Goal: Information Seeking & Learning: Check status

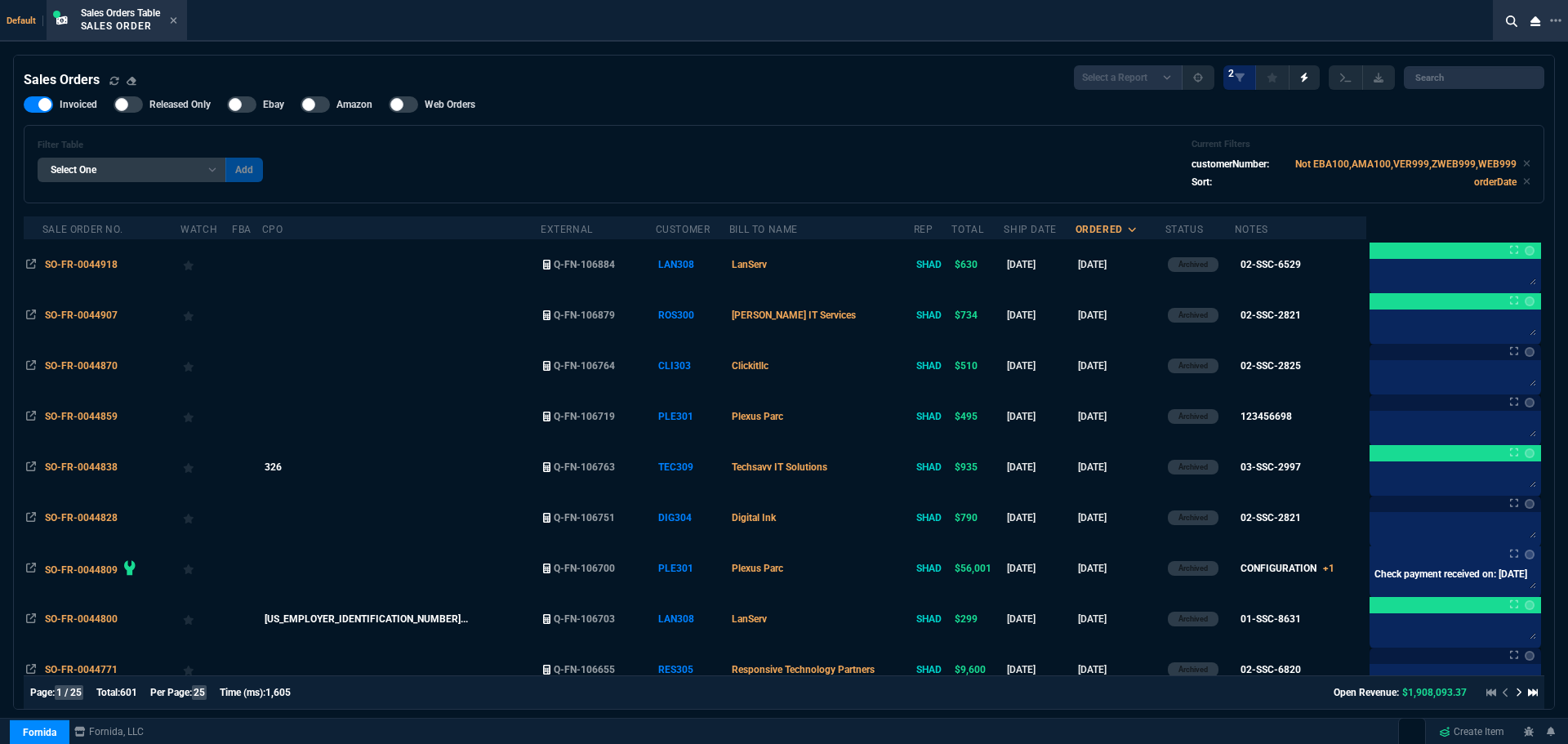
select select "4: SHAD"
select select
click at [1560, 19] on icon at bounding box center [1555, 20] width 11 height 4
click at [1461, 29] on li "Open New Tab" at bounding box center [1474, 33] width 162 height 19
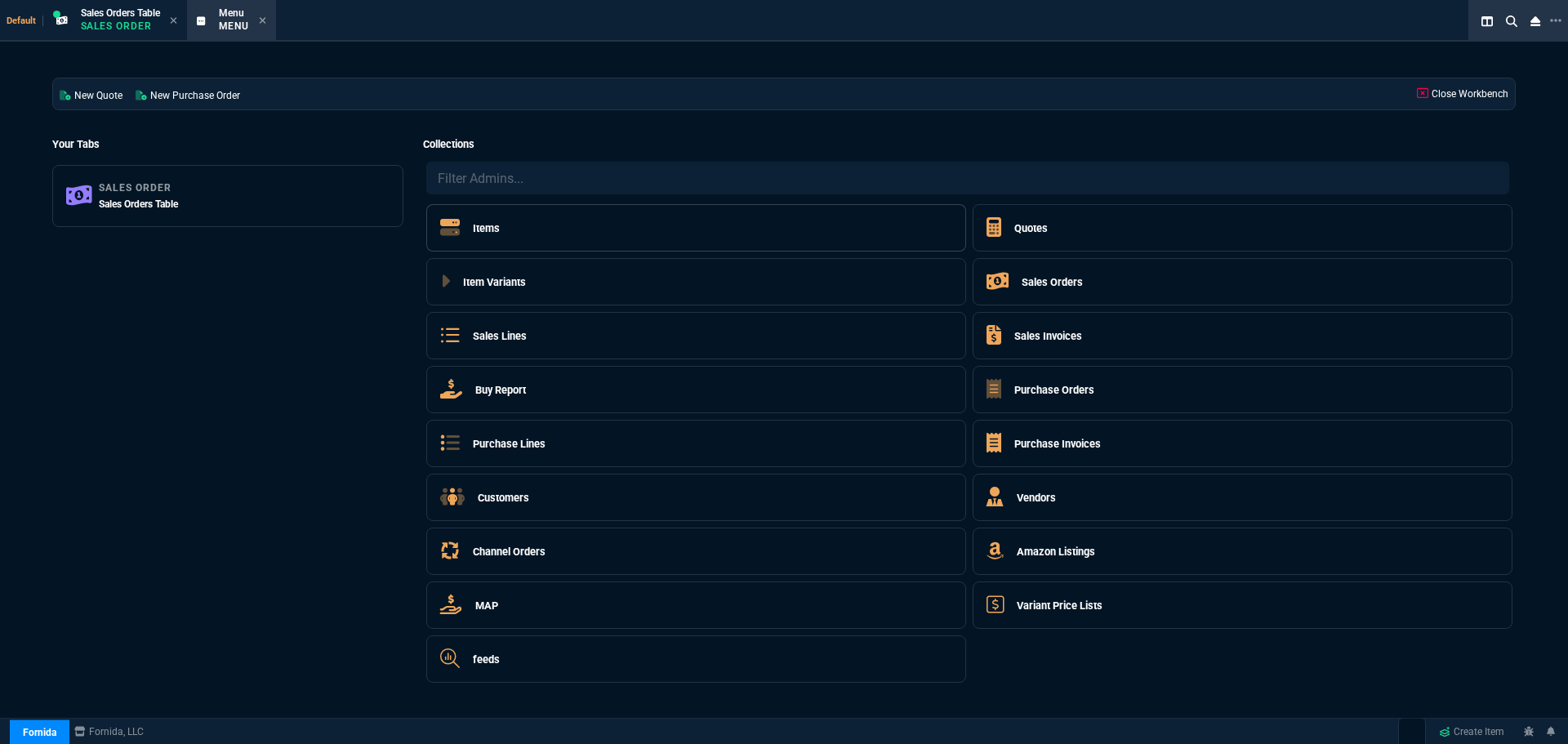
click at [484, 226] on h5 "Items" at bounding box center [486, 228] width 27 height 16
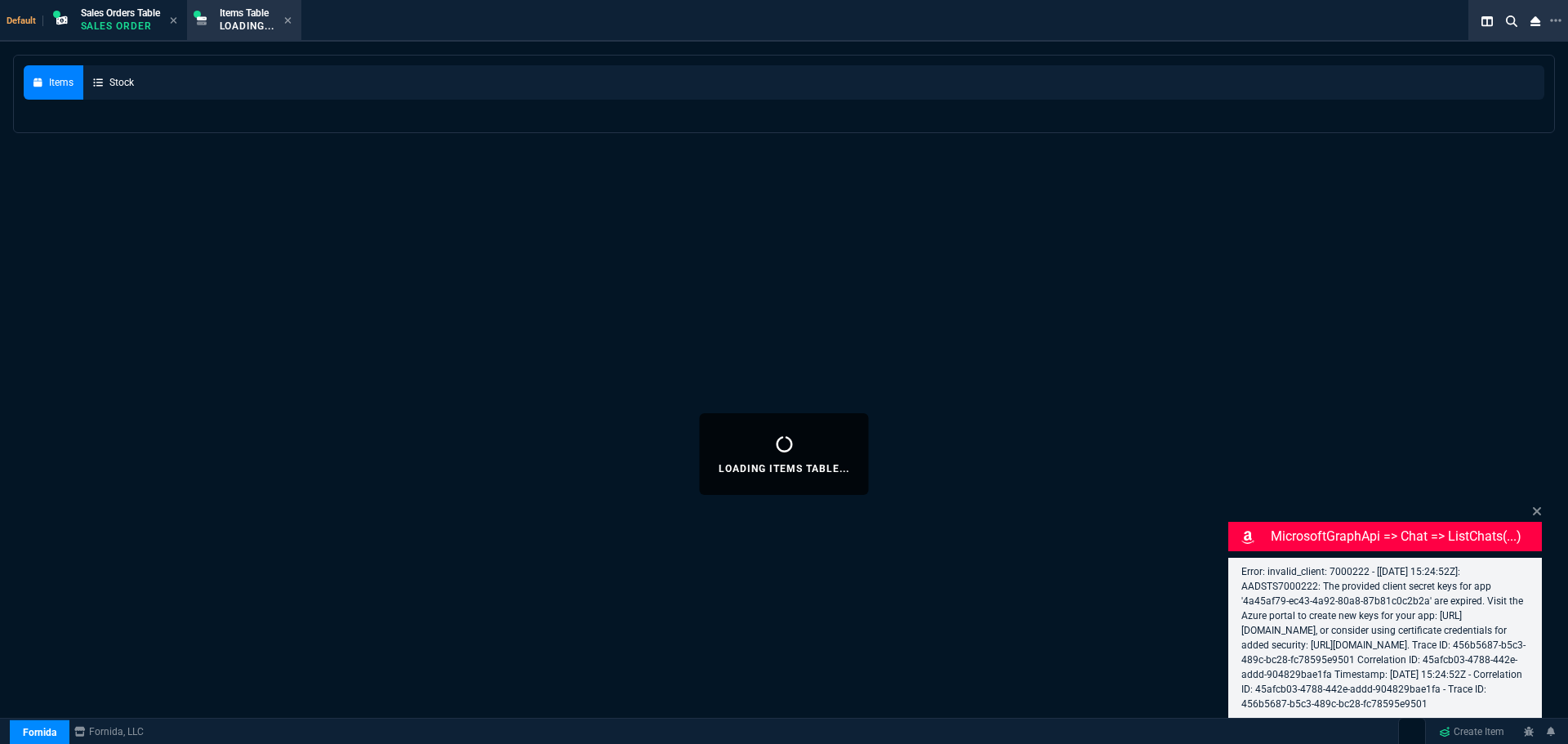
select select "4: SHAD"
select select
select select "4: SHAD"
select select
select select "4: SHAD"
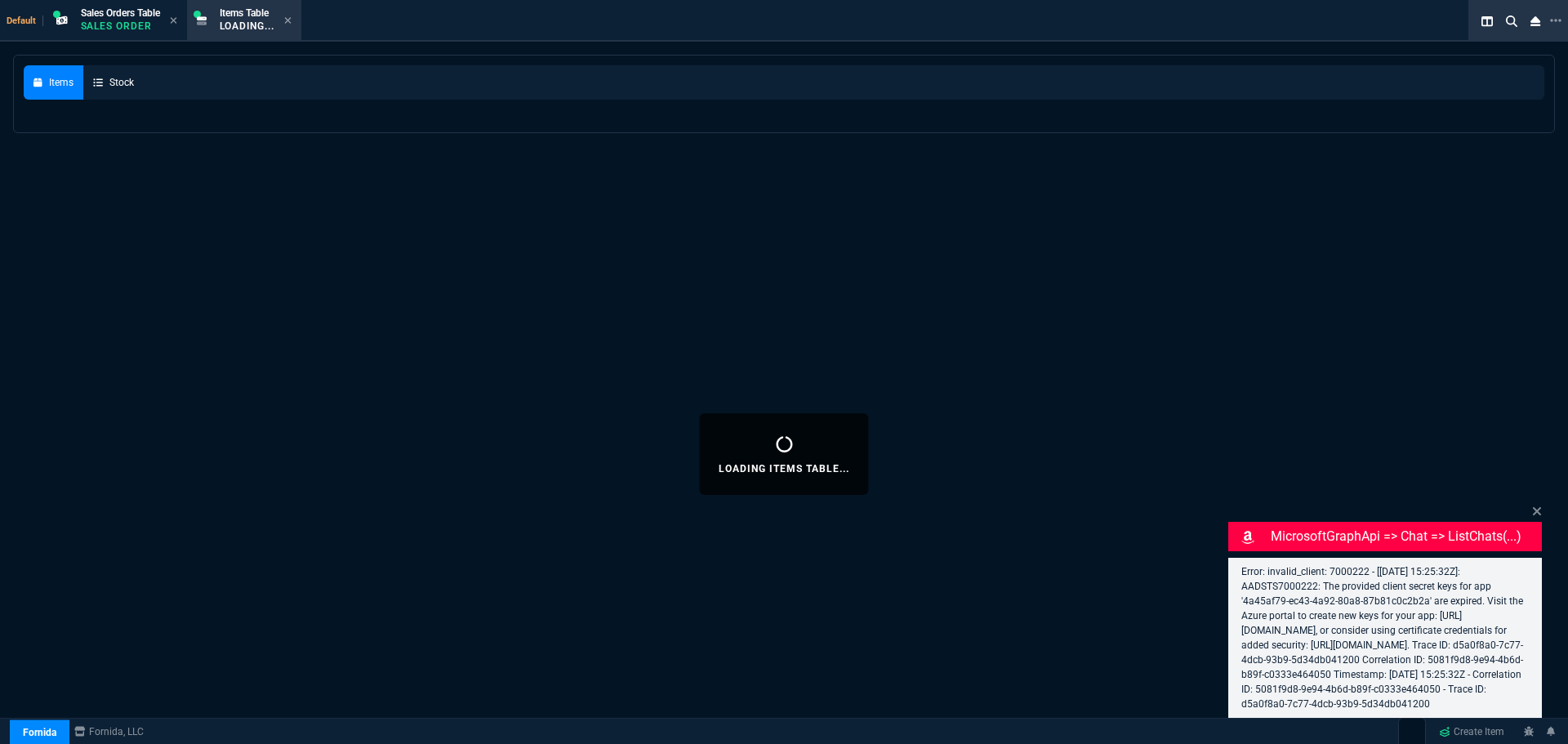
select select
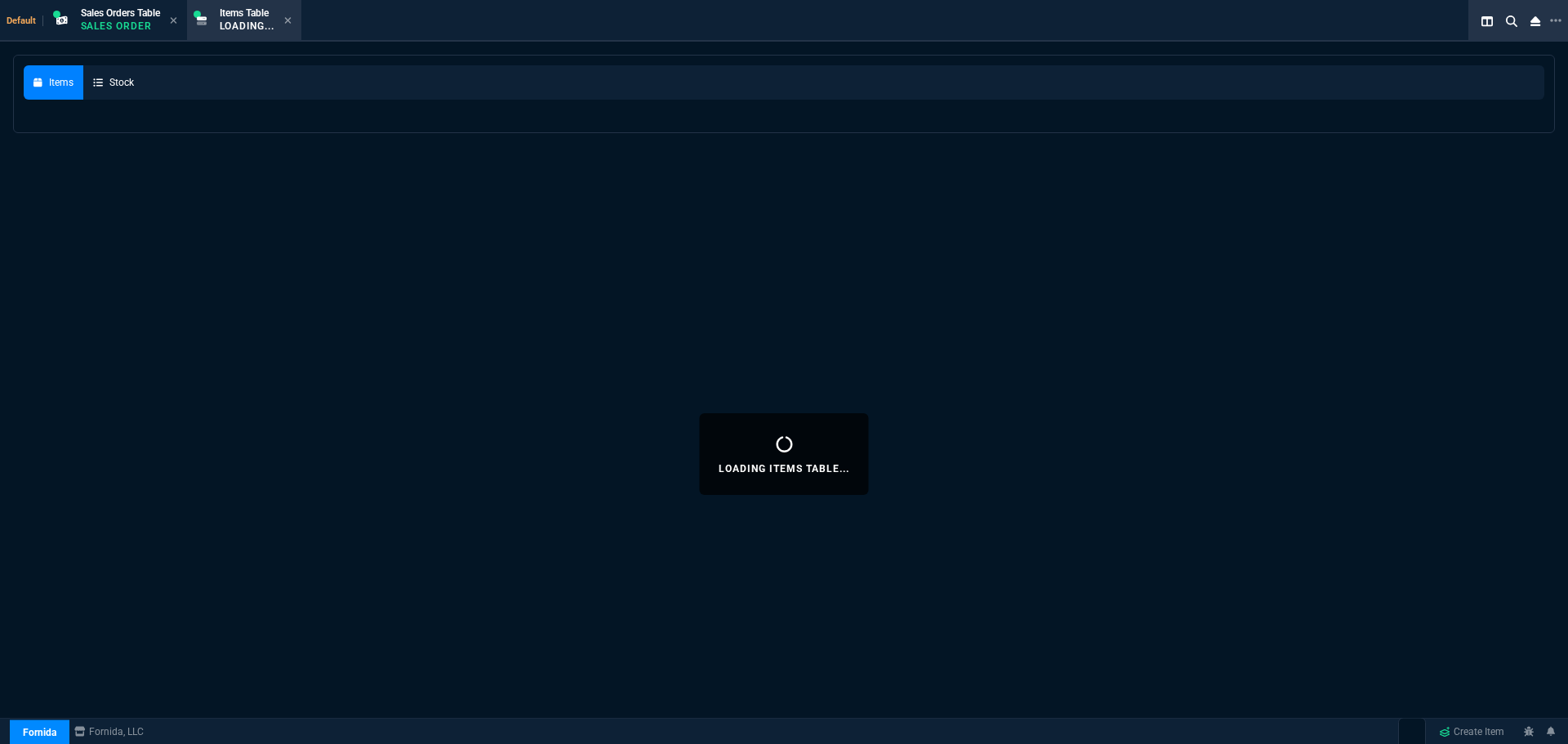
select select "4: SHAD"
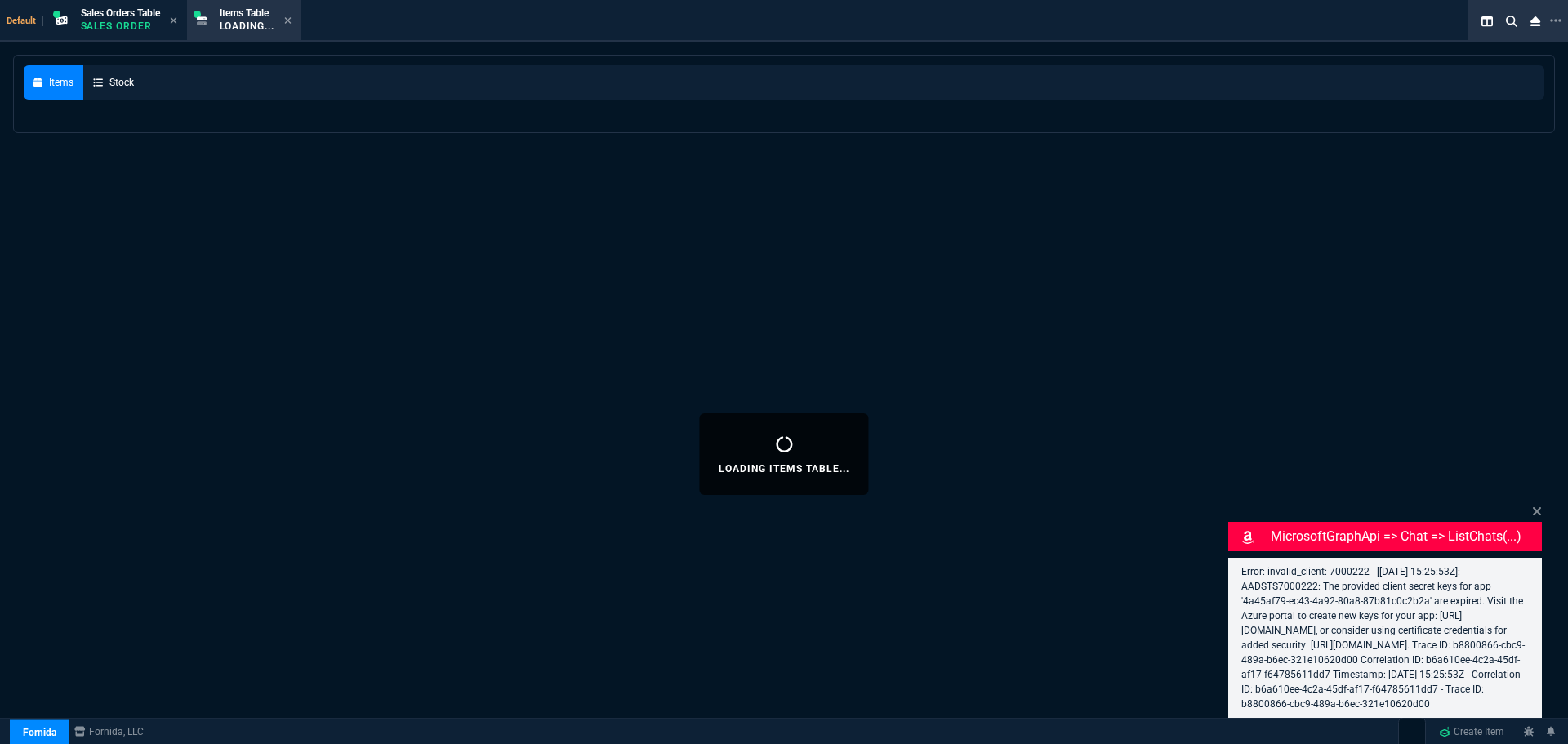
select select
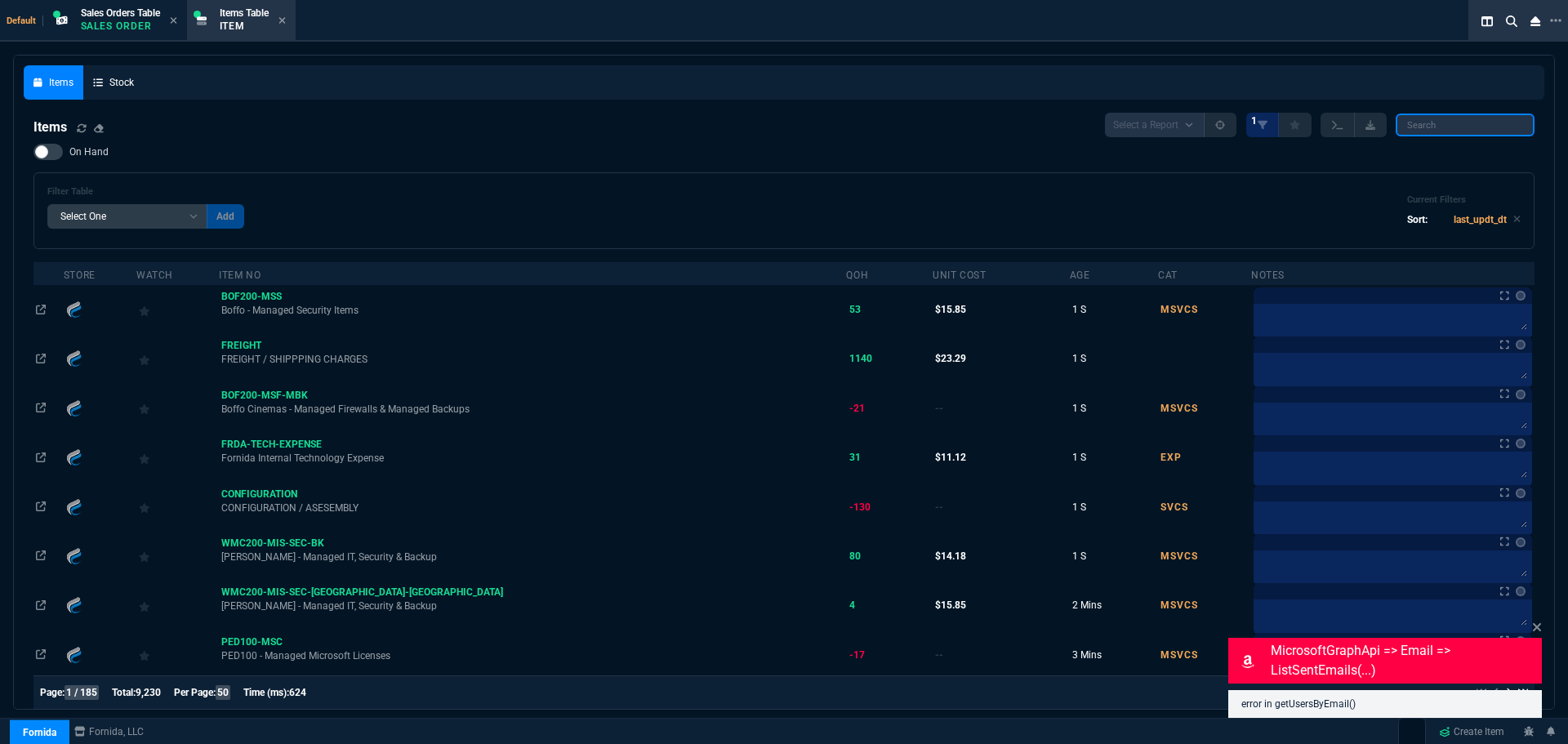
click at [1473, 127] on input "search" at bounding box center [1464, 124] width 139 height 23
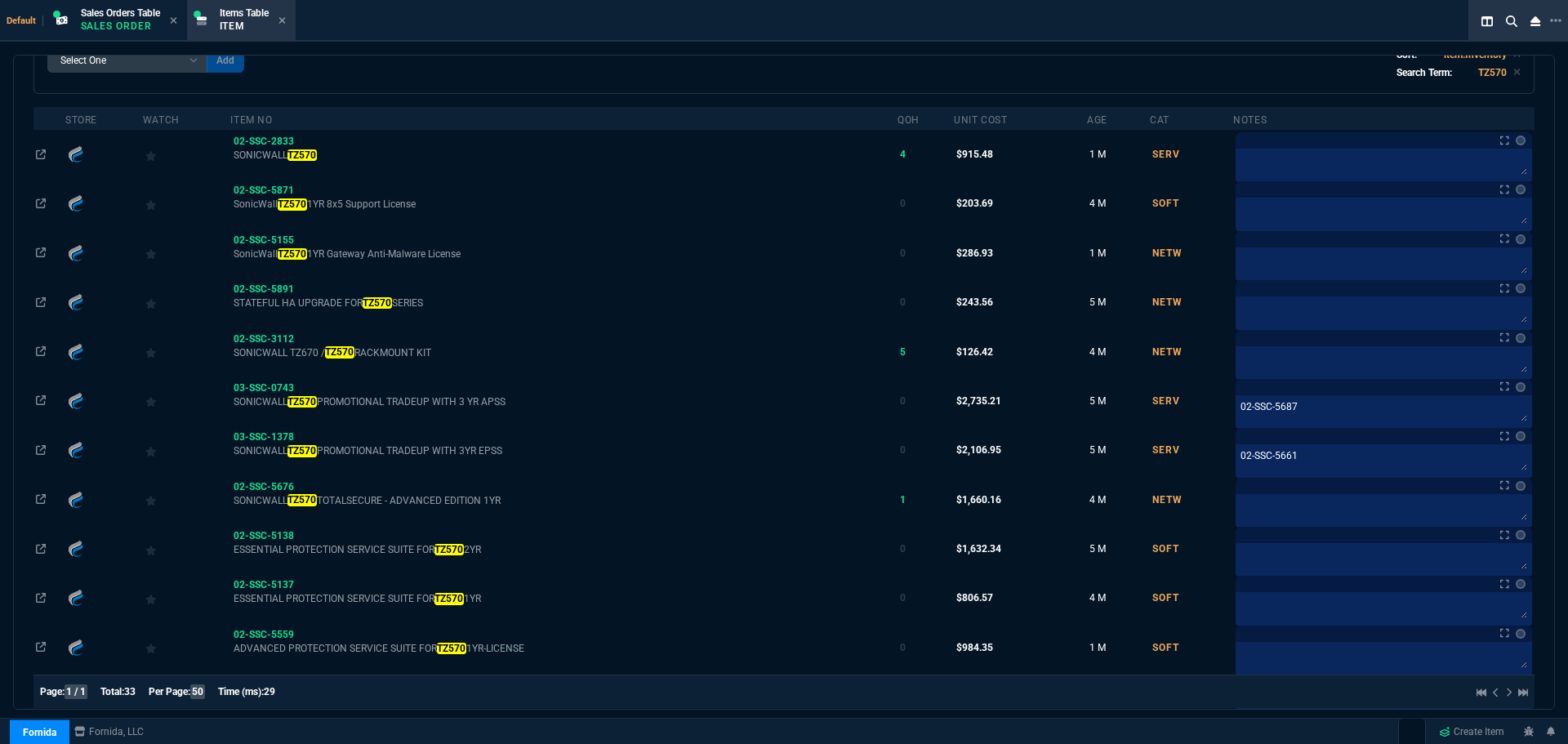
scroll to position [164, 0]
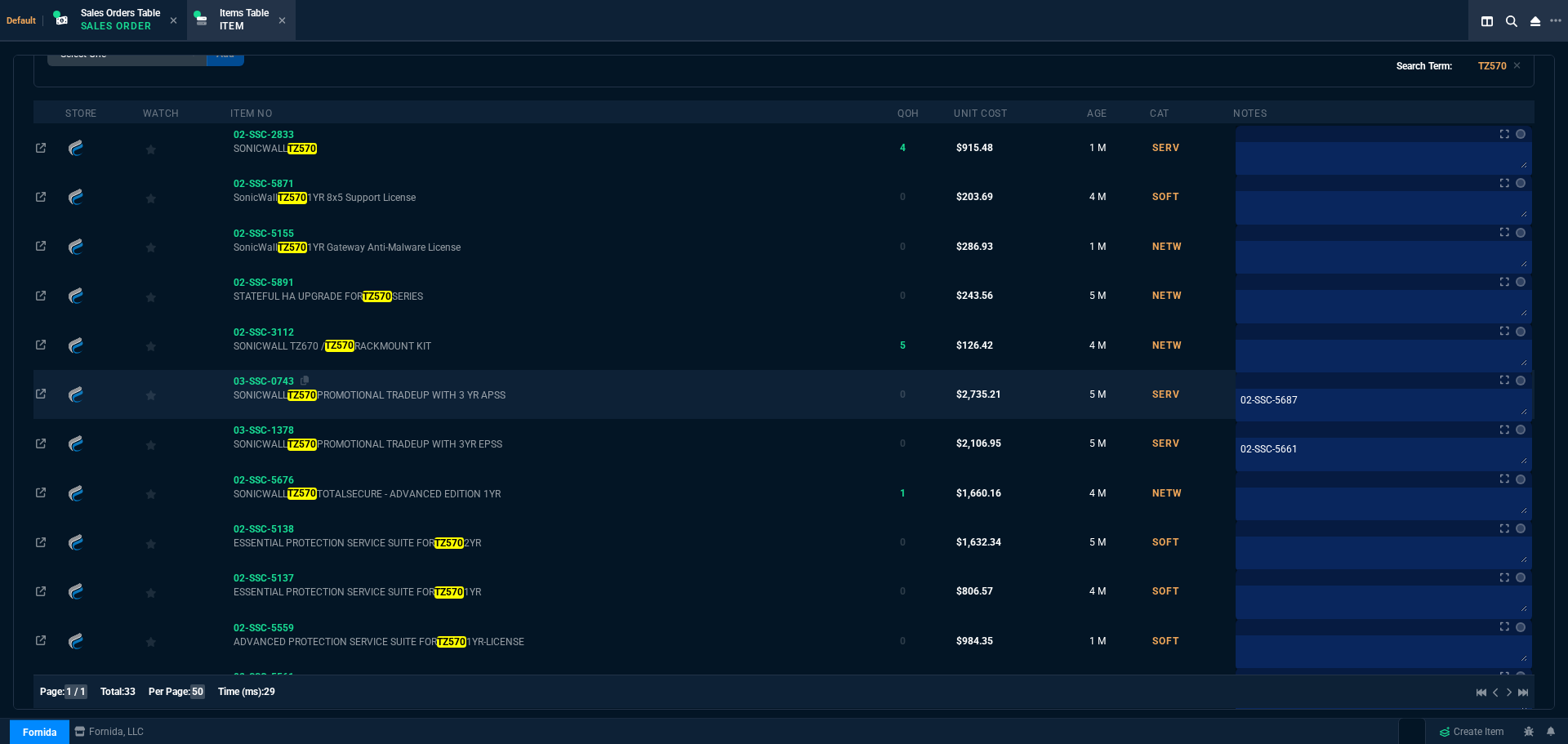
type input "TZ570"
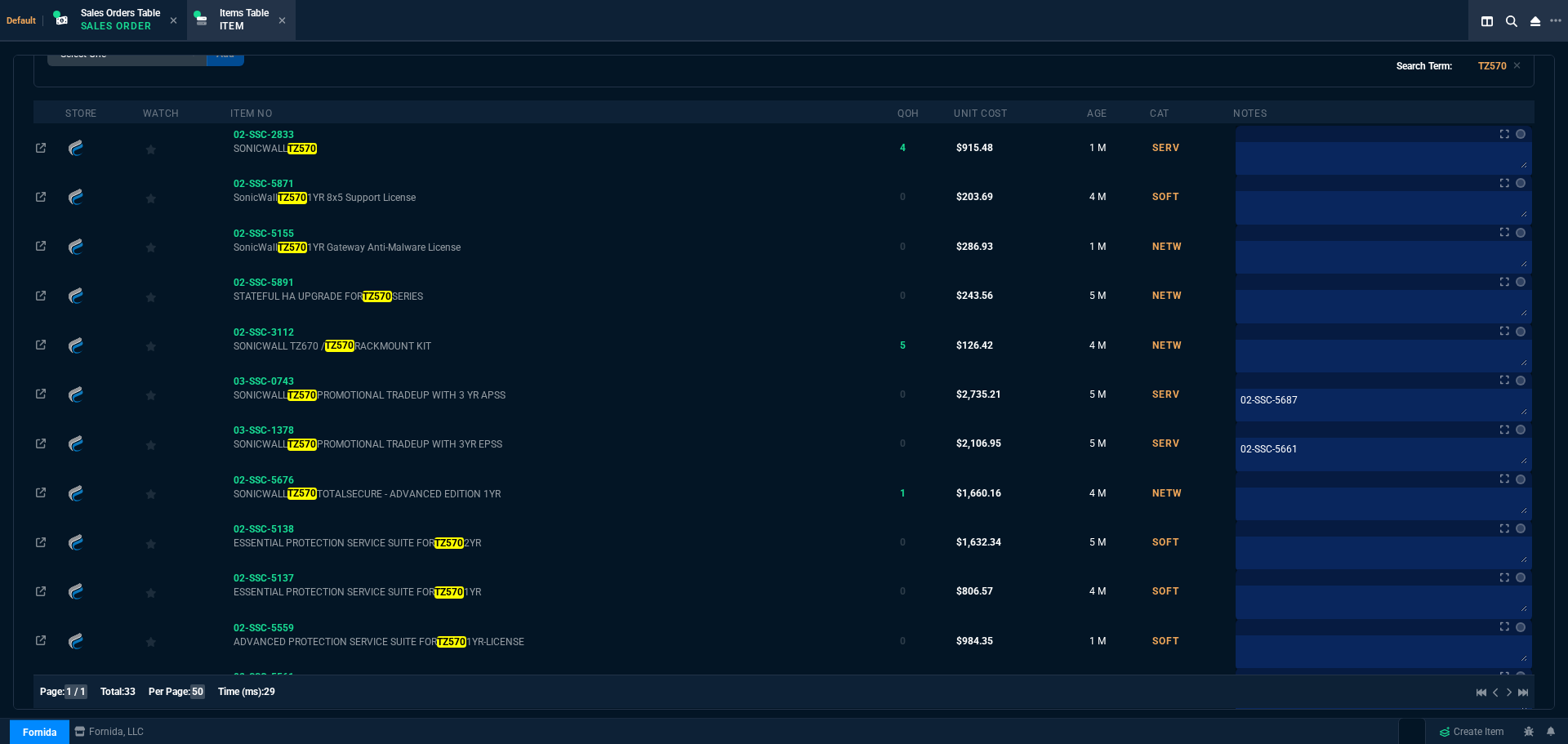
click at [253, 376] on span "03-SSC-0743" at bounding box center [264, 381] width 61 height 11
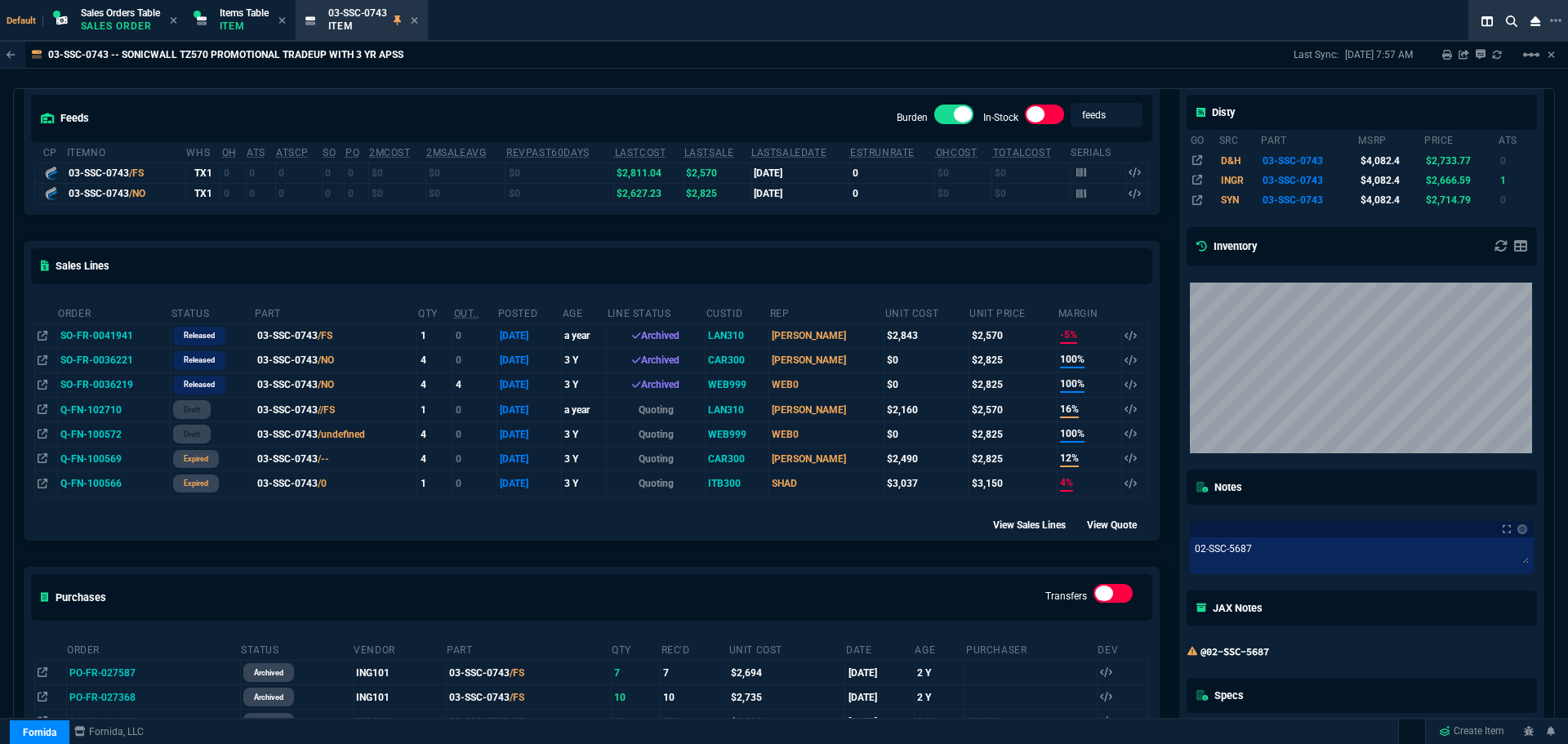
scroll to position [0, 0]
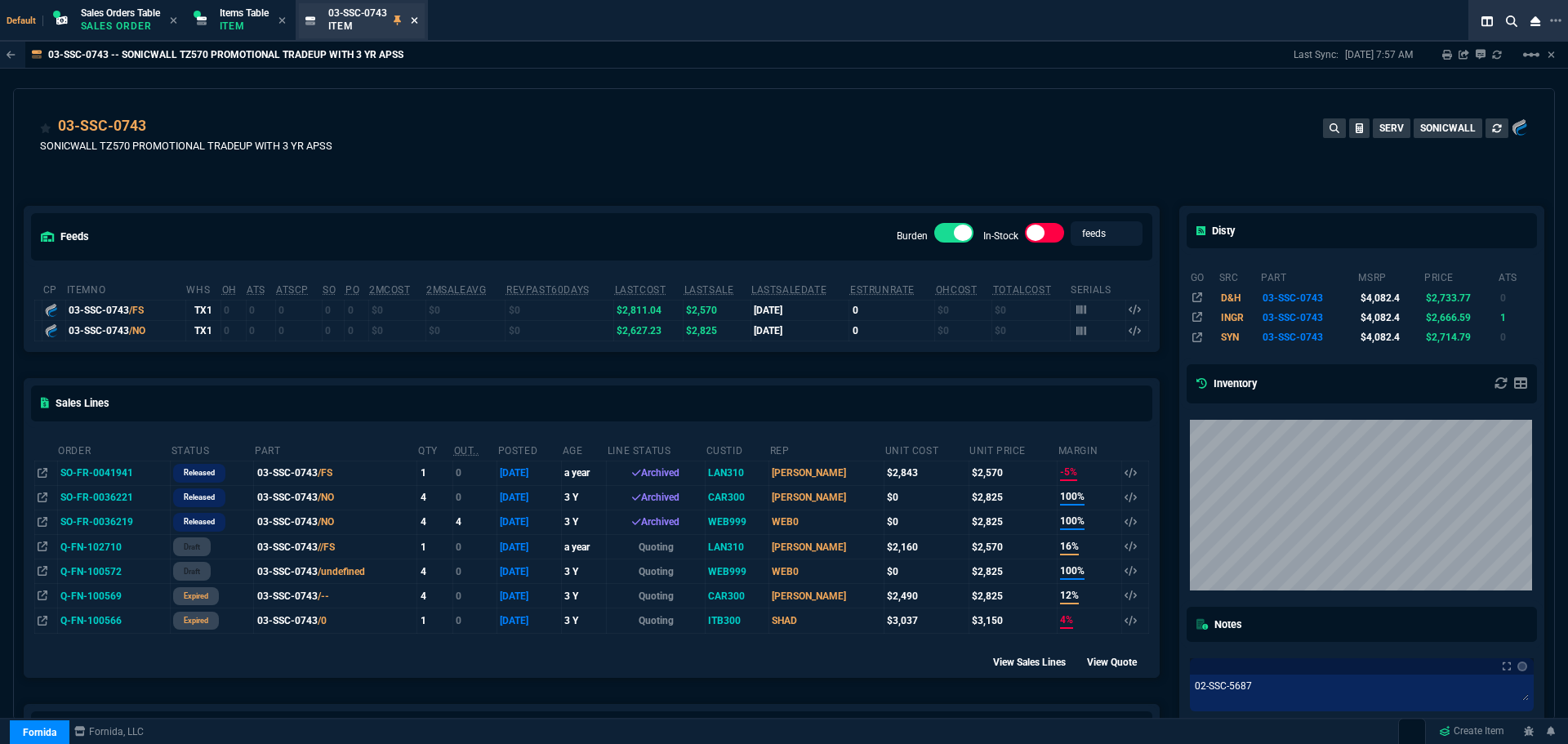
click at [418, 17] on icon at bounding box center [415, 20] width 7 height 10
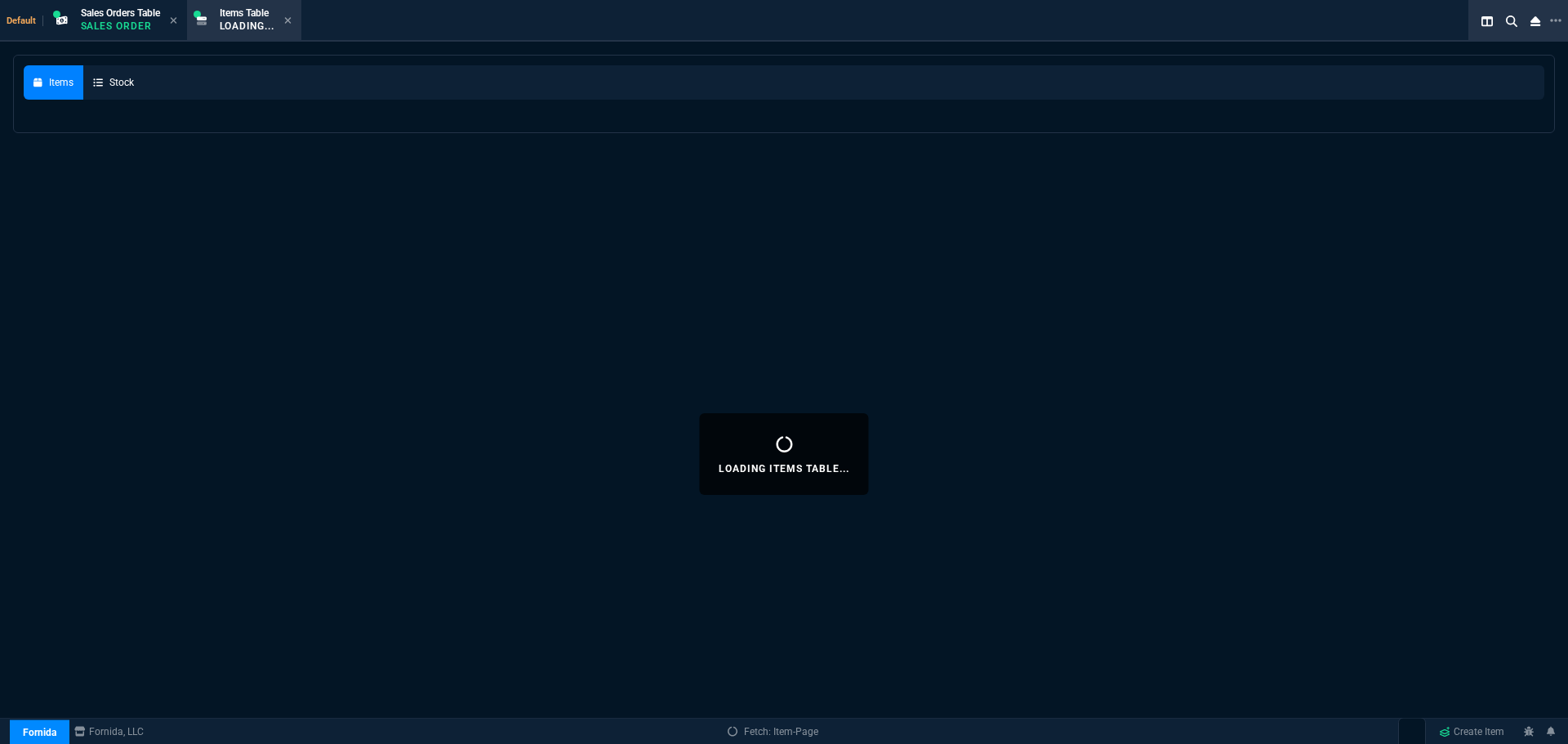
select select
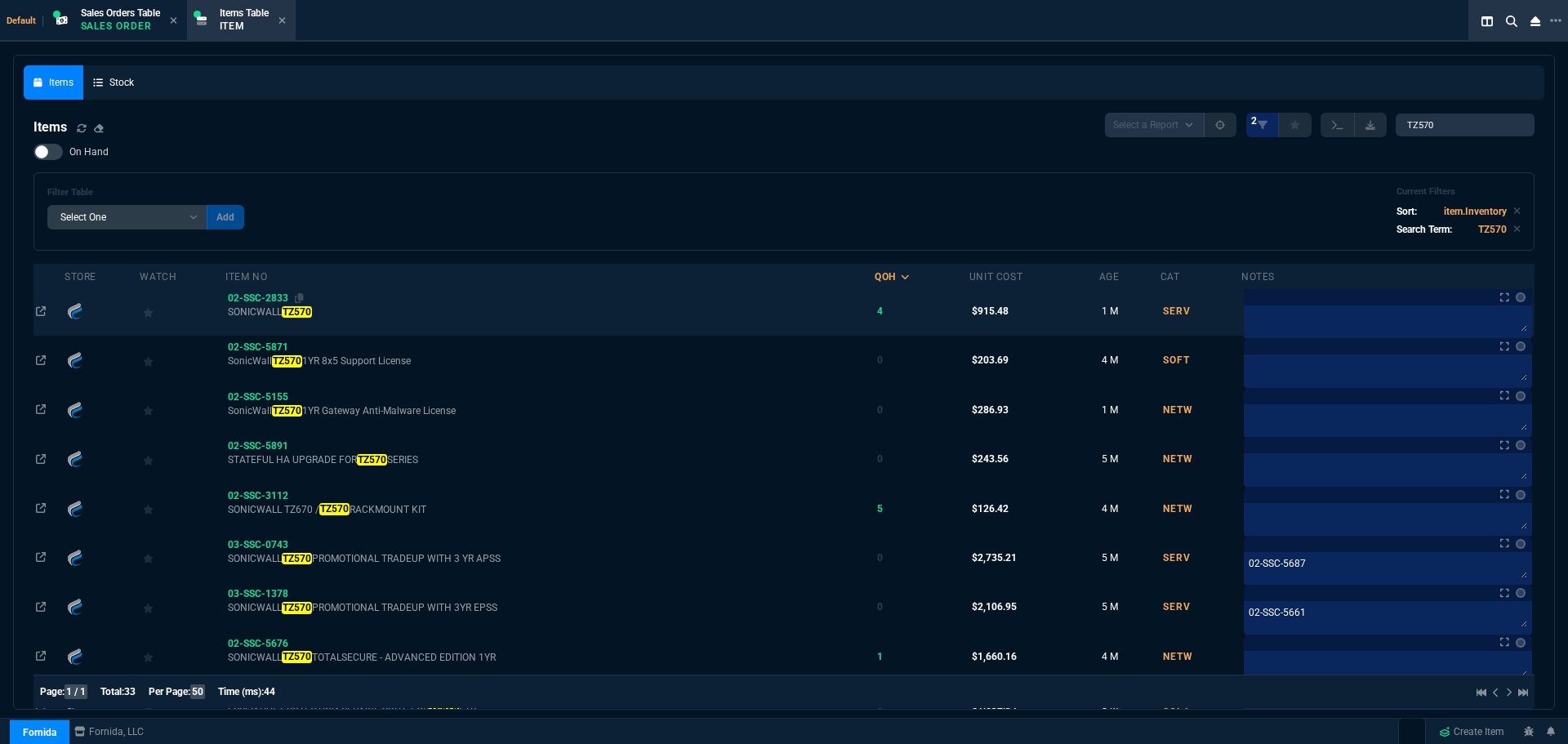
click at [265, 297] on span "02-SSC-2833" at bounding box center [258, 298] width 61 height 11
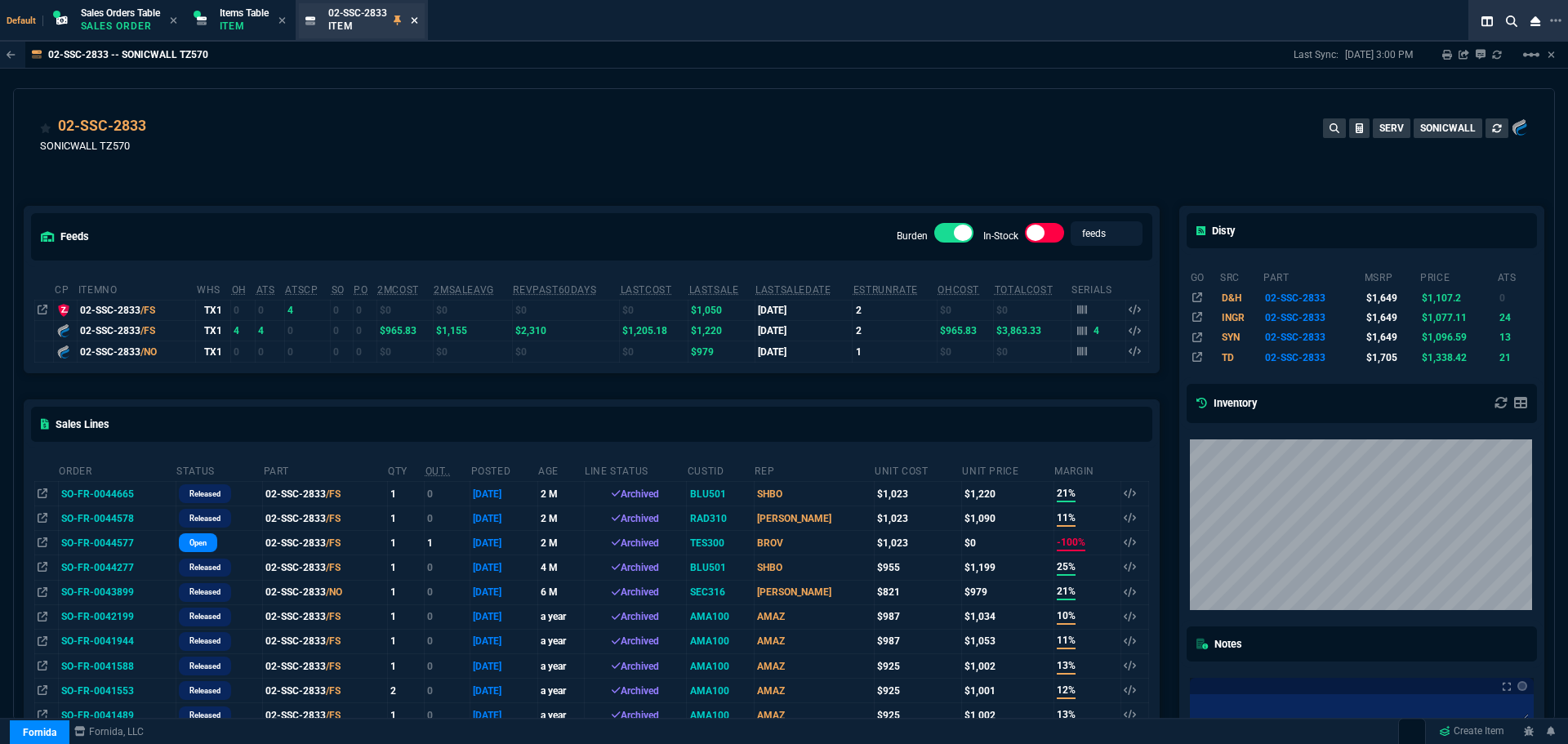
click at [418, 18] on icon at bounding box center [415, 20] width 7 height 10
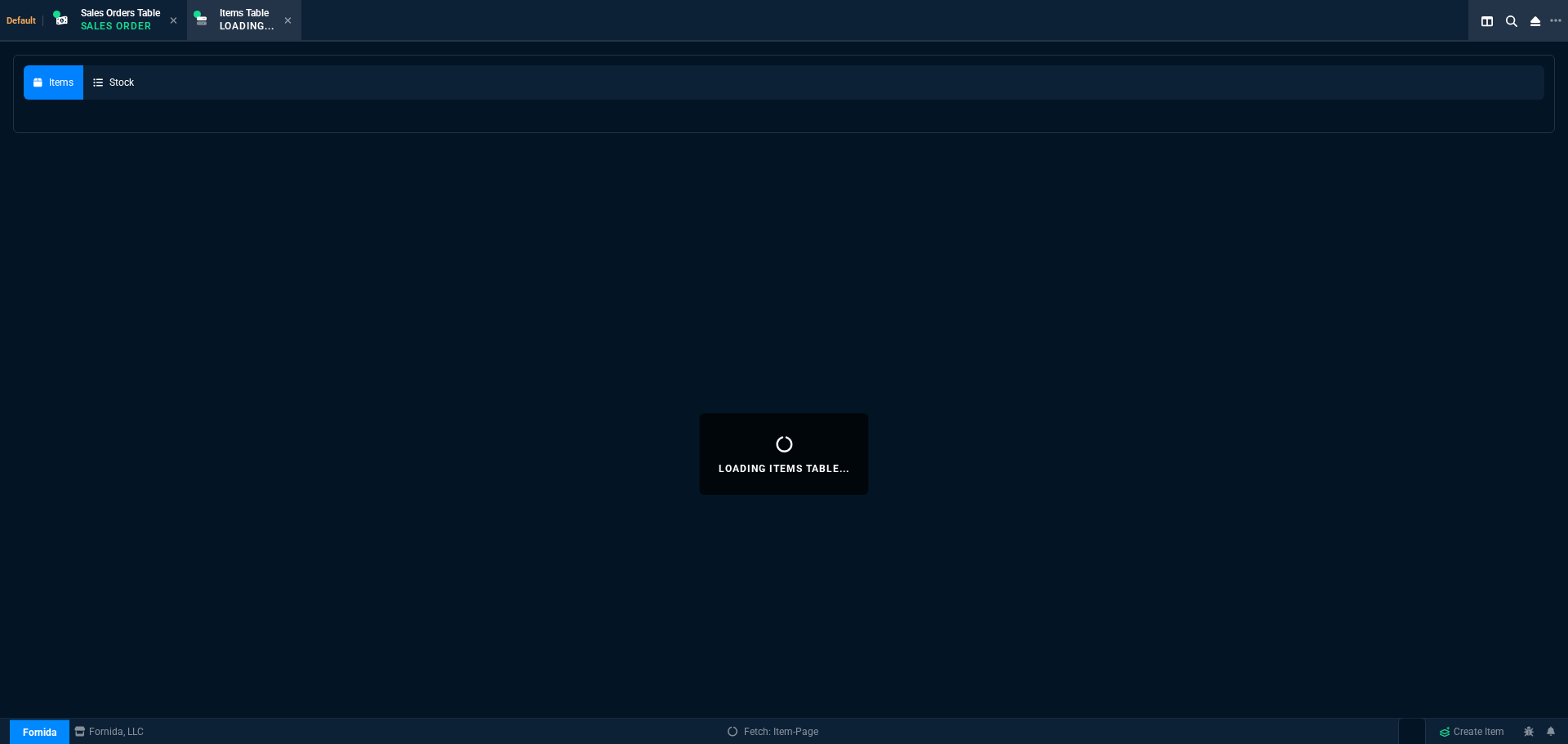
select select
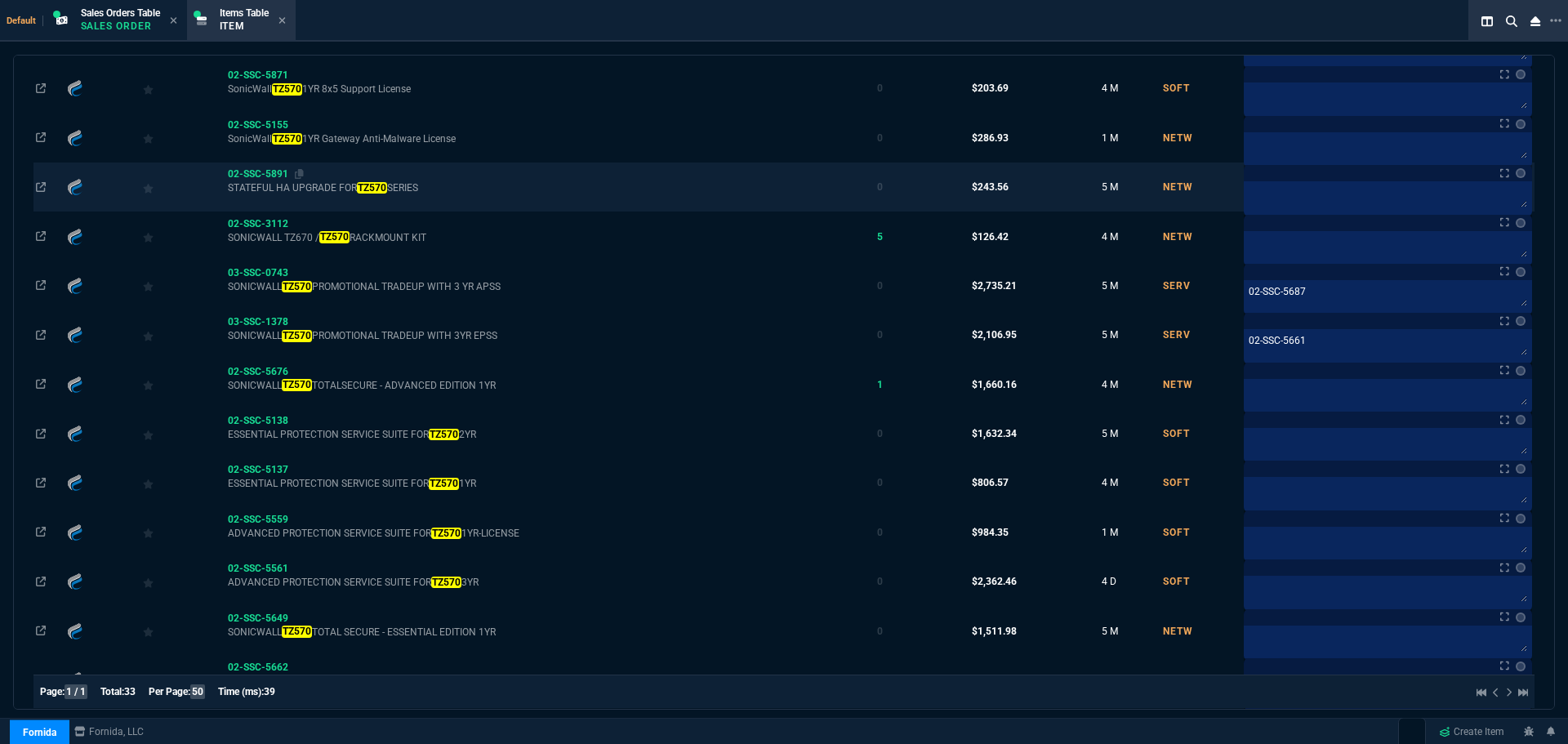
scroll to position [326, 0]
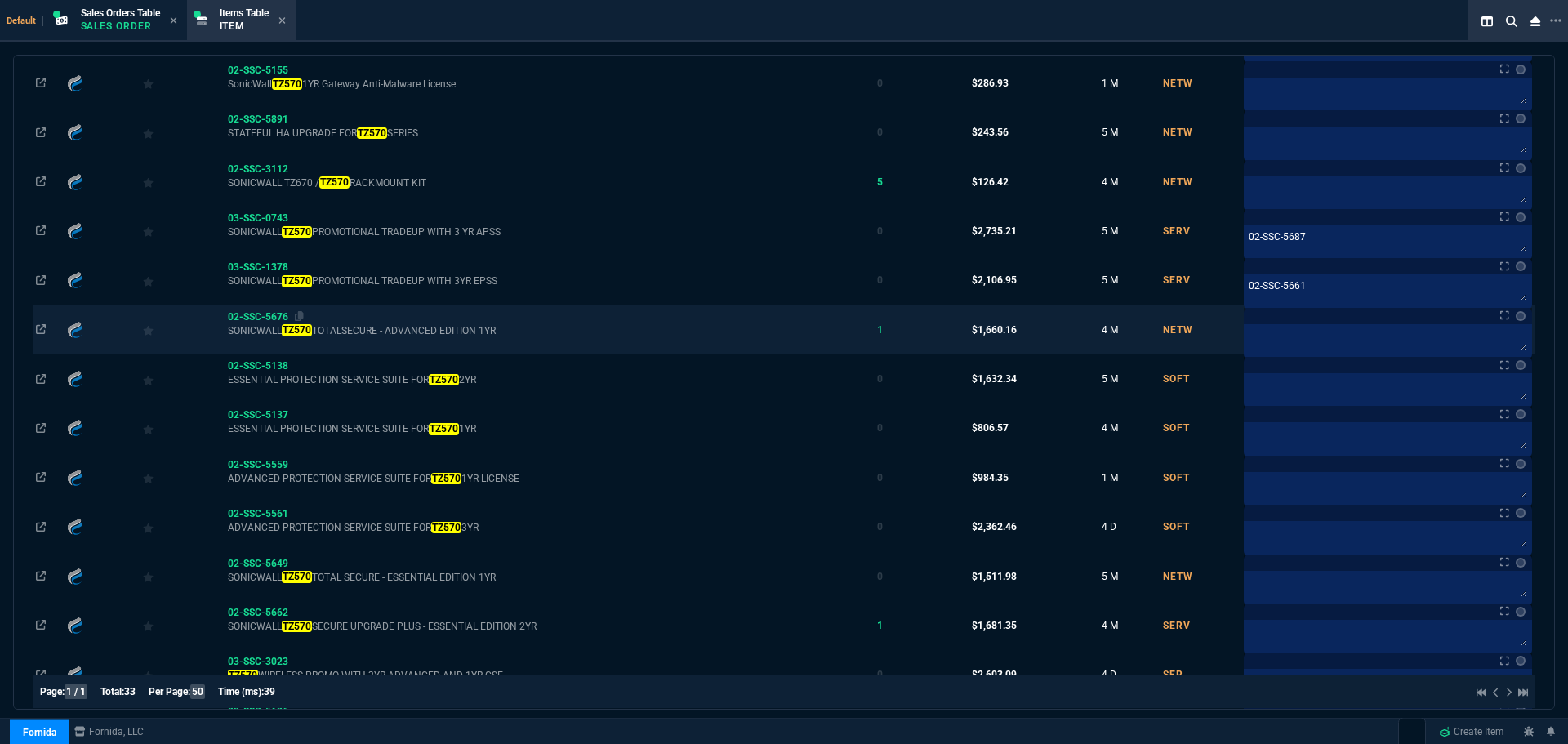
click at [246, 314] on span "02-SSC-5676" at bounding box center [258, 316] width 61 height 11
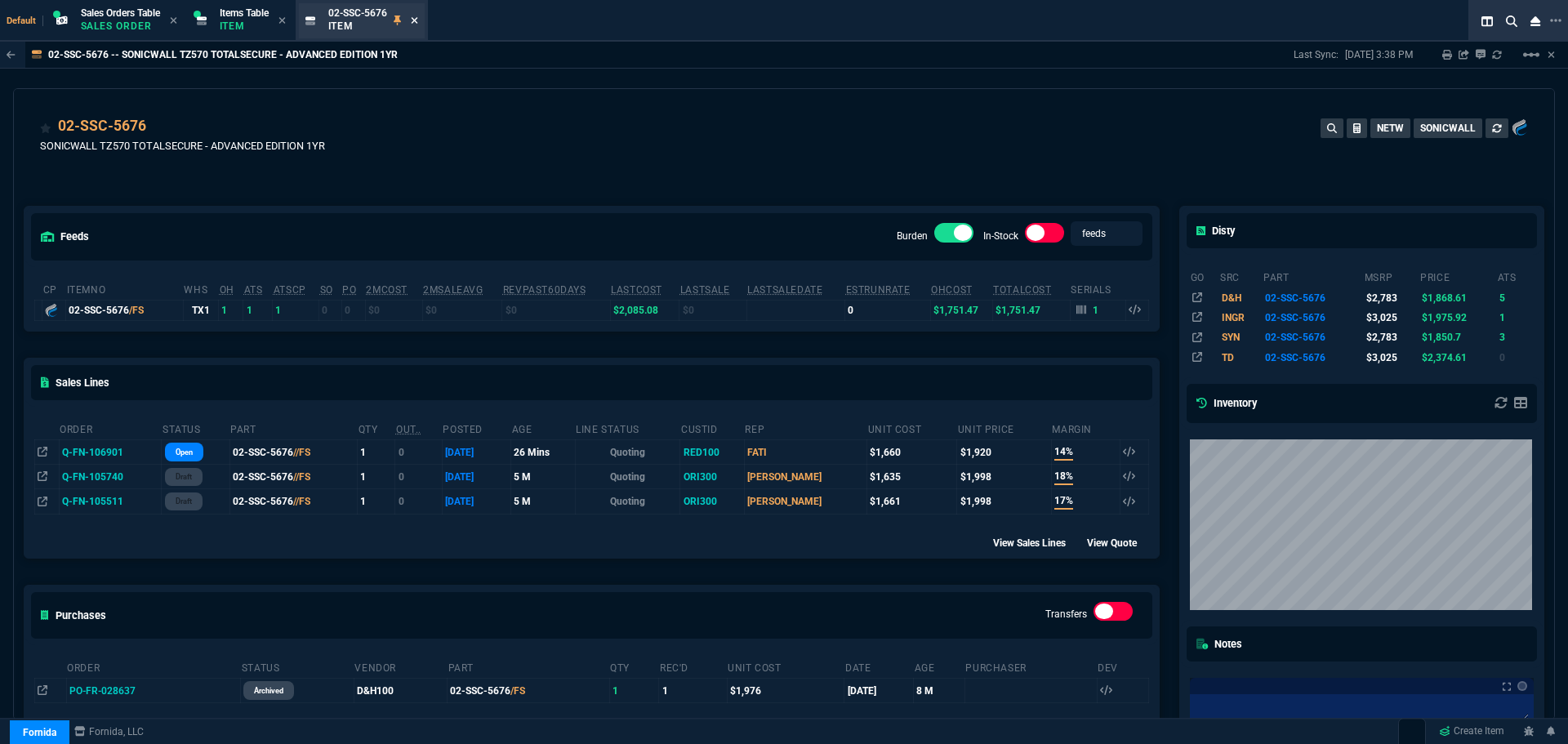
click at [418, 18] on icon at bounding box center [415, 20] width 7 height 10
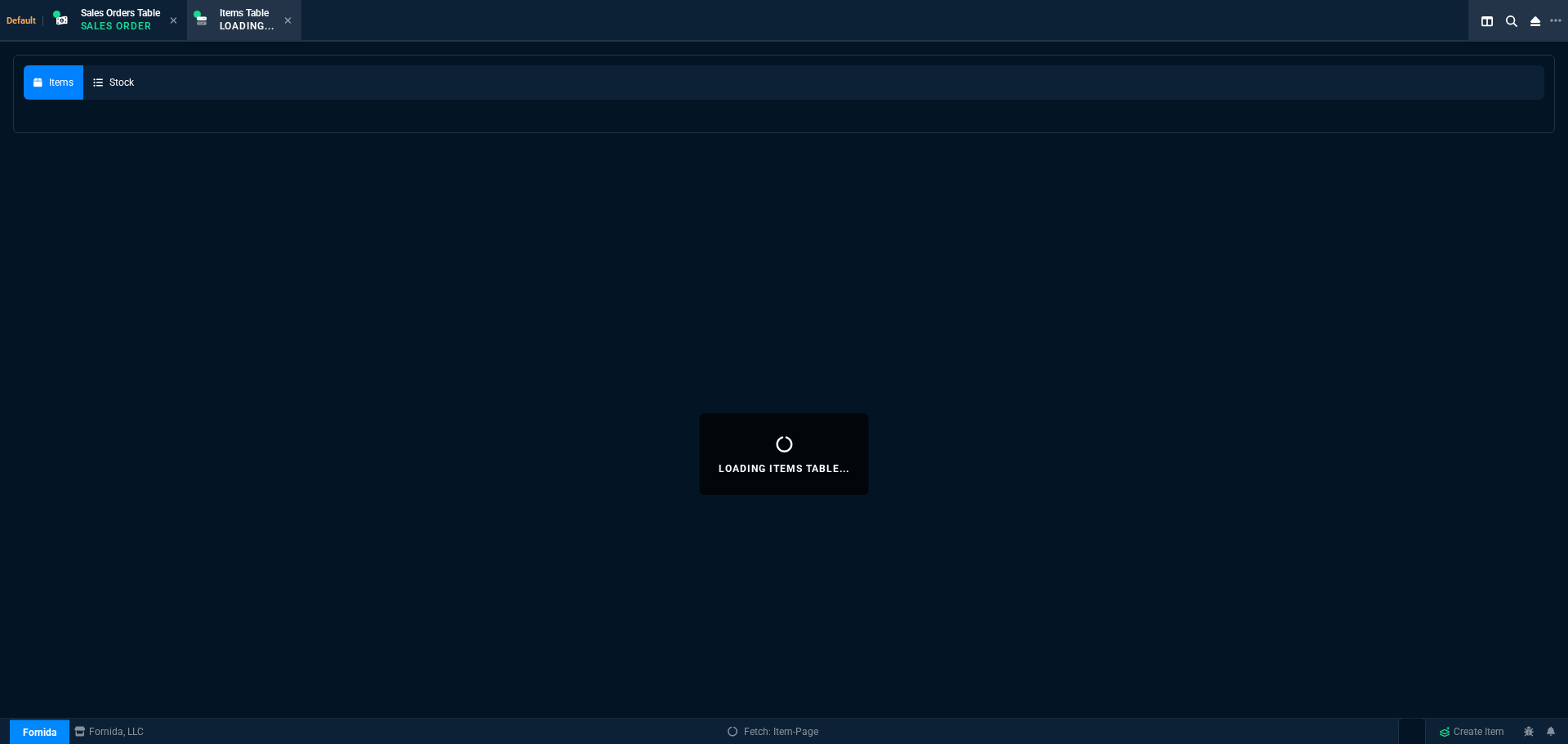
select select
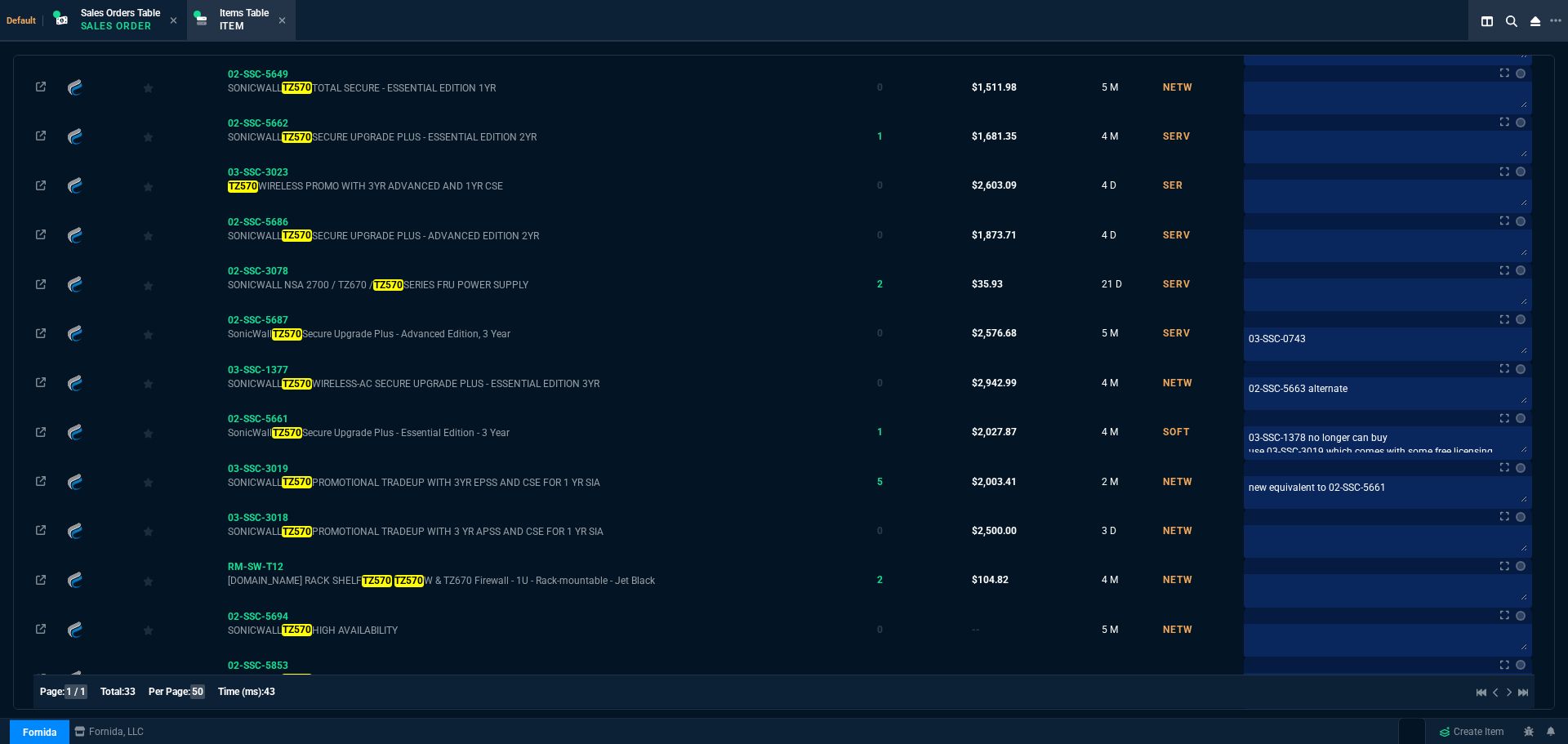
scroll to position [817, 0]
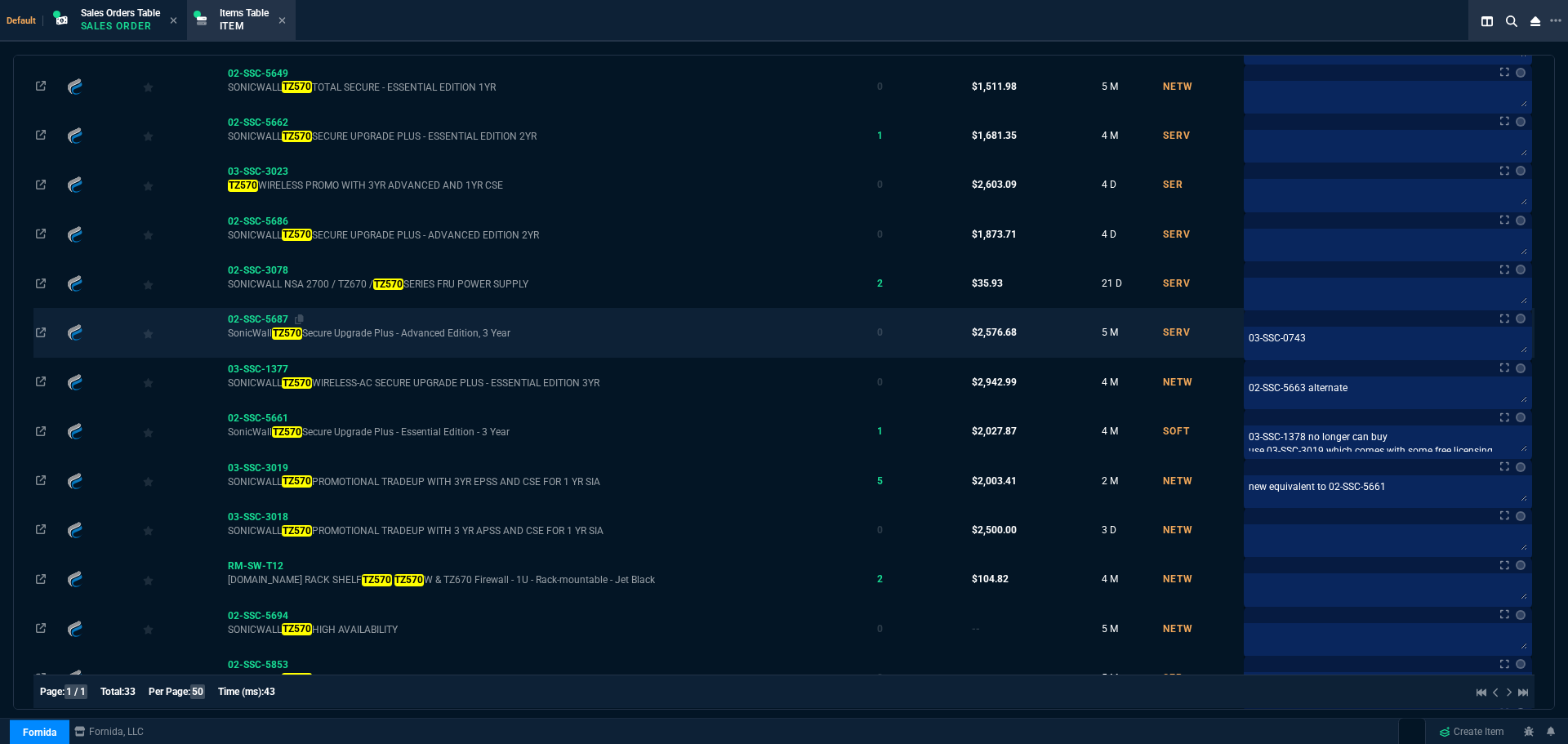
click at [265, 317] on span "02-SSC-5687" at bounding box center [258, 319] width 61 height 11
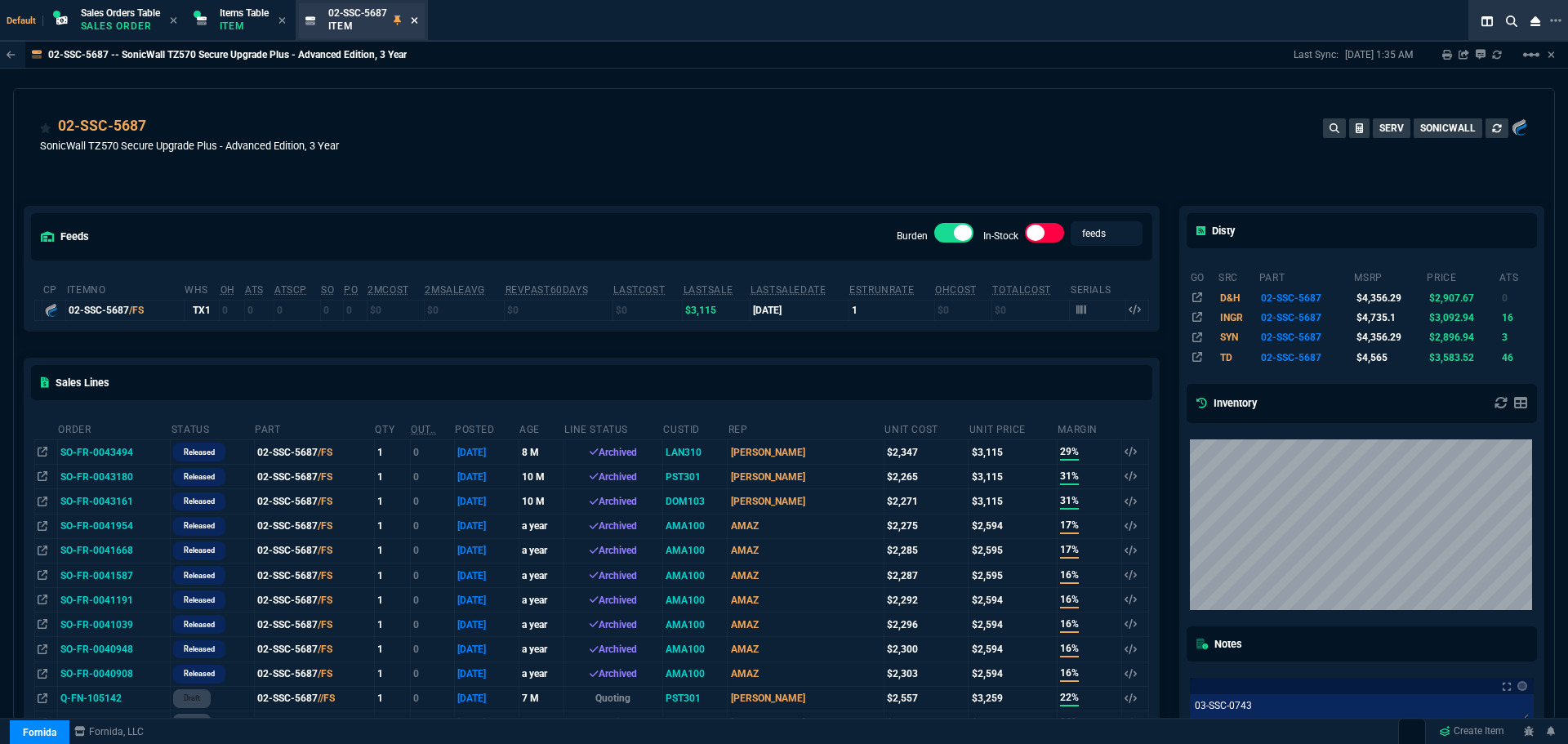
click at [418, 21] on icon at bounding box center [414, 20] width 6 height 6
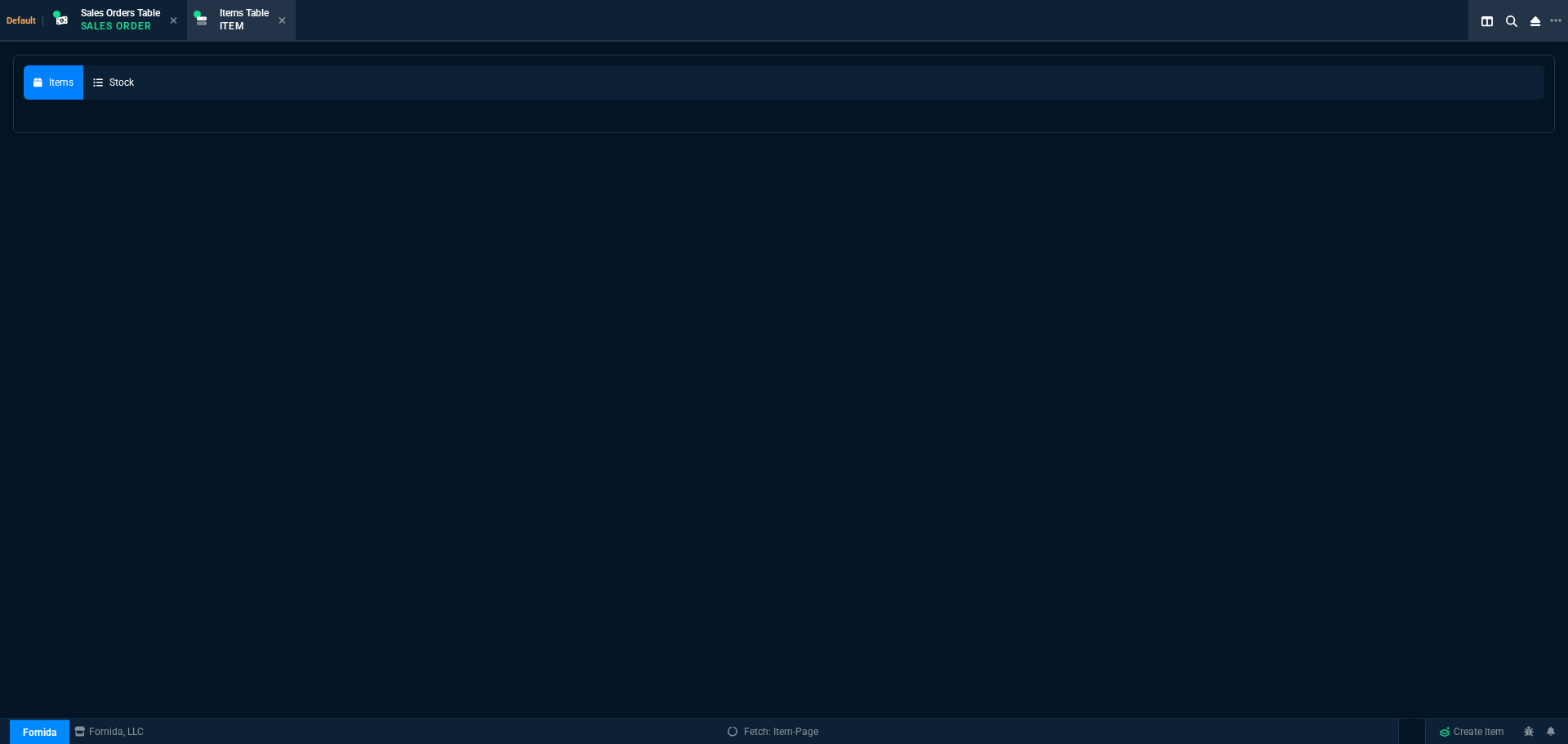
select select
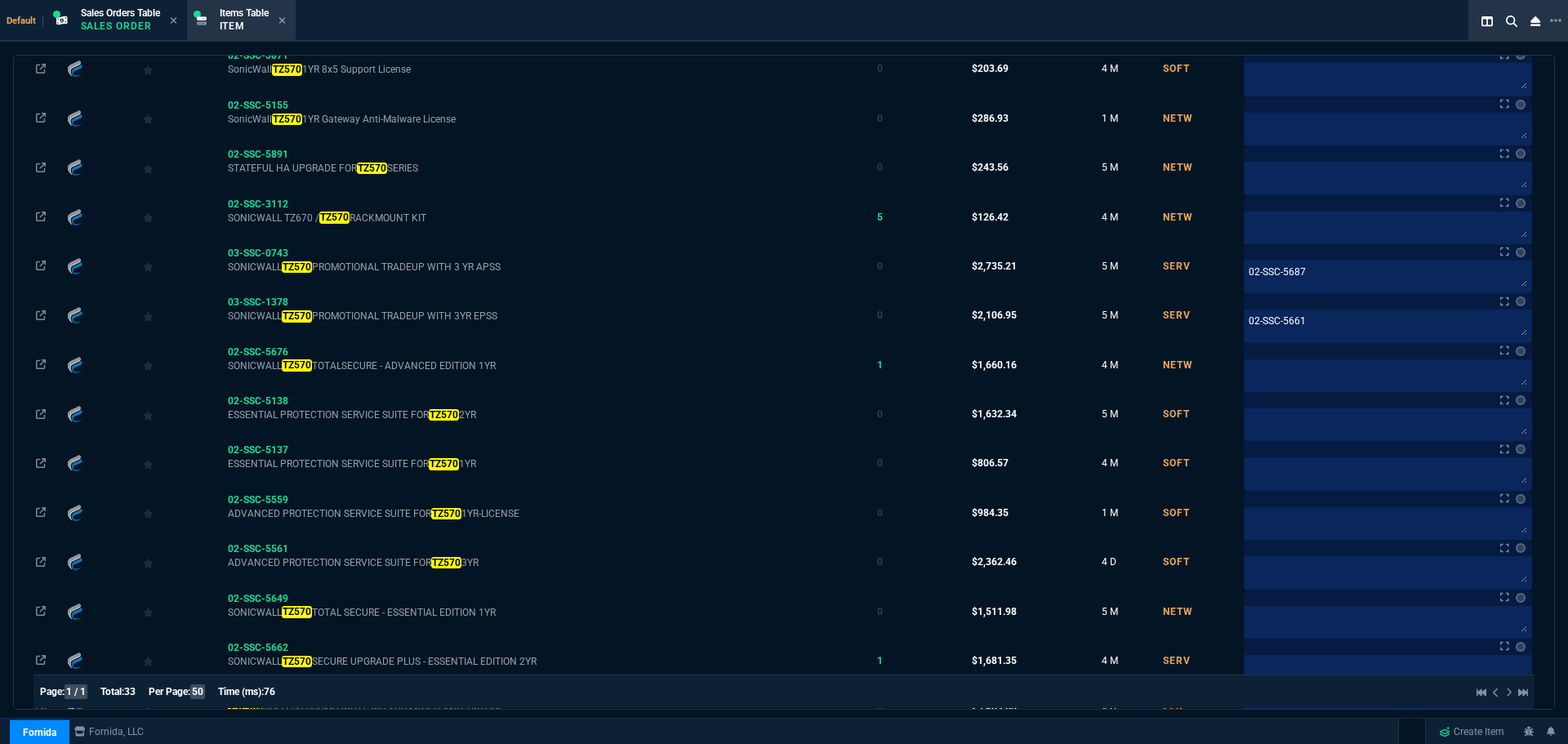
scroll to position [326, 0]
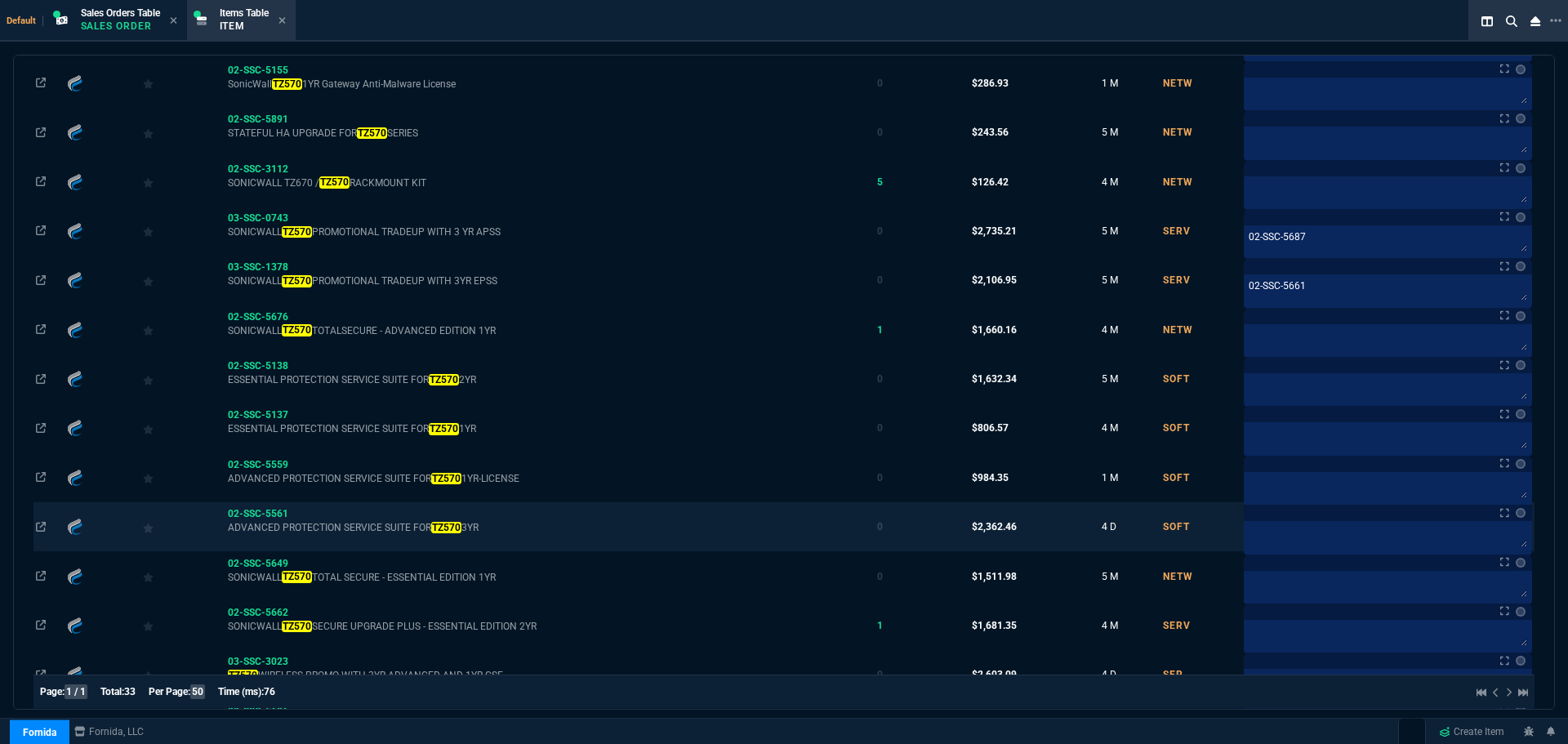
click at [273, 504] on td "02-SSC-5561 ADVANCED PROTECTION SERVICE SUITE FOR TZ570 3YR" at bounding box center [550, 526] width 649 height 49
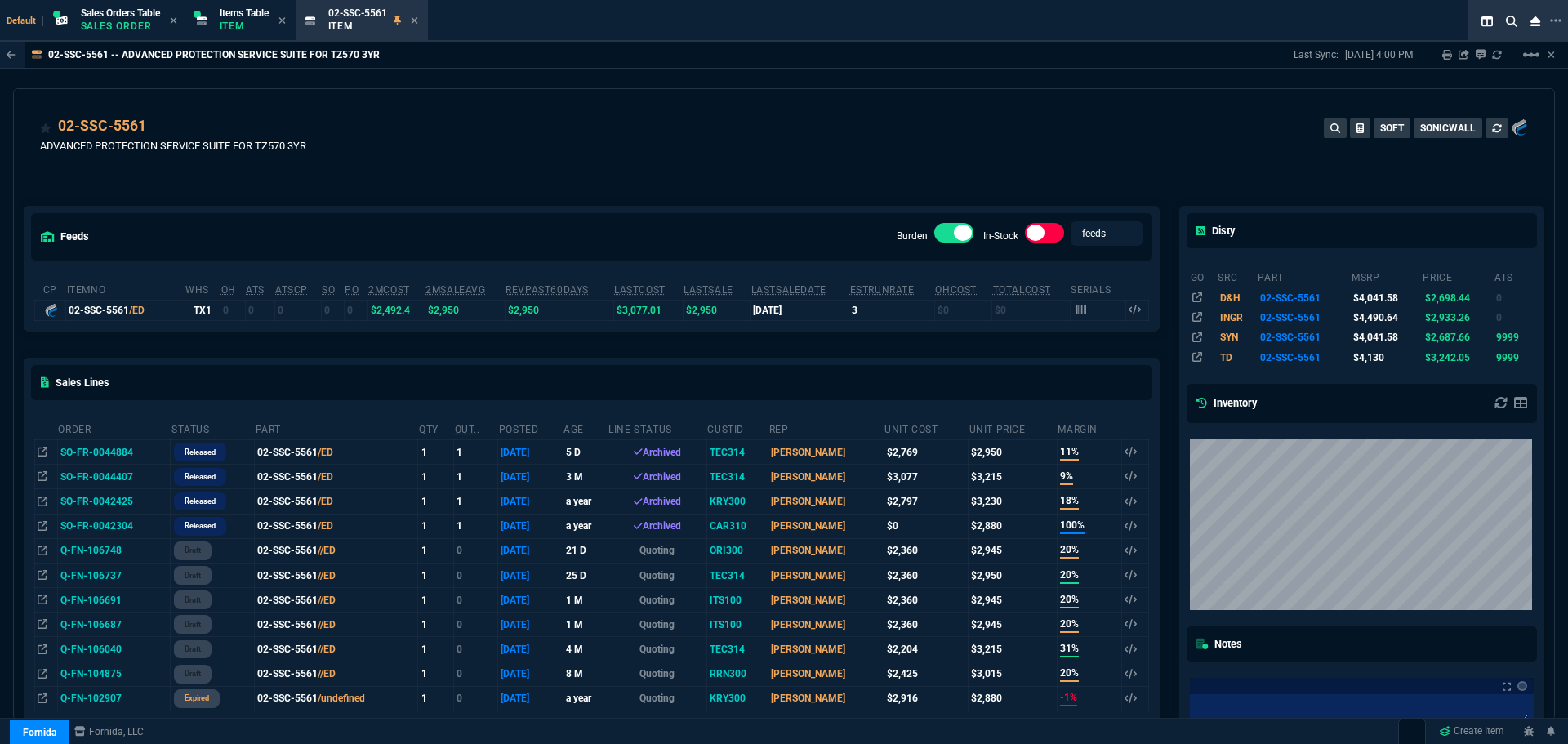
click at [418, 18] on icon at bounding box center [414, 20] width 6 height 6
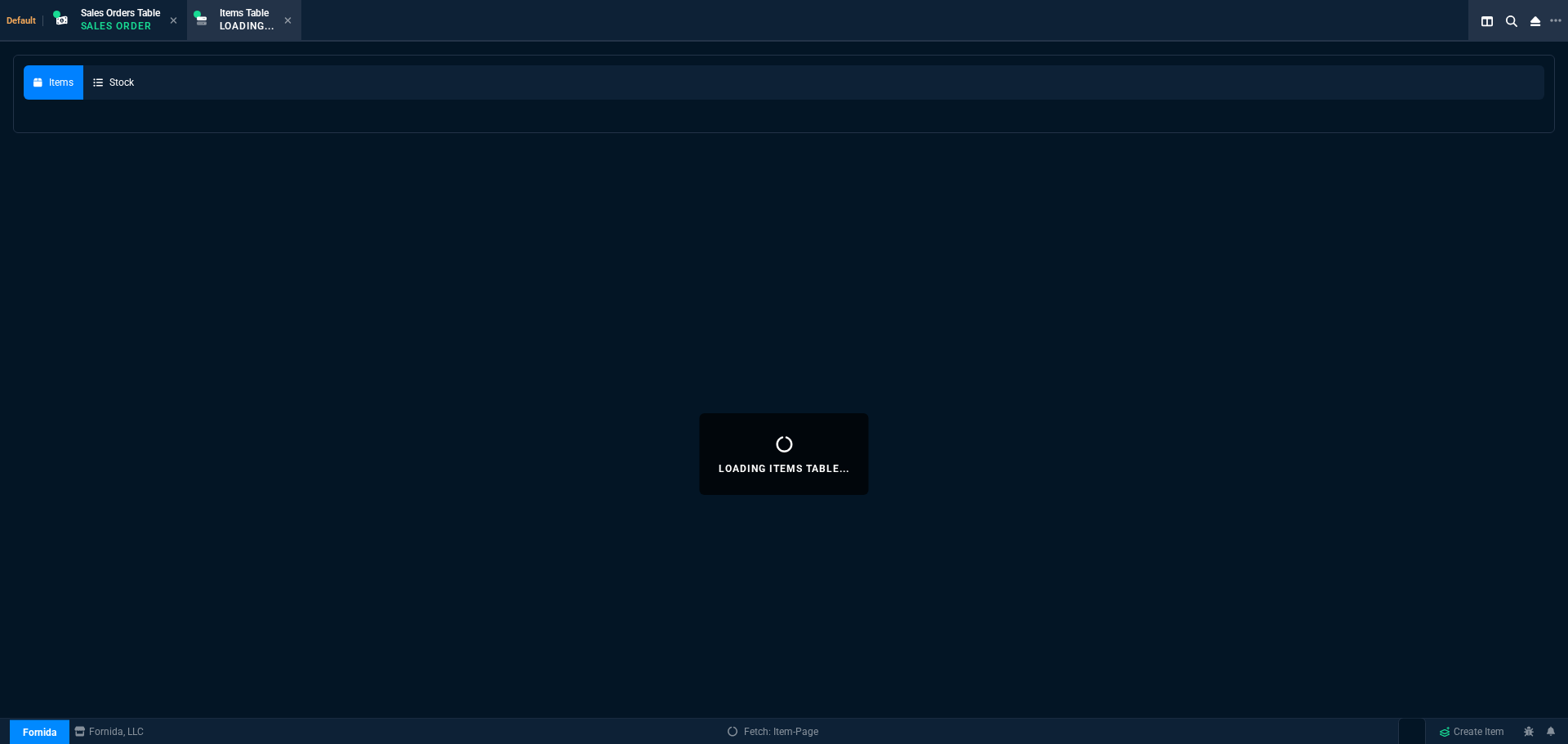
select select
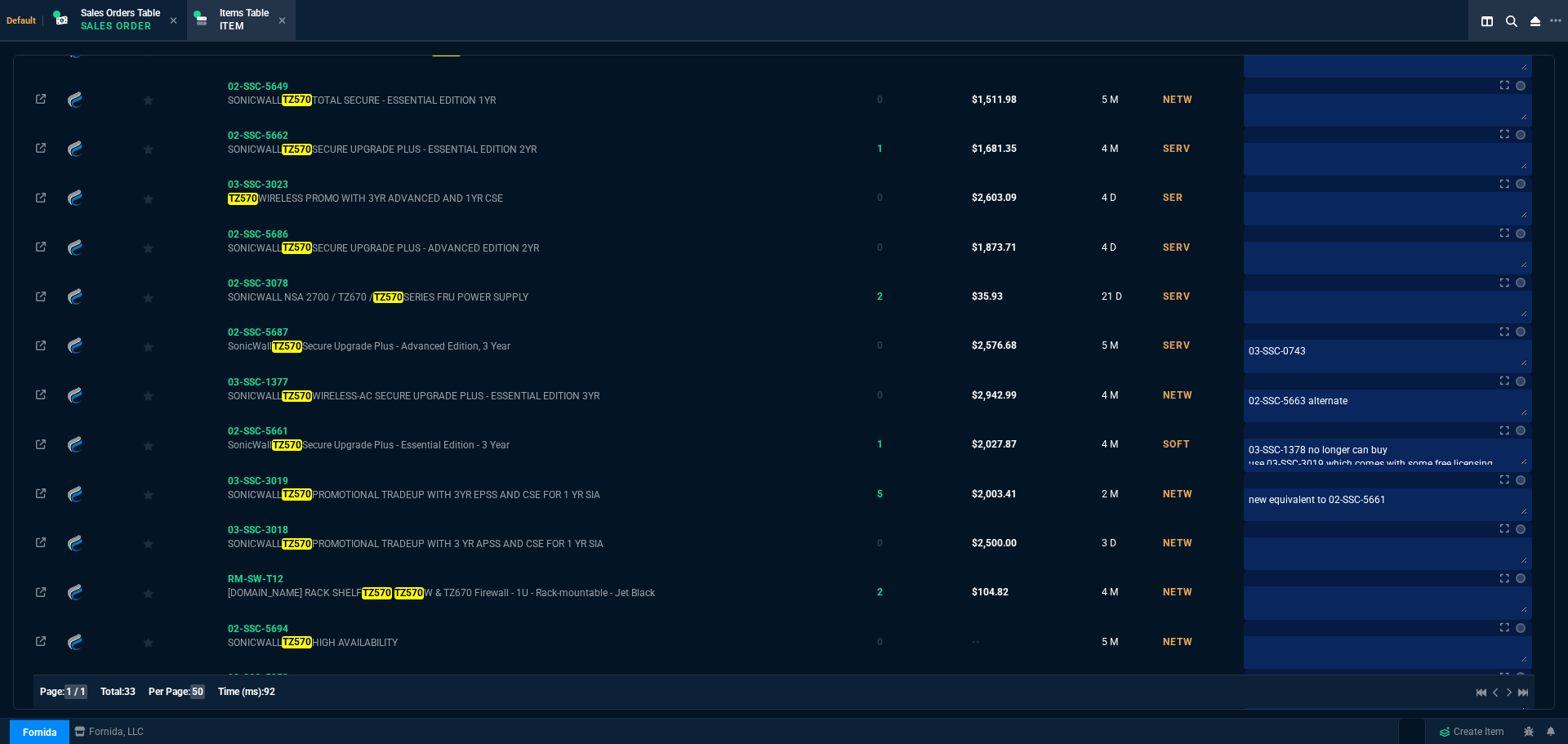
scroll to position [817, 0]
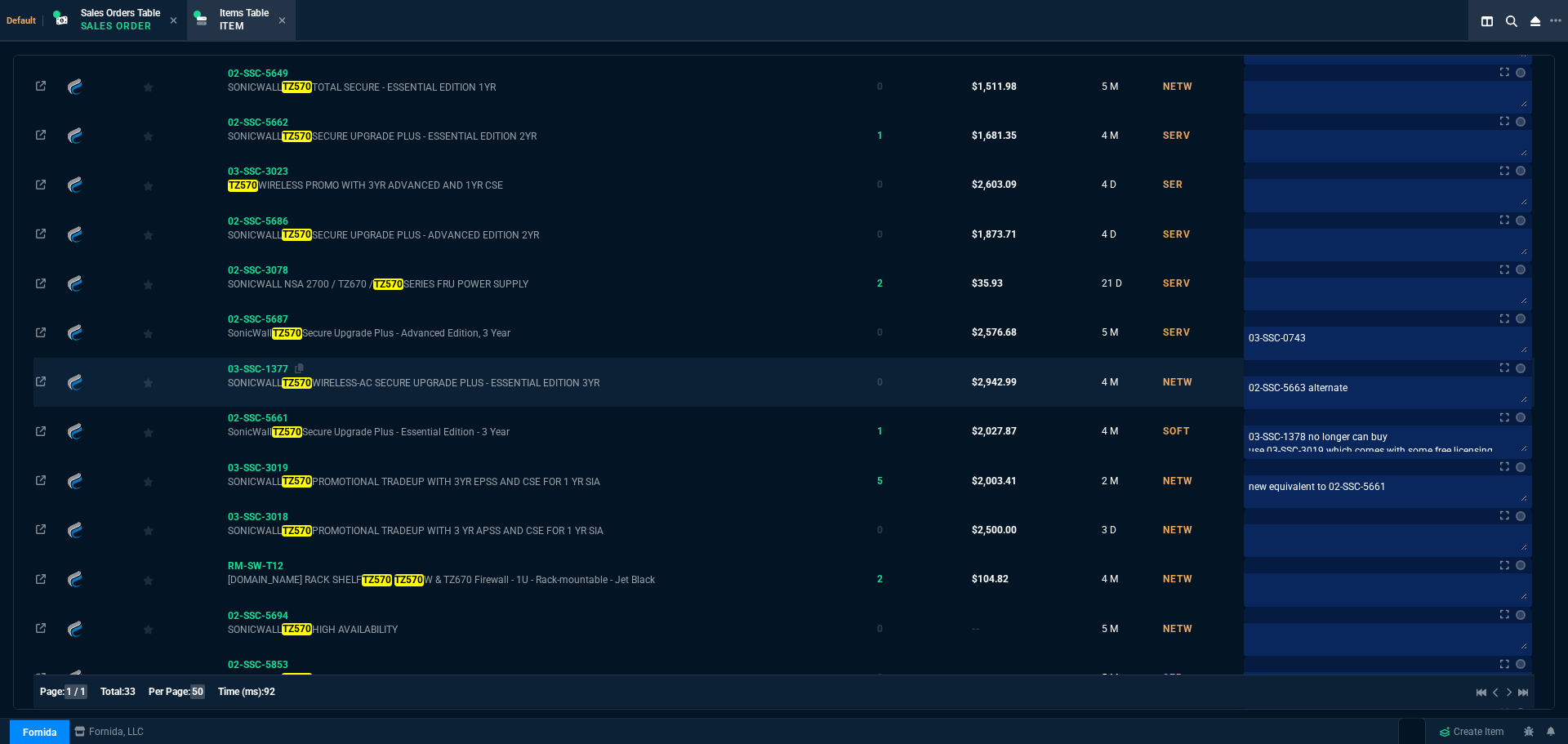
click at [266, 366] on span "03-SSC-1377" at bounding box center [258, 369] width 61 height 11
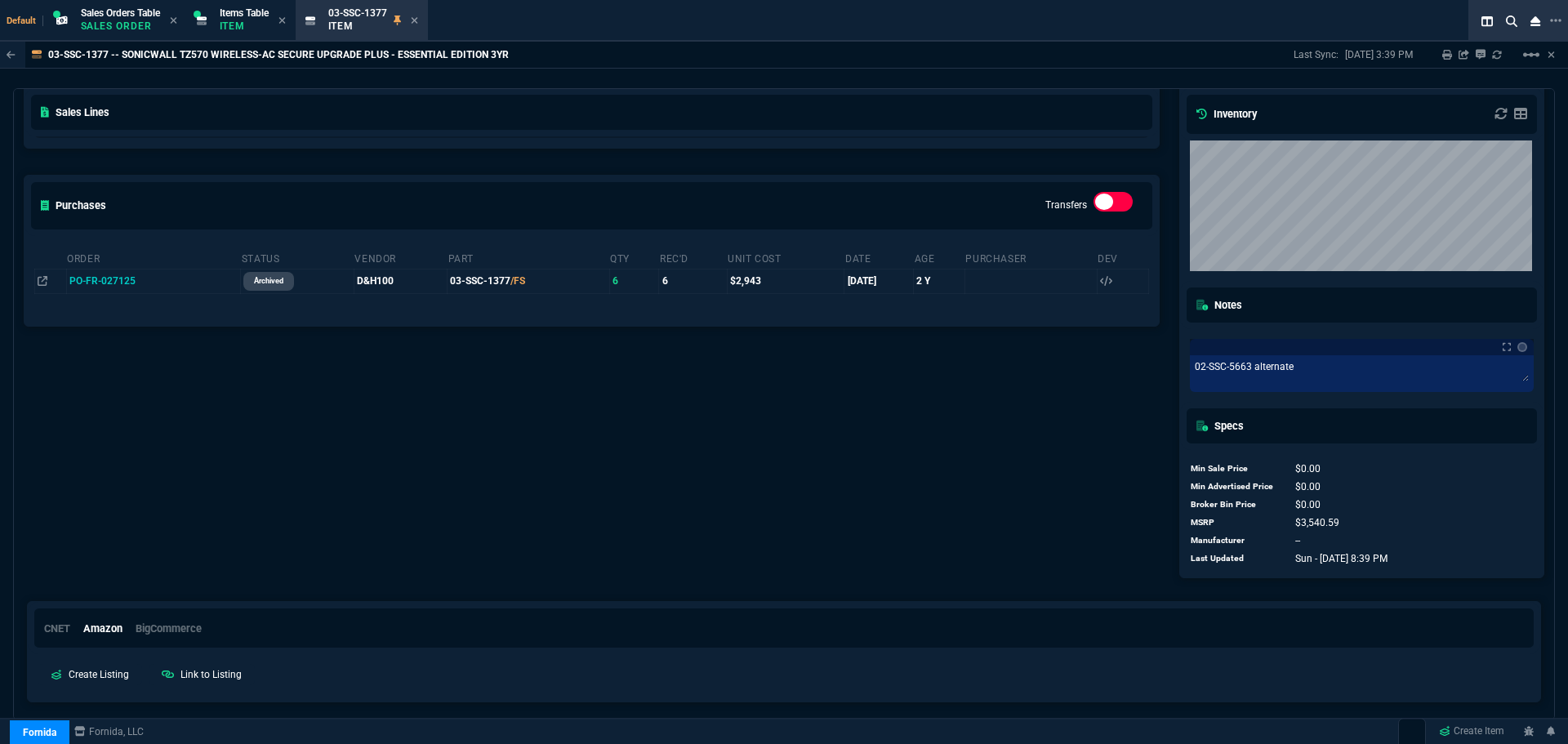
scroll to position [368, 0]
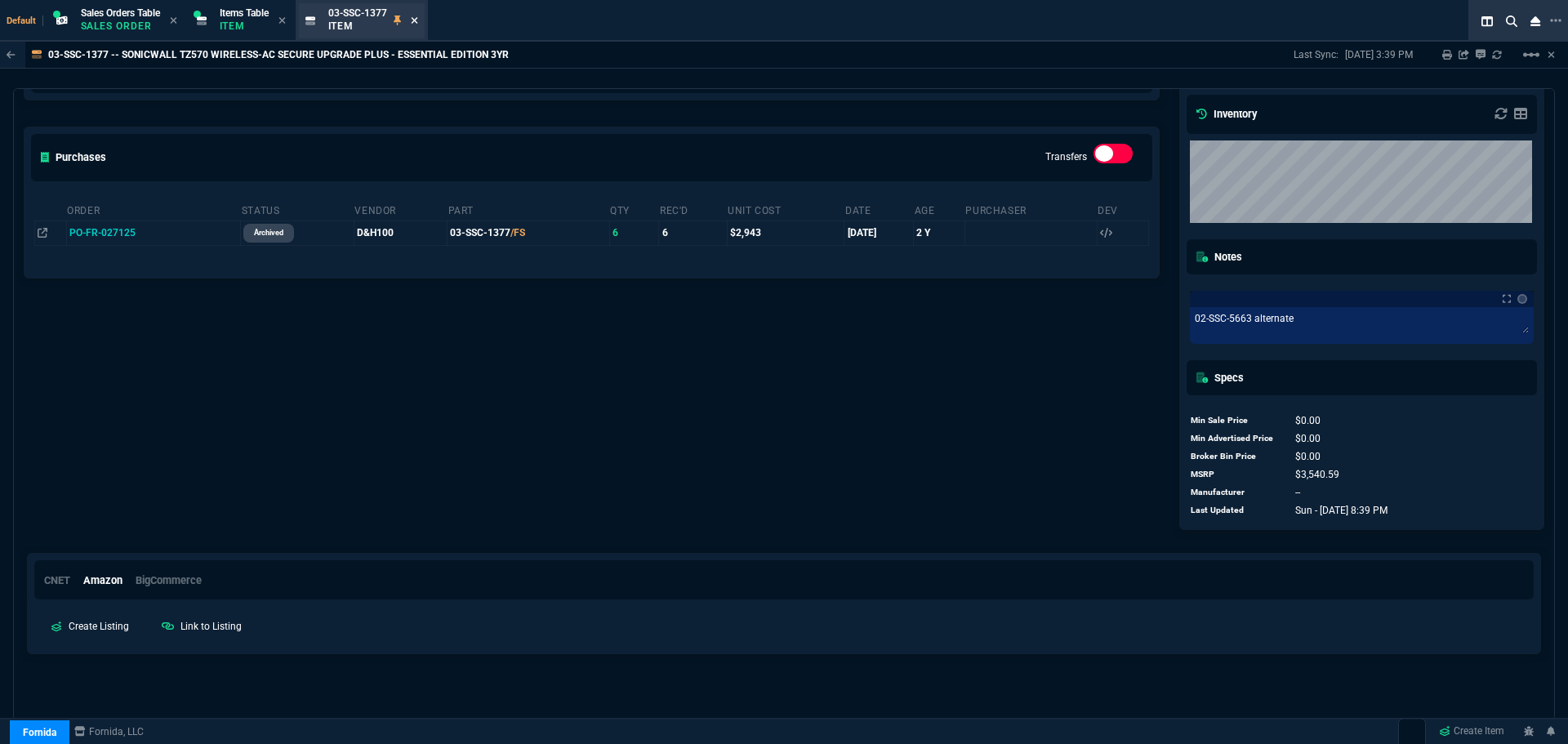
click at [418, 20] on icon at bounding box center [415, 20] width 7 height 10
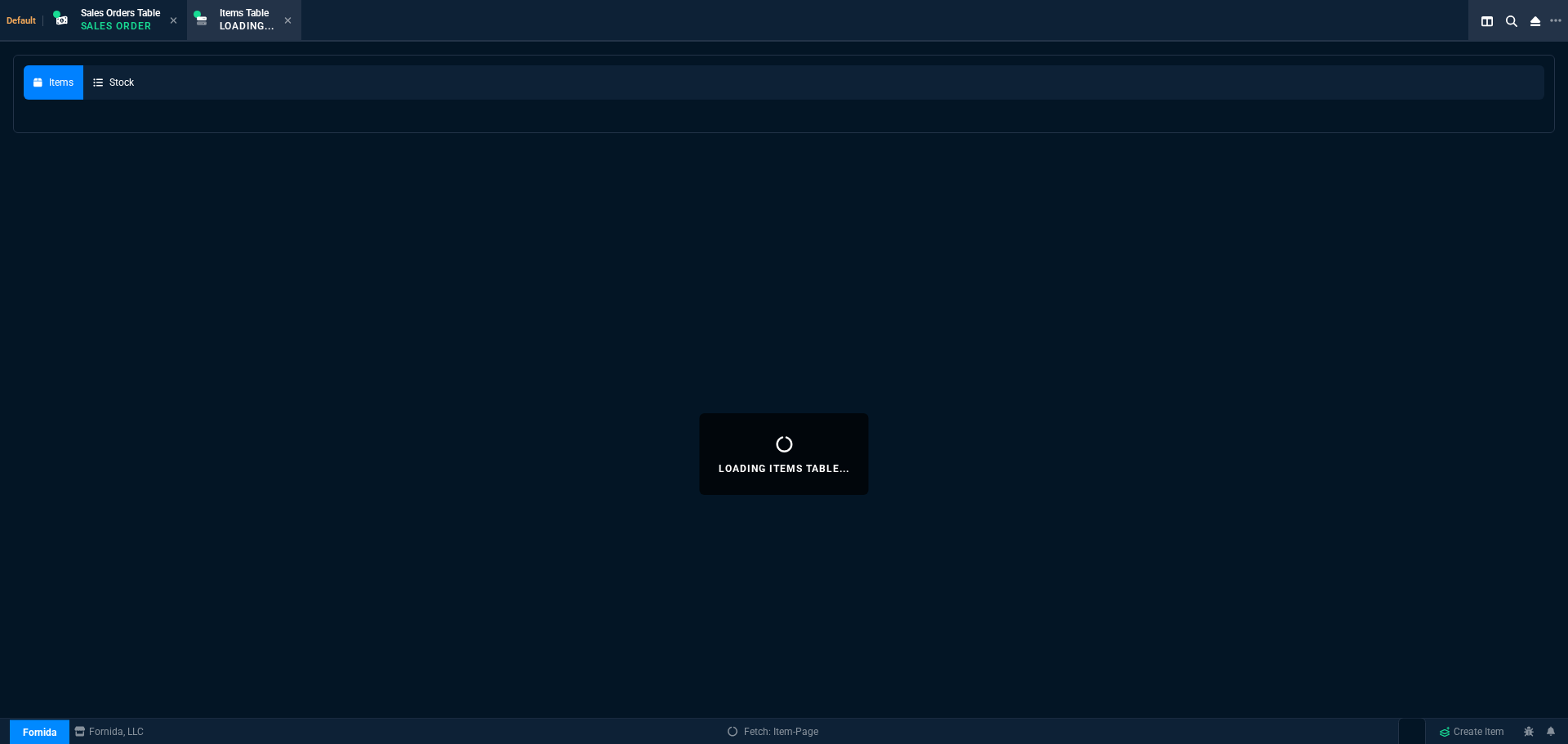
select select
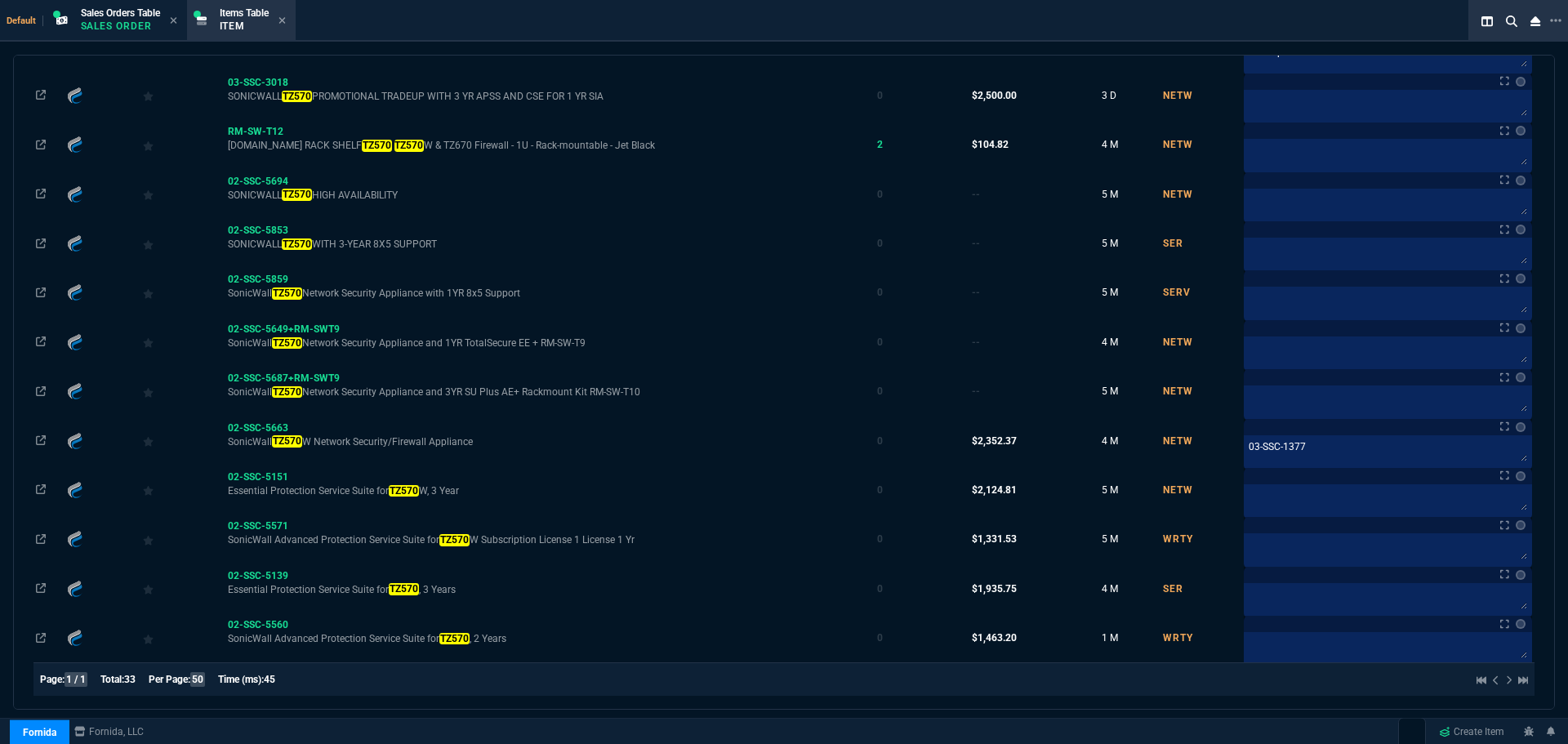
scroll to position [1265, 0]
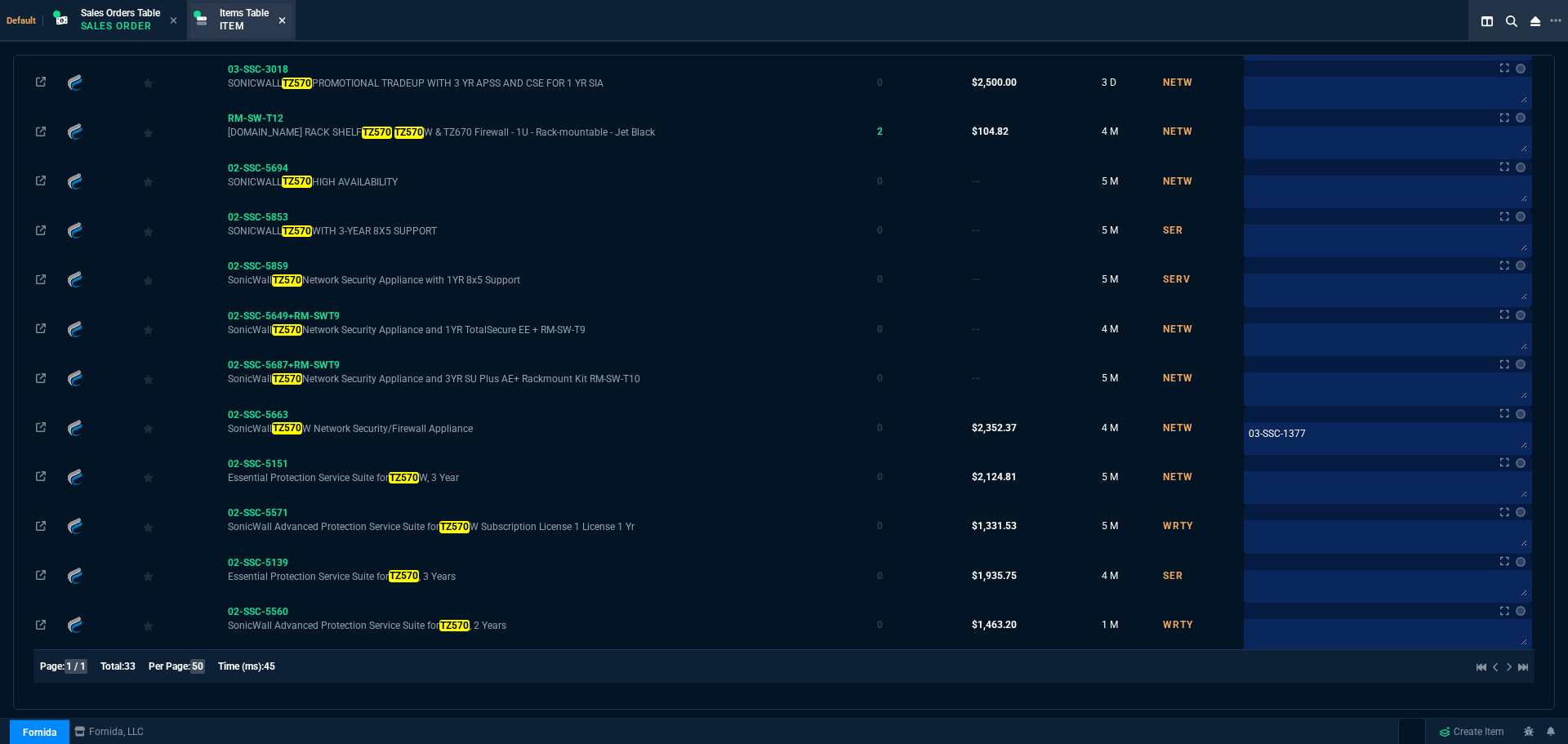
click at [285, 17] on icon at bounding box center [282, 20] width 7 height 10
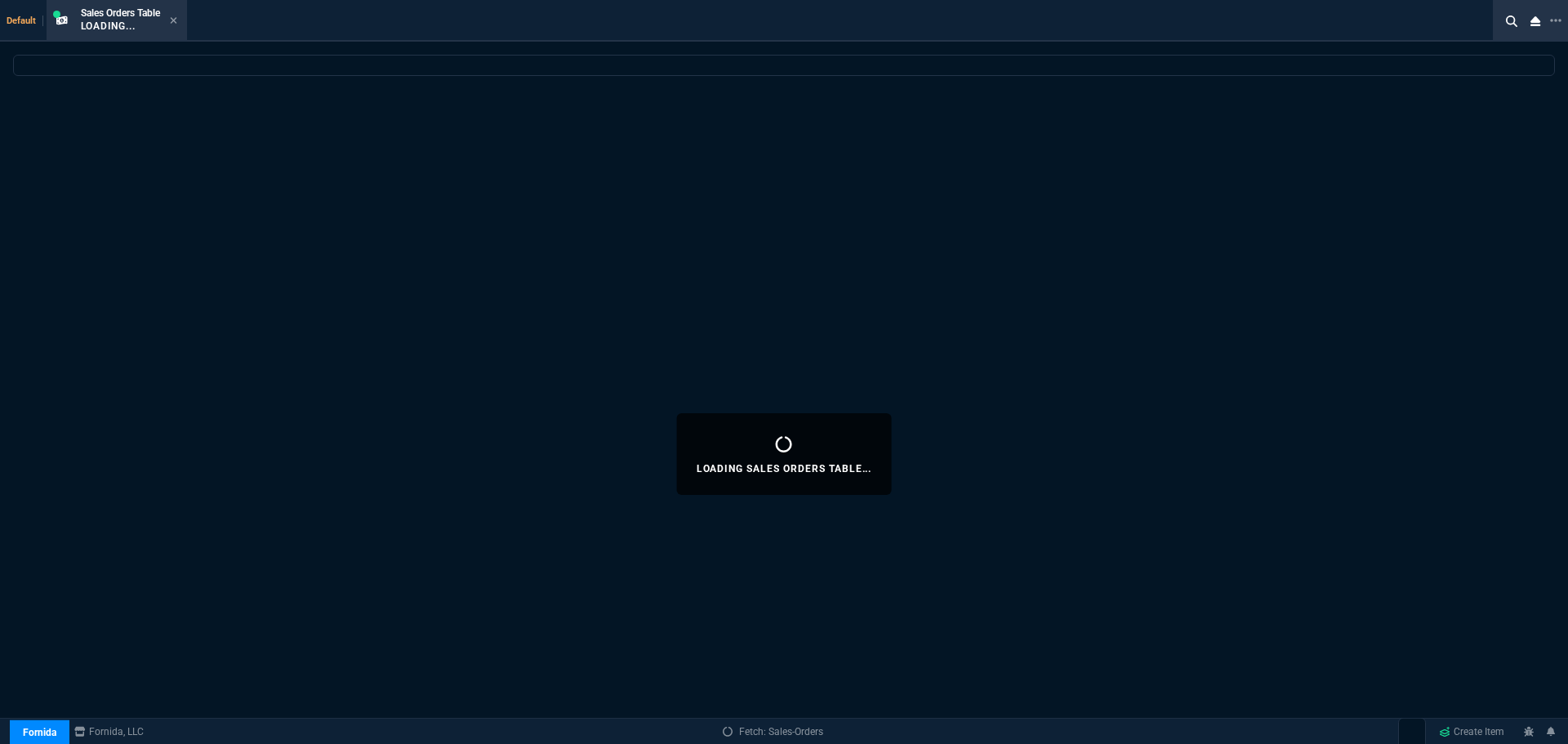
select select
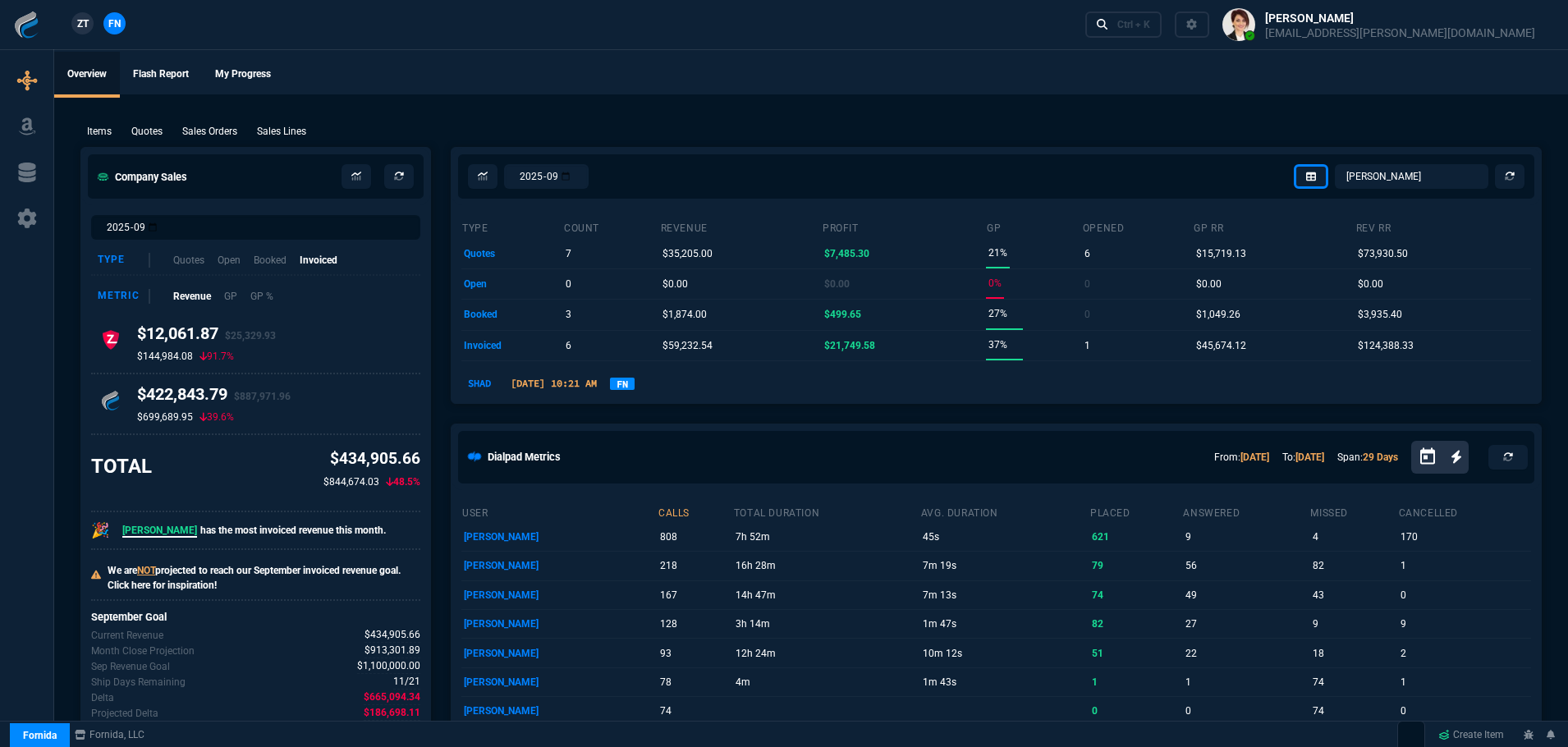
click at [634, 386] on link "FN" at bounding box center [622, 383] width 25 height 12
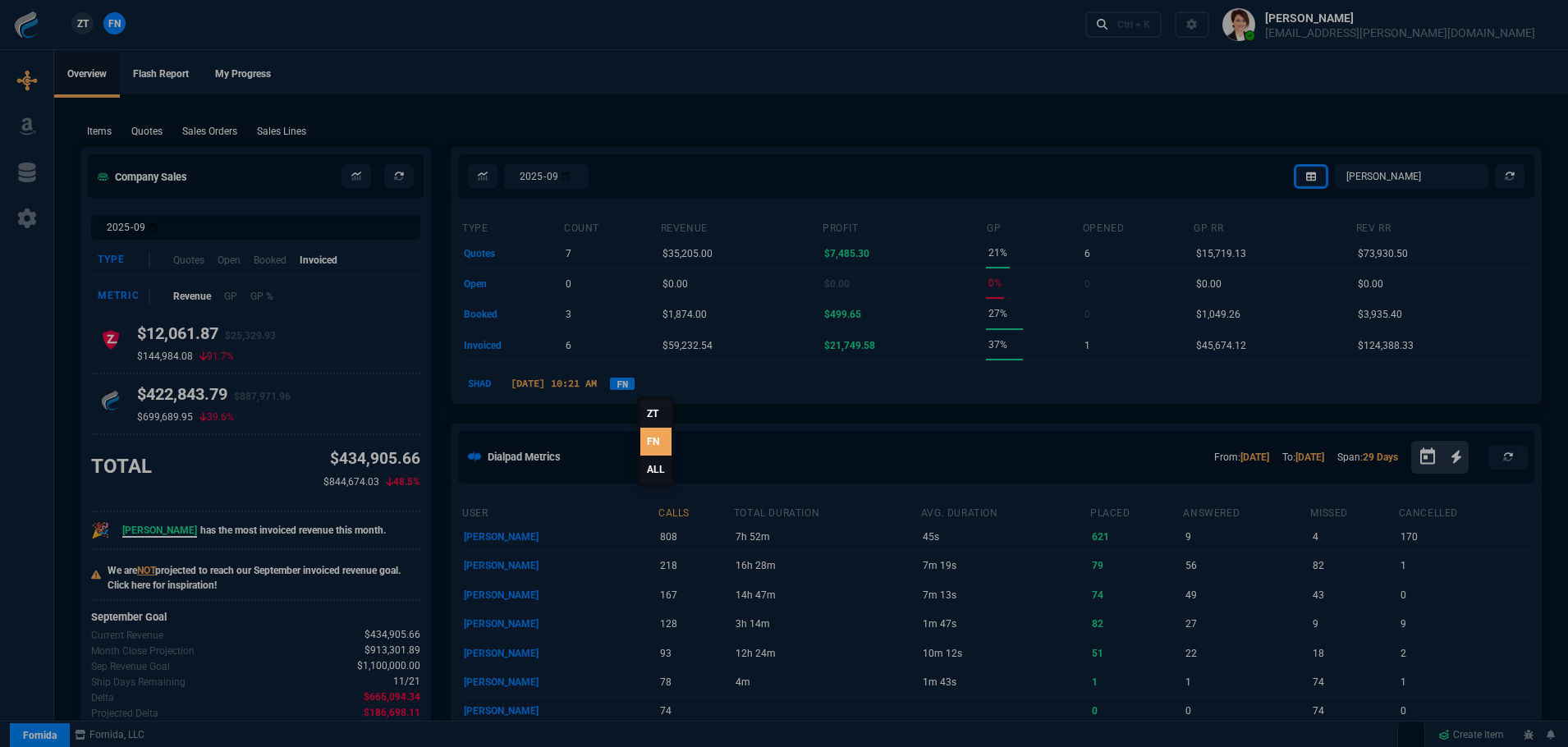
click at [655, 471] on link "ALL" at bounding box center [655, 470] width 31 height 28
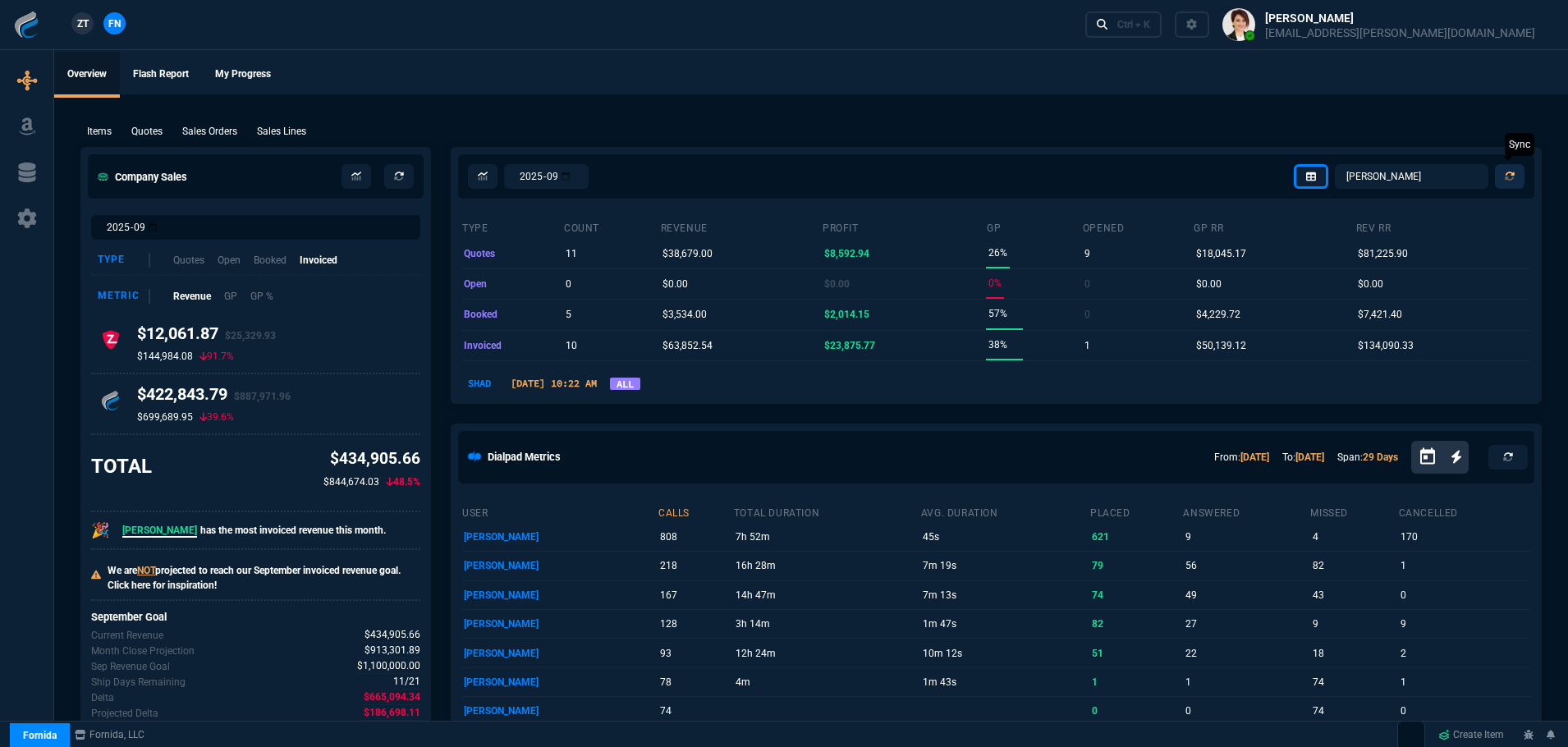
click at [1509, 178] on icon at bounding box center [1509, 177] width 10 height 10
click at [715, 123] on div "Items Quotes Sales Orders Sales Lines Add Link" at bounding box center [811, 130] width 1461 height 19
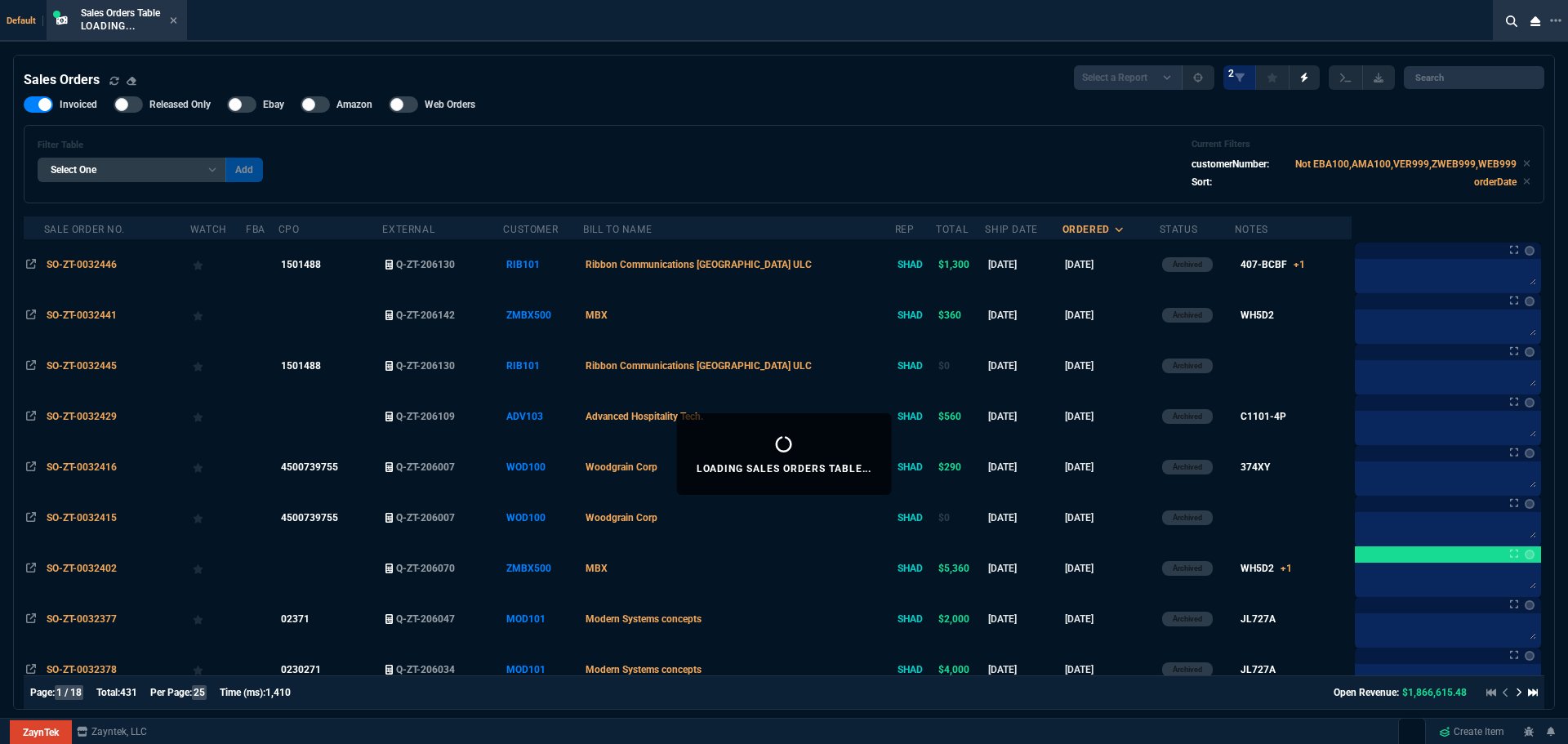
select select "4: SHAD"
select select
click at [177, 19] on icon at bounding box center [173, 20] width 6 height 6
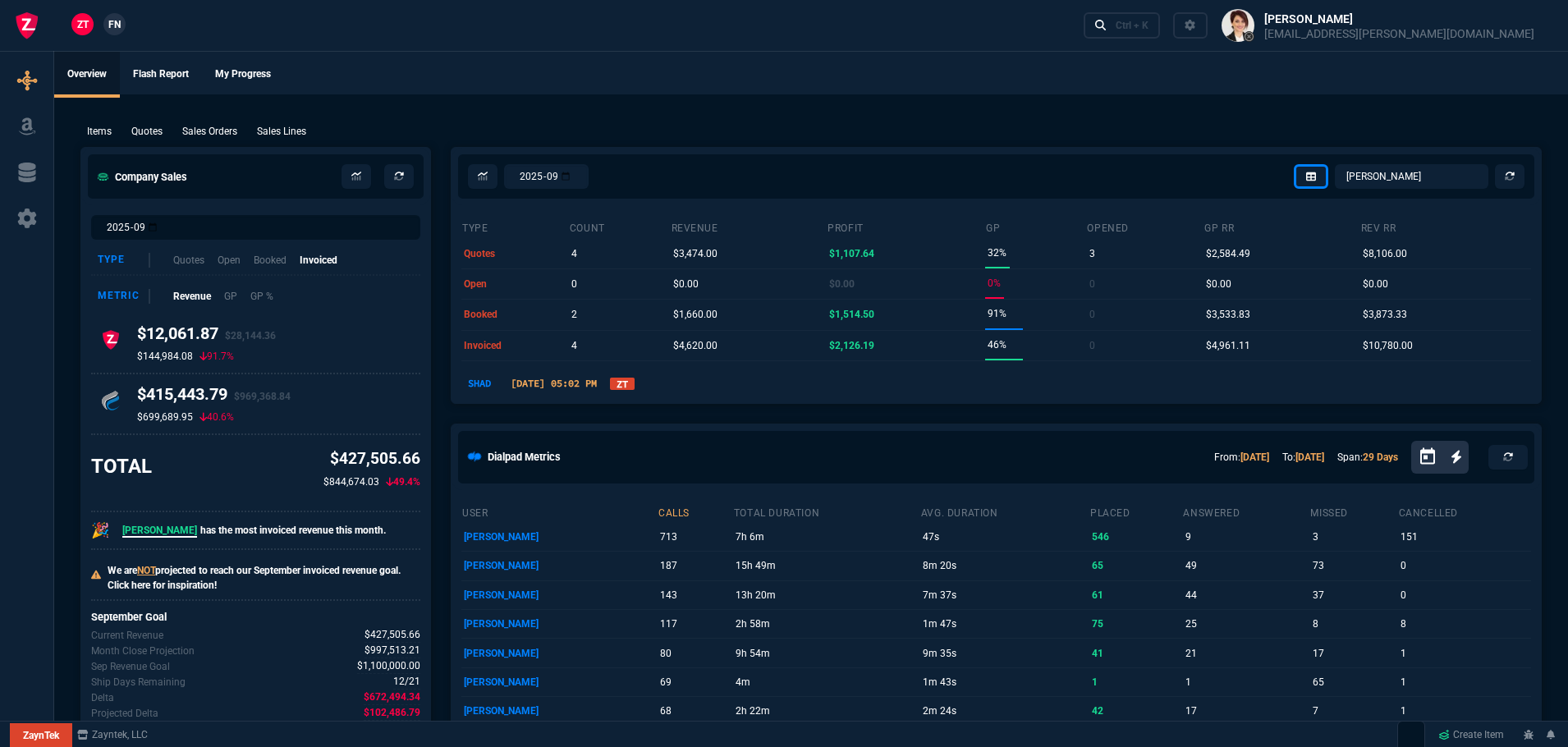
click at [634, 377] on nx-fornida-dropdown "ZT" at bounding box center [622, 383] width 25 height 19
click at [634, 385] on link "ZT" at bounding box center [622, 383] width 25 height 12
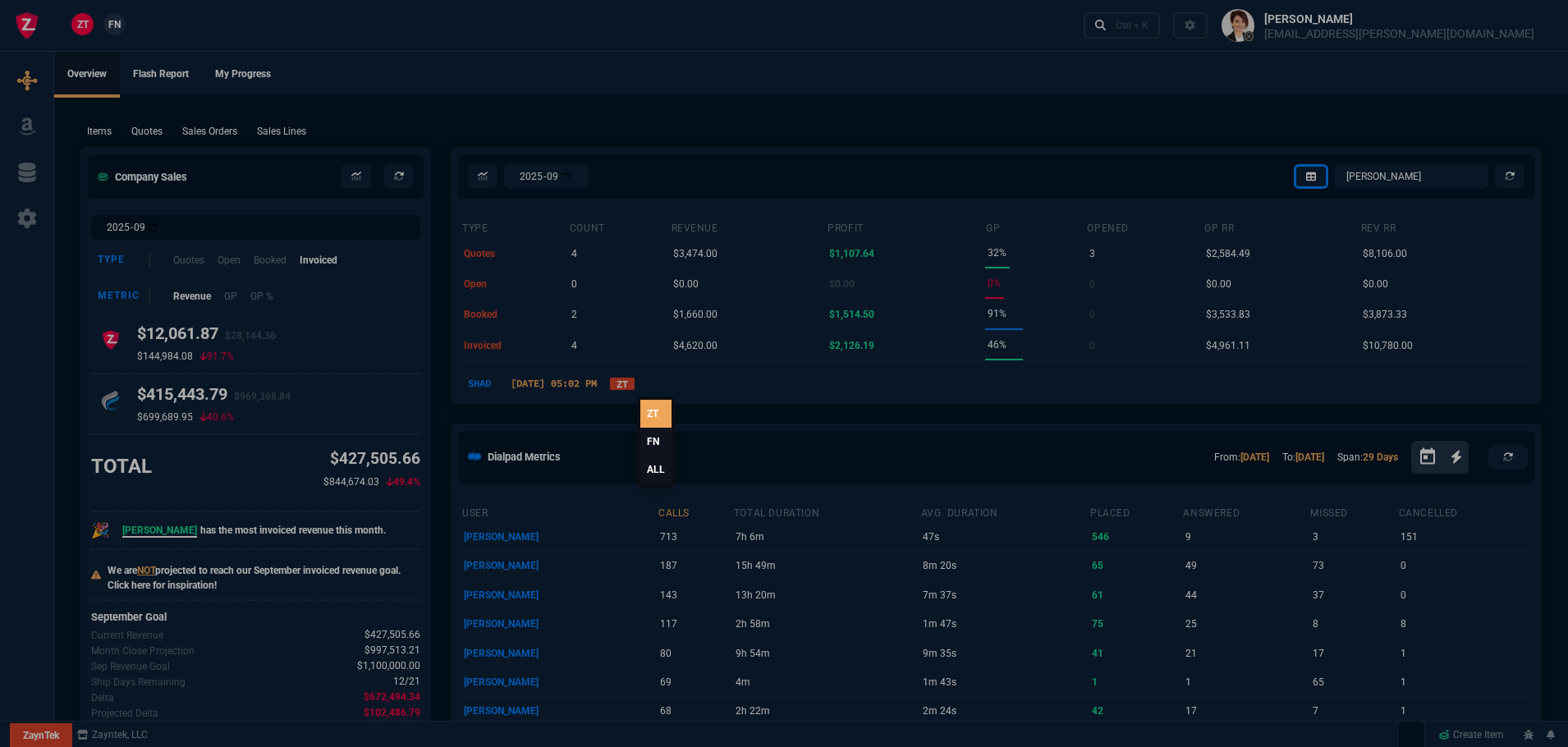
click at [656, 465] on link "ALL" at bounding box center [655, 470] width 31 height 28
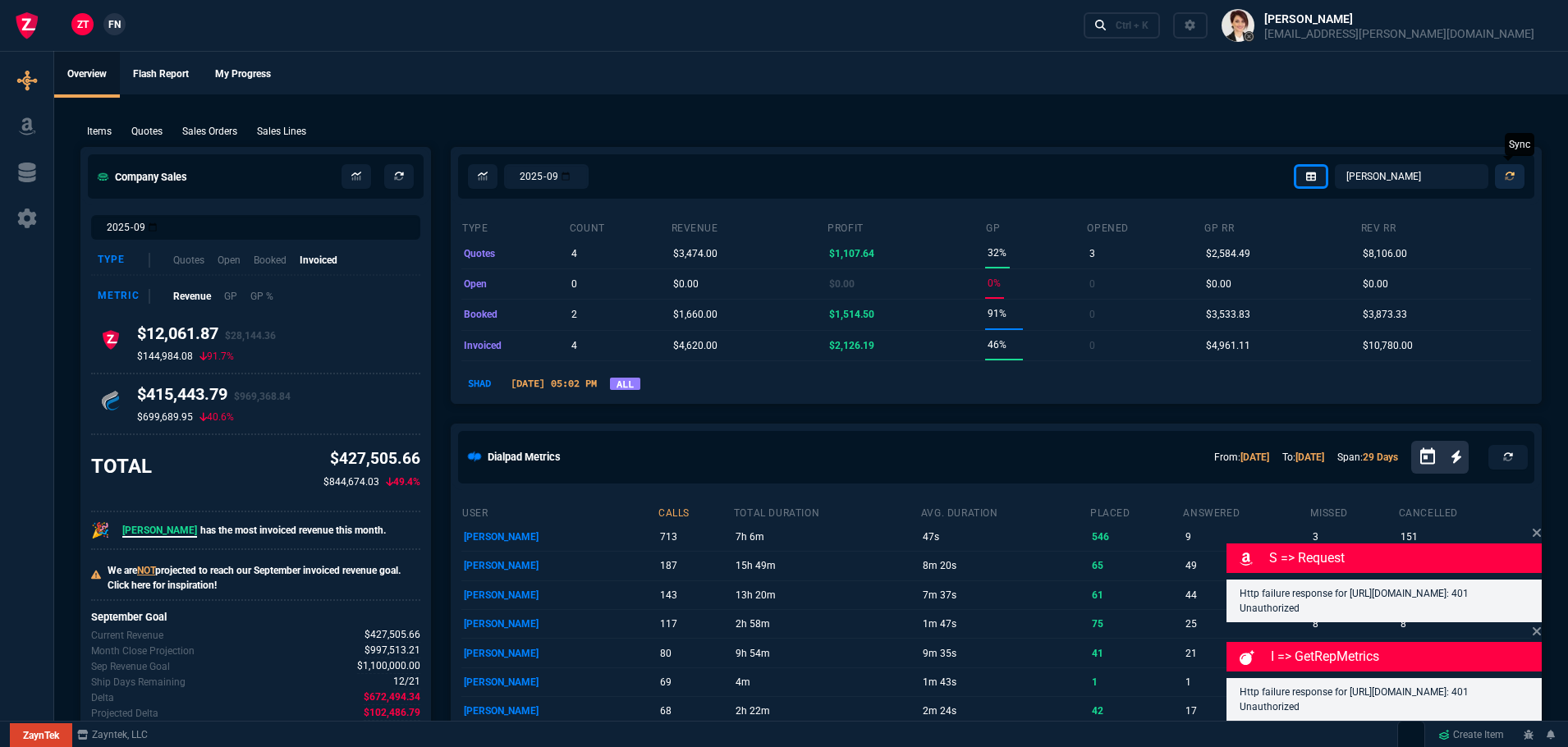
click at [1512, 176] on icon at bounding box center [1509, 177] width 10 height 10
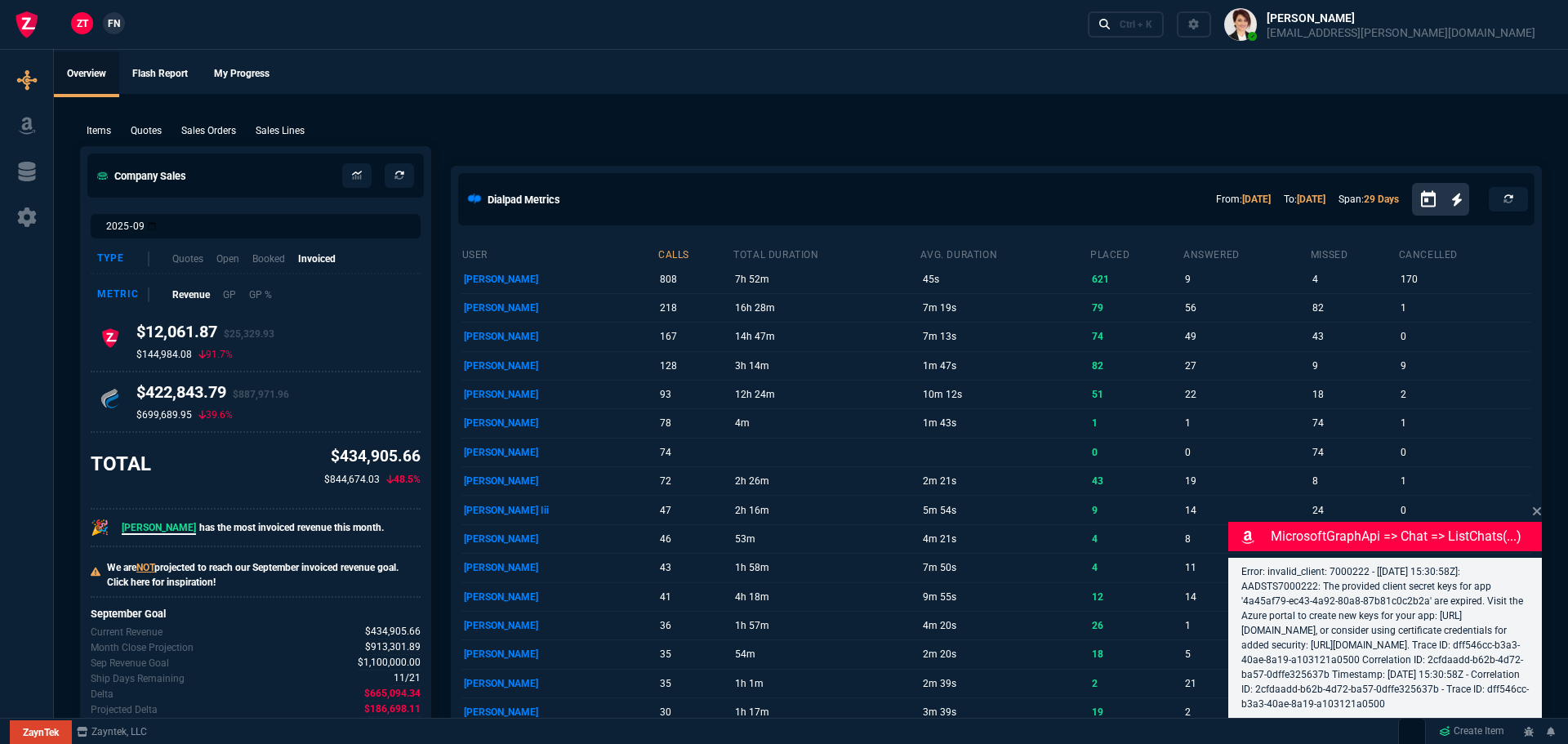
select select "4: SHAD"
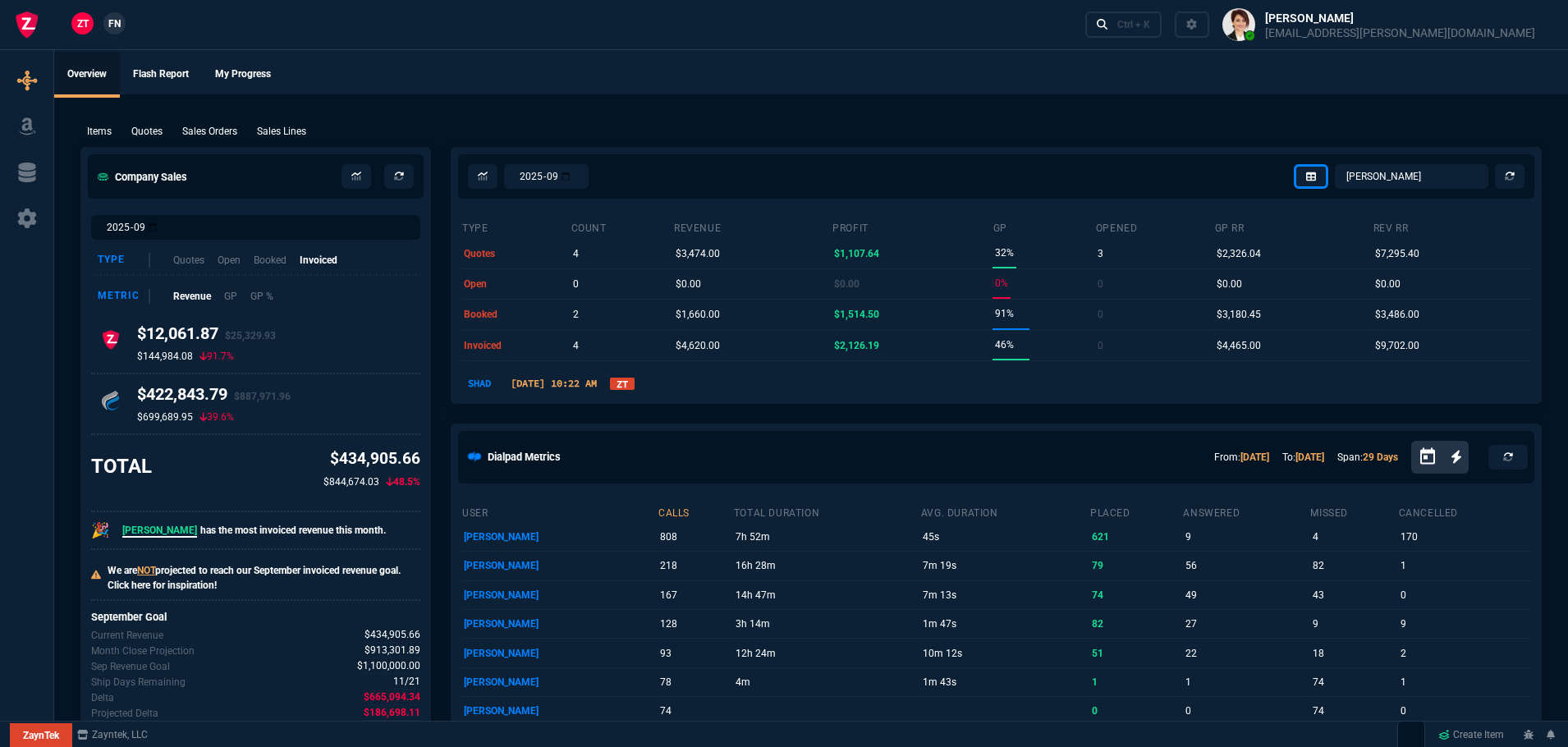
click at [634, 384] on link "ZT" at bounding box center [622, 383] width 25 height 12
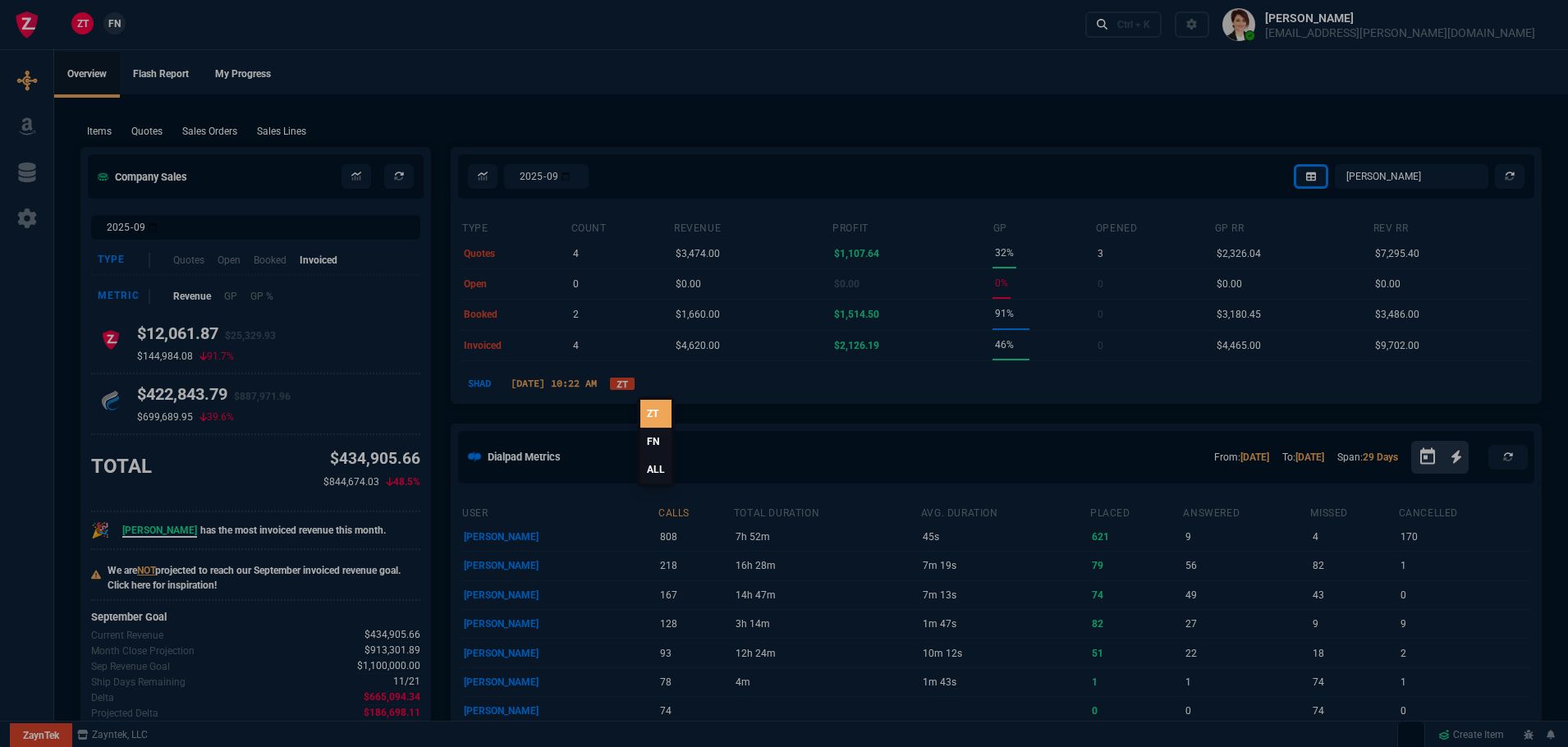
click at [655, 465] on link "ALL" at bounding box center [655, 470] width 31 height 28
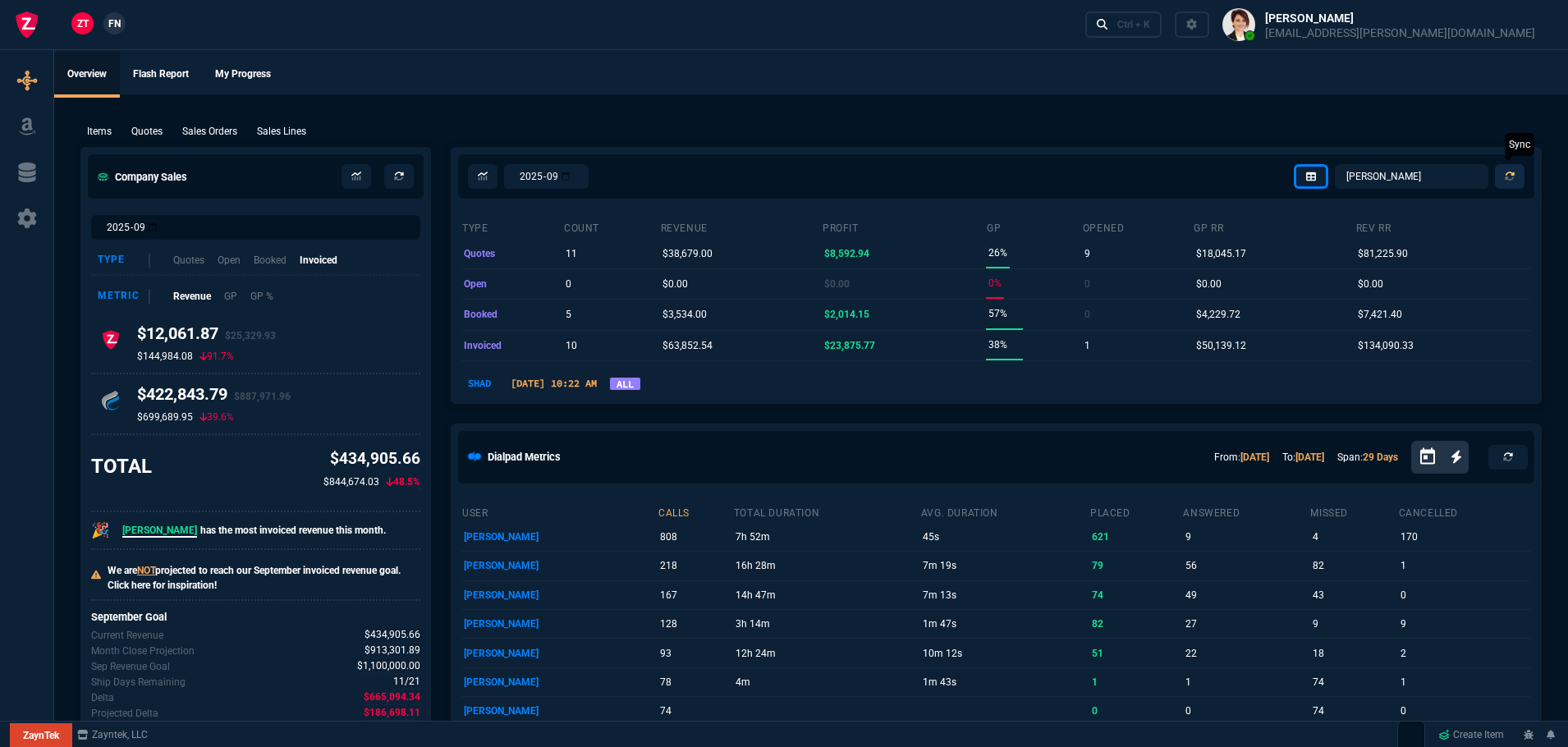
click at [1516, 178] on link at bounding box center [1510, 177] width 30 height 25
click at [1418, 167] on select "Omar Brian Over Farzad Vahid Steven Huang Seti Shadab Alicia Bostic Wafek Moham…" at bounding box center [1412, 177] width 153 height 25
click at [1335, 165] on select "Omar Brian Over Farzad Vahid Steven Huang Seti Shadab Alicia Bostic Wafek Moham…" at bounding box center [1412, 177] width 153 height 25
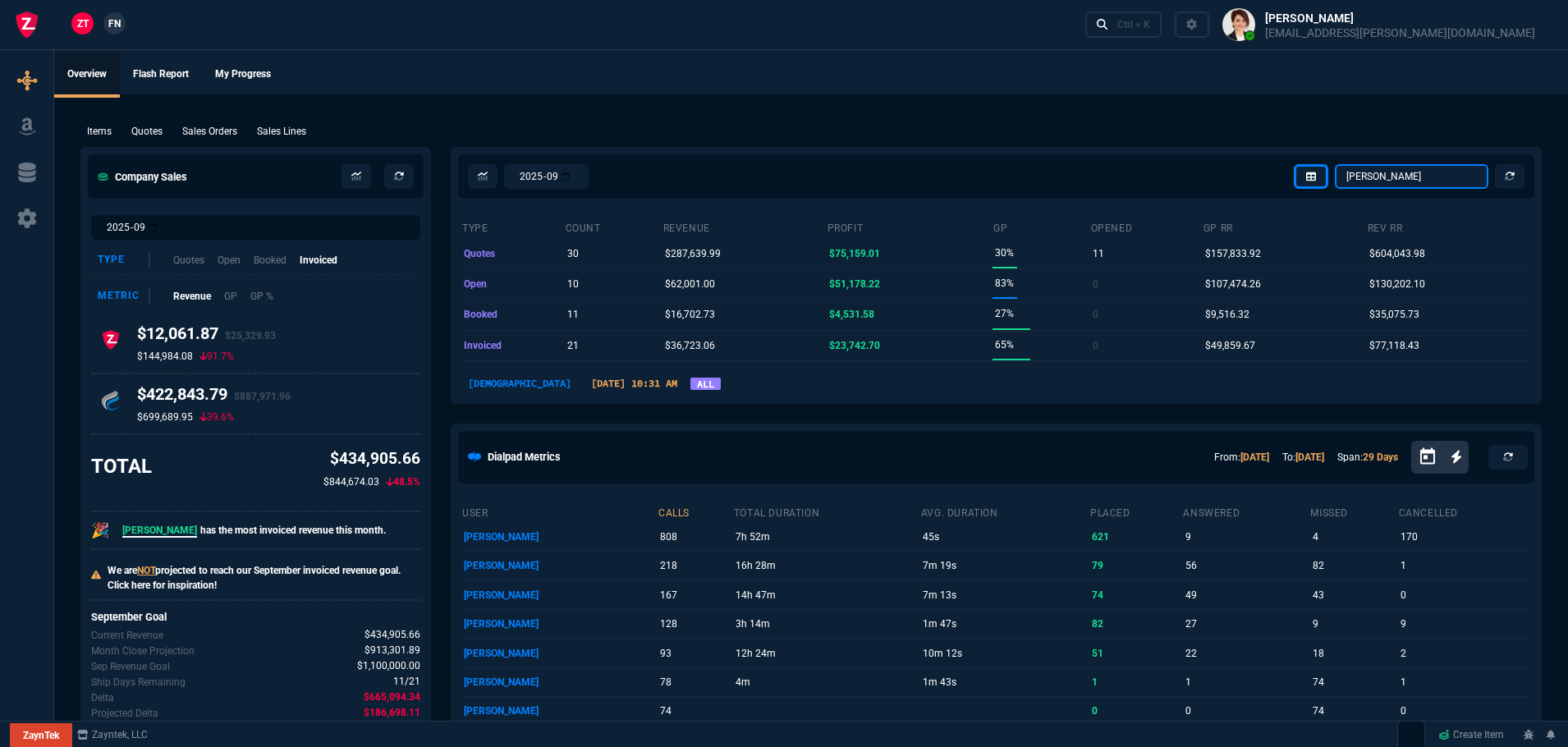
click at [1401, 174] on select "Omar Brian Over Farzad Vahid Steven Huang Seti Shadab Alicia Bostic Wafek Moham…" at bounding box center [1412, 177] width 153 height 25
click at [1335, 165] on select "Omar Brian Over Farzad Vahid Steven Huang Seti Shadab Alicia Bostic Wafek Moham…" at bounding box center [1412, 177] width 153 height 25
click at [1398, 174] on select "Omar Brian Over Farzad Vahid Steven Huang Seti Shadab Alicia Bostic Wafek Moham…" at bounding box center [1412, 177] width 153 height 25
click at [1335, 165] on select "Omar Brian Over Farzad Vahid Steven Huang Seti Shadab Alicia Bostic Wafek Moham…" at bounding box center [1412, 177] width 153 height 25
click at [1393, 178] on select "Omar Brian Over Farzad Vahid Steven Huang Seti Shadab Alicia Bostic Wafek Moham…" at bounding box center [1412, 177] width 153 height 25
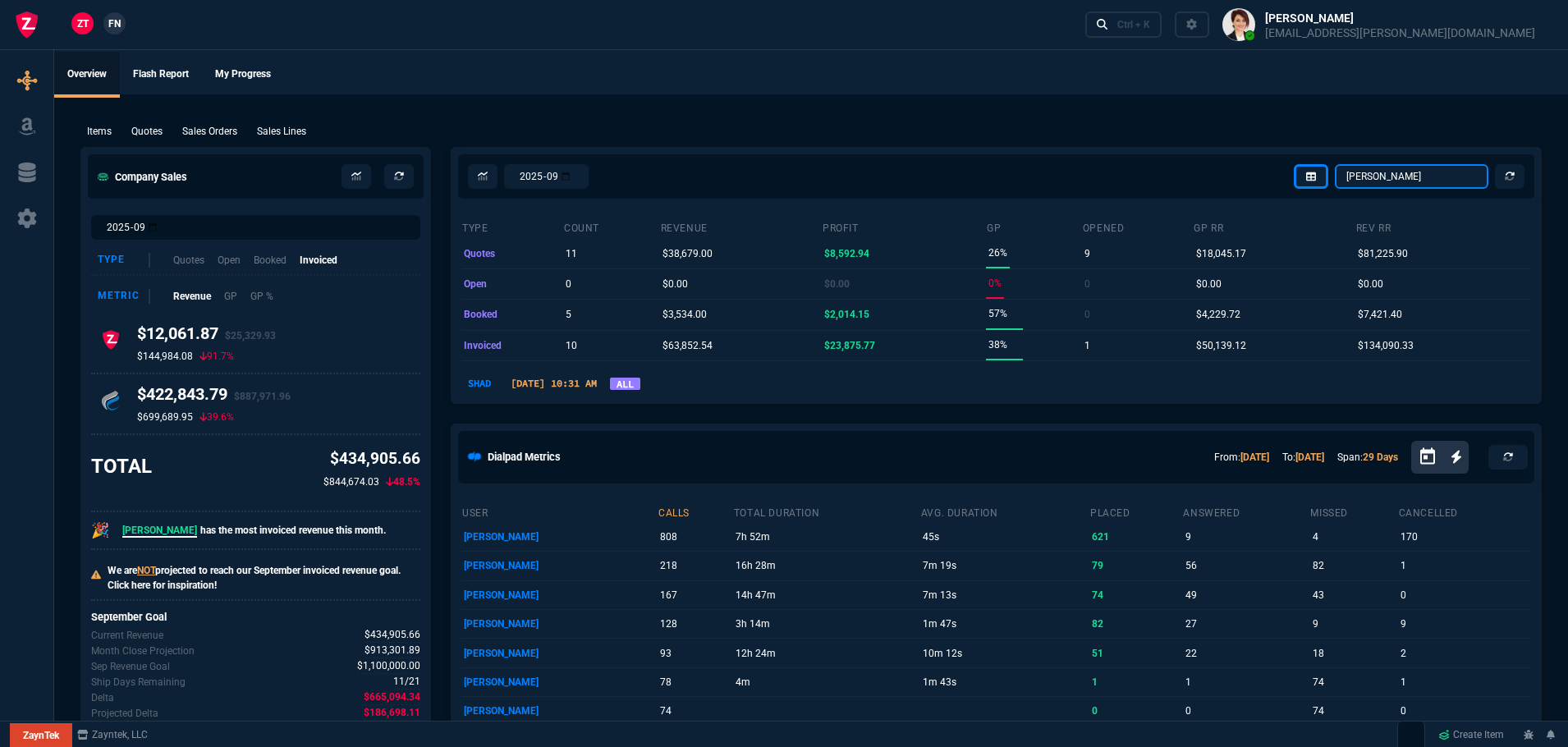
click at [1335, 165] on select "Omar Brian Over Farzad Vahid Steven Huang Seti Shadab Alicia Bostic Wafek Moham…" at bounding box center [1412, 177] width 153 height 25
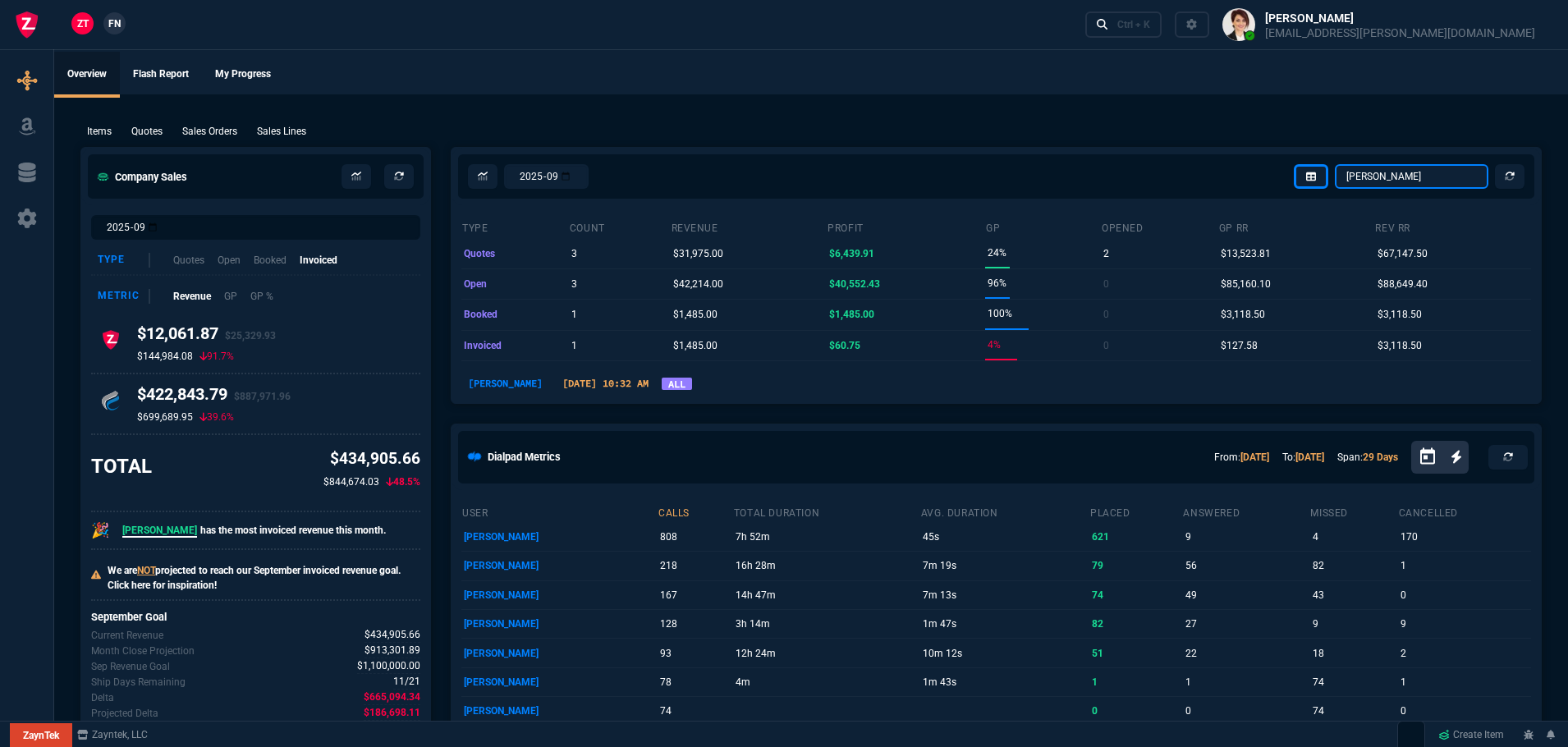
click at [1403, 176] on select "Omar Brian Over Farzad Vahid Steven Huang Seti Shadab Alicia Bostic Wafek Moham…" at bounding box center [1412, 177] width 153 height 25
click at [1335, 165] on select "Omar Brian Over Farzad Vahid Steven Huang Seti Shadab Alicia Bostic Wafek Moham…" at bounding box center [1412, 177] width 153 height 25
click at [1409, 173] on select "Omar Brian Over Farzad Vahid Steven Huang Seti Shadab Alicia Bostic Wafek Moham…" at bounding box center [1412, 177] width 153 height 25
click at [1335, 165] on select "Omar Brian Over Farzad Vahid Steven Huang Seti Shadab Alicia Bostic Wafek Moham…" at bounding box center [1412, 177] width 153 height 25
click at [1420, 177] on select "Omar Brian Over Farzad Vahid Steven Huang Seti Shadab Alicia Bostic Wafek Moham…" at bounding box center [1412, 177] width 153 height 25
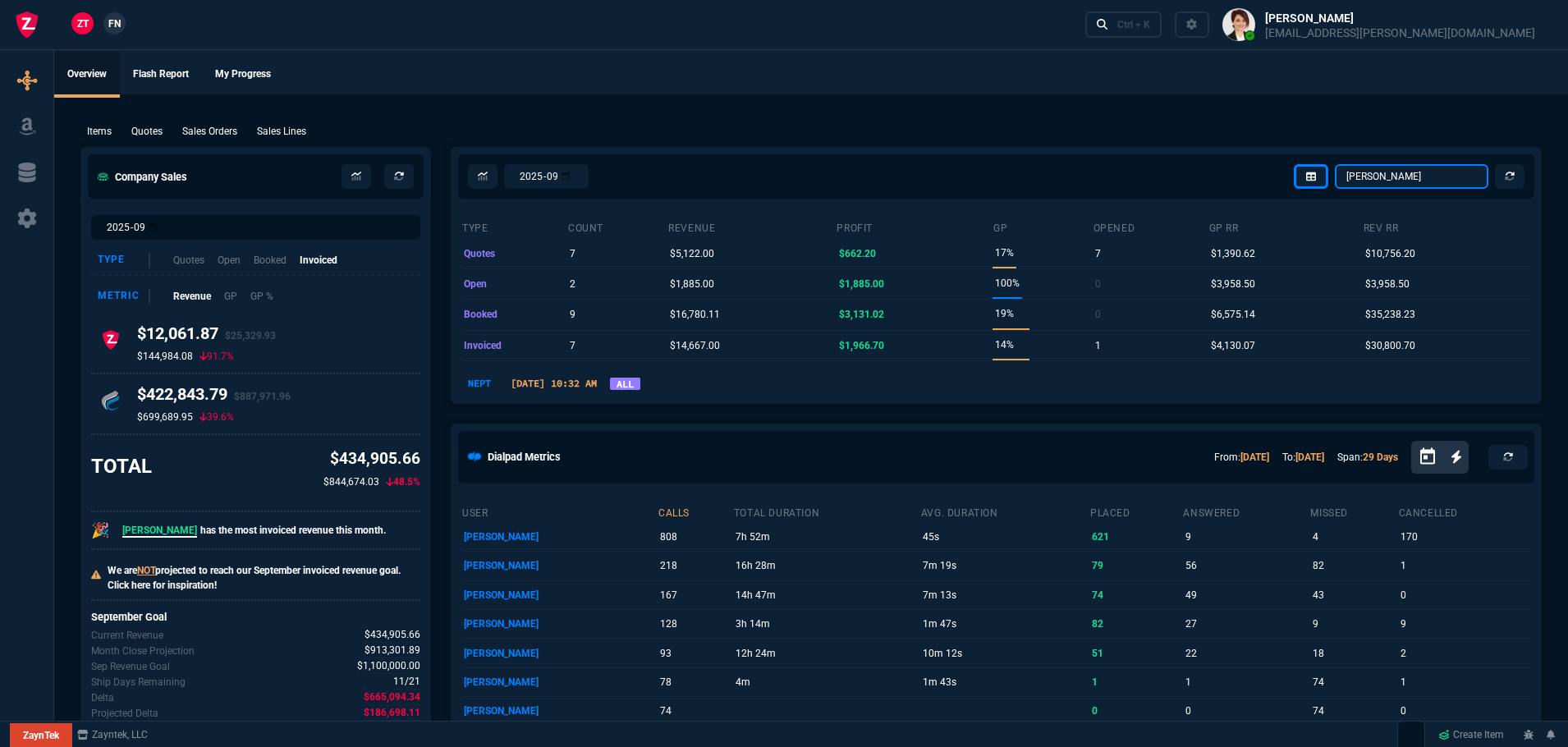
click at [1335, 165] on select "Omar Brian Over Farzad Vahid Steven Huang Seti Shadab Alicia Bostic Wafek Moham…" at bounding box center [1412, 177] width 153 height 25
click at [1378, 176] on select "Omar Brian Over Farzad Vahid Steven Huang Seti Shadab Alicia Bostic Wafek Moham…" at bounding box center [1412, 177] width 153 height 25
click at [1335, 165] on select "Omar Brian Over Farzad Vahid Steven Huang Seti Shadab Alicia Bostic Wafek Moham…" at bounding box center [1412, 177] width 153 height 25
click at [1424, 175] on select "Omar Brian Over Farzad Vahid Steven Huang Seti Shadab Alicia Bostic Wafek Moham…" at bounding box center [1412, 177] width 153 height 25
select select "4: SHAD"
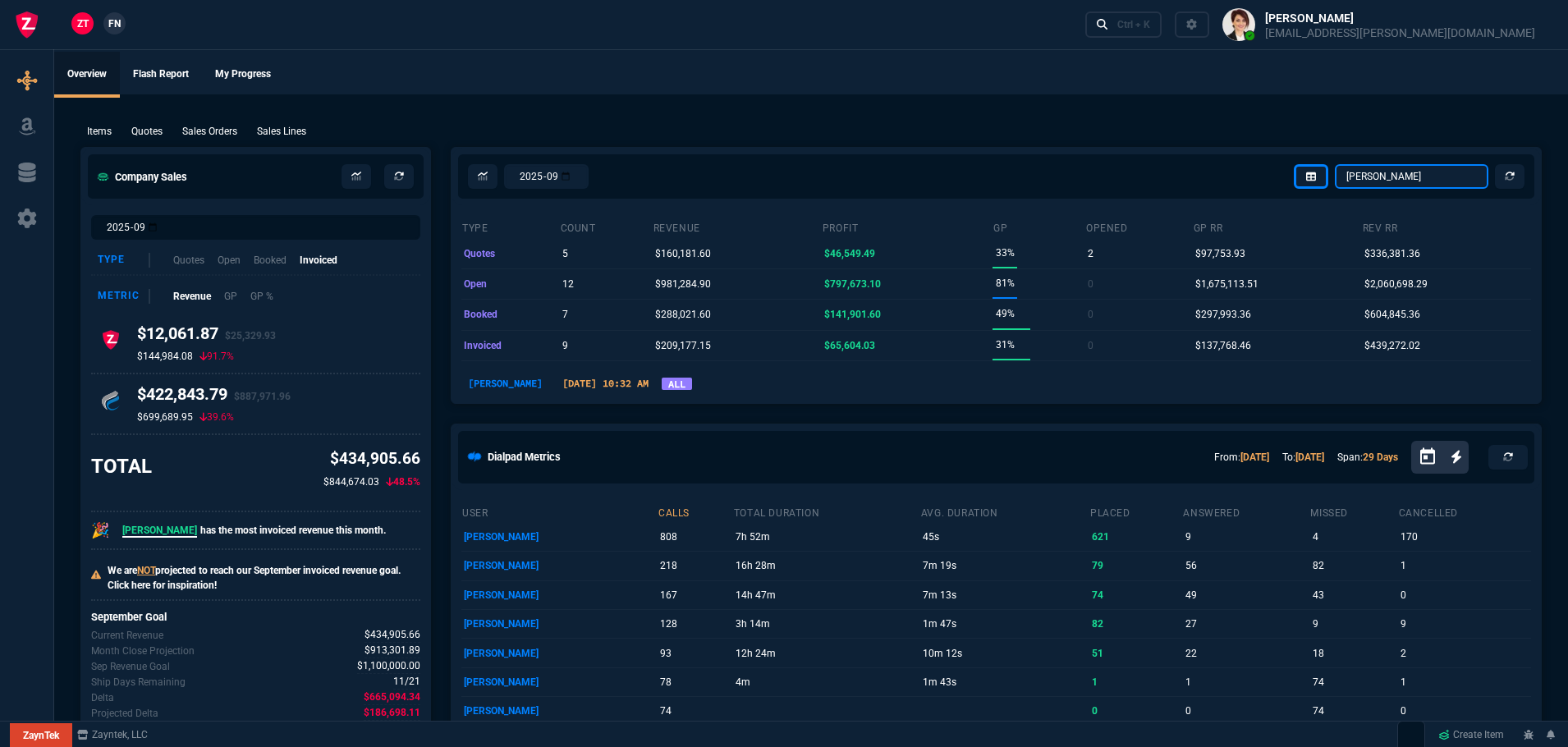
click at [1335, 165] on select "Omar Brian Over Farzad Vahid Steven Huang Seti Shadab Alicia Bostic Wafek Moham…" at bounding box center [1412, 177] width 153 height 25
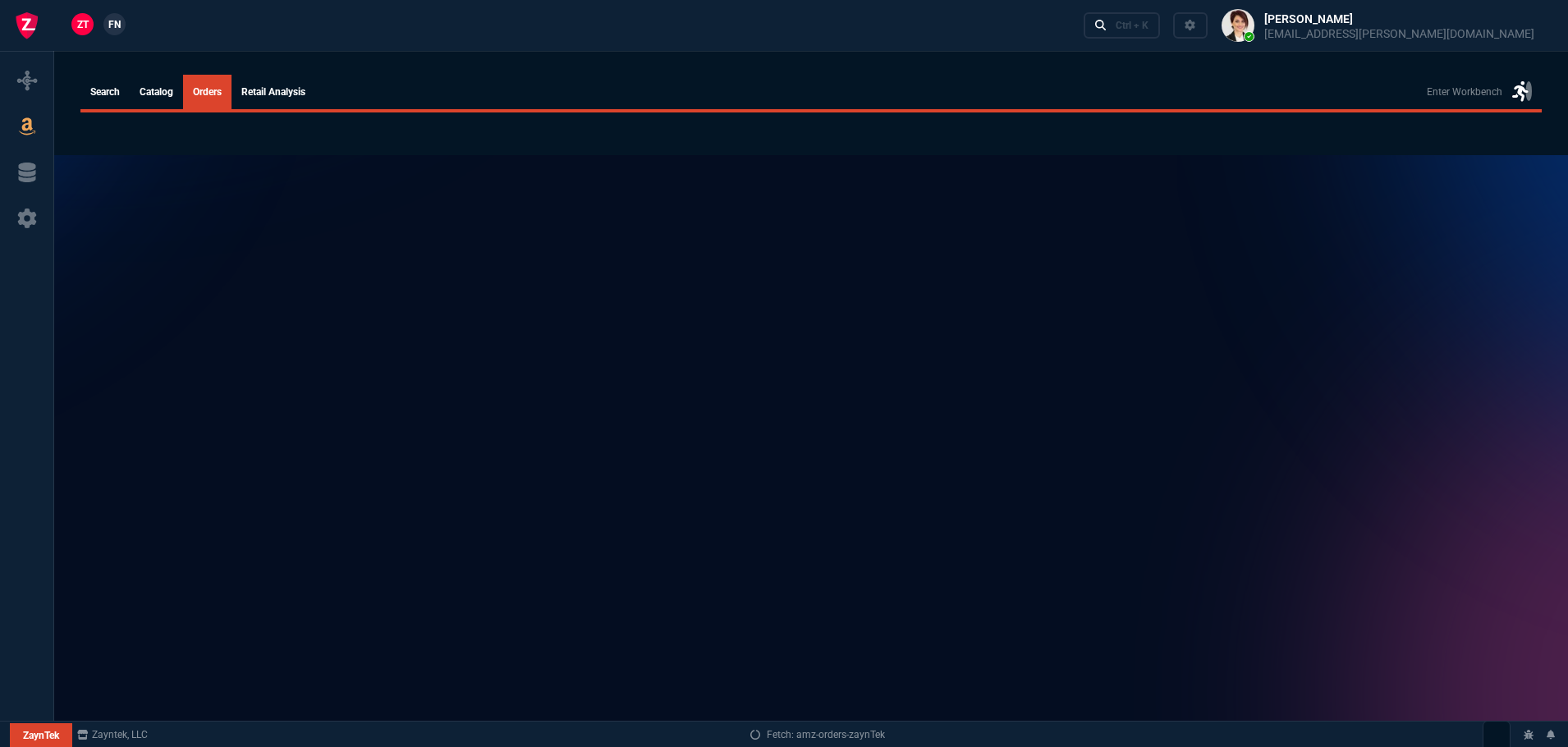
select select
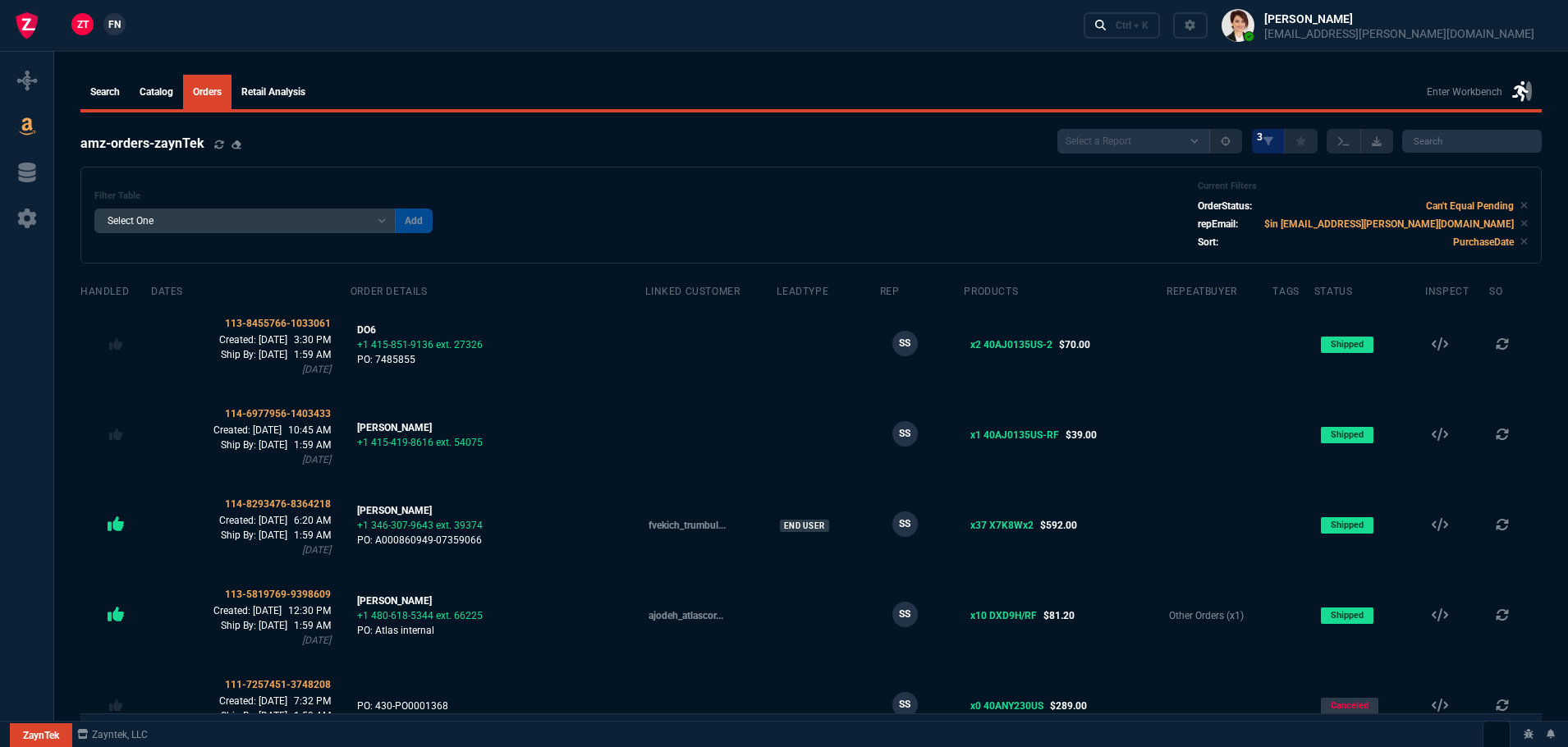
click at [113, 28] on span "FN" at bounding box center [114, 25] width 12 height 15
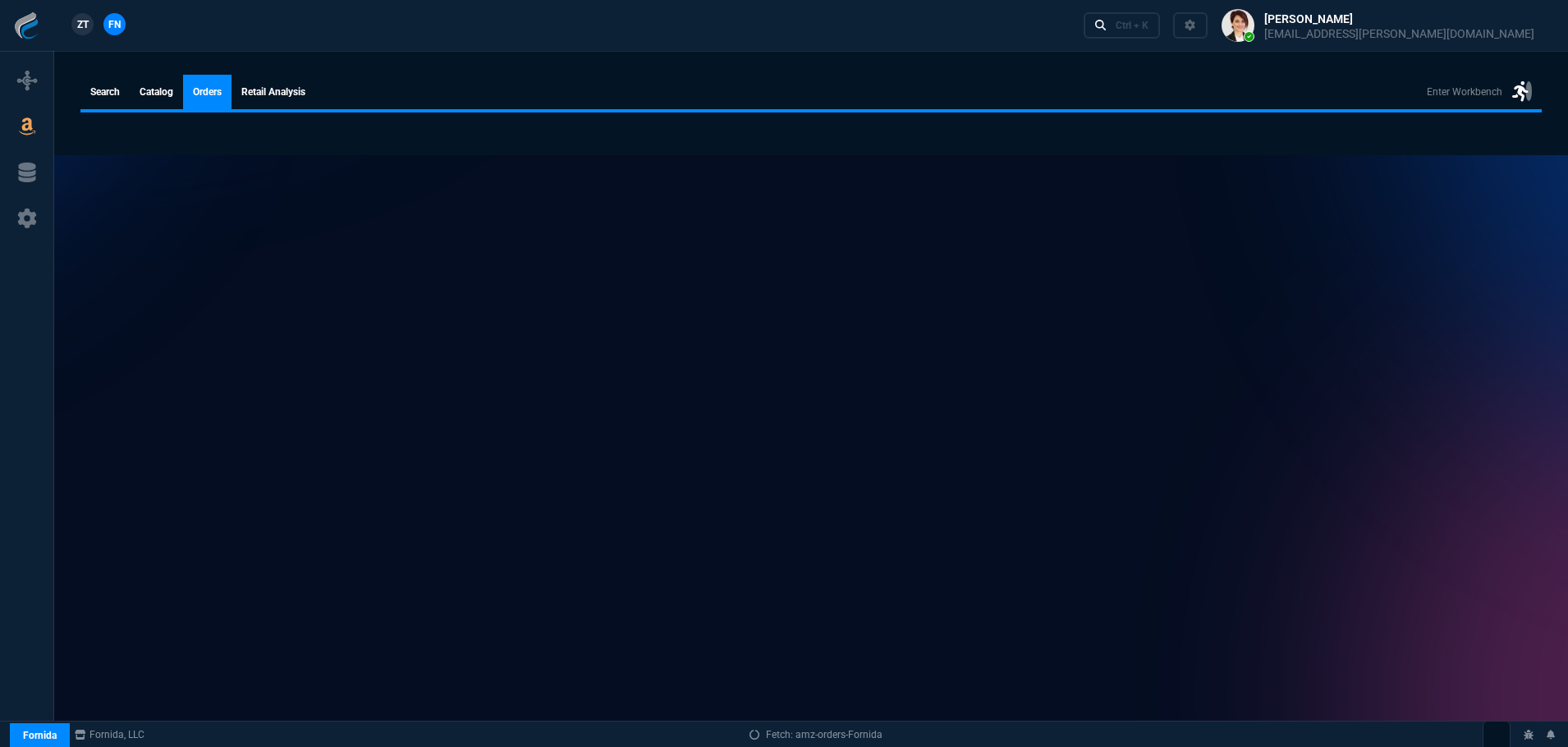
select select
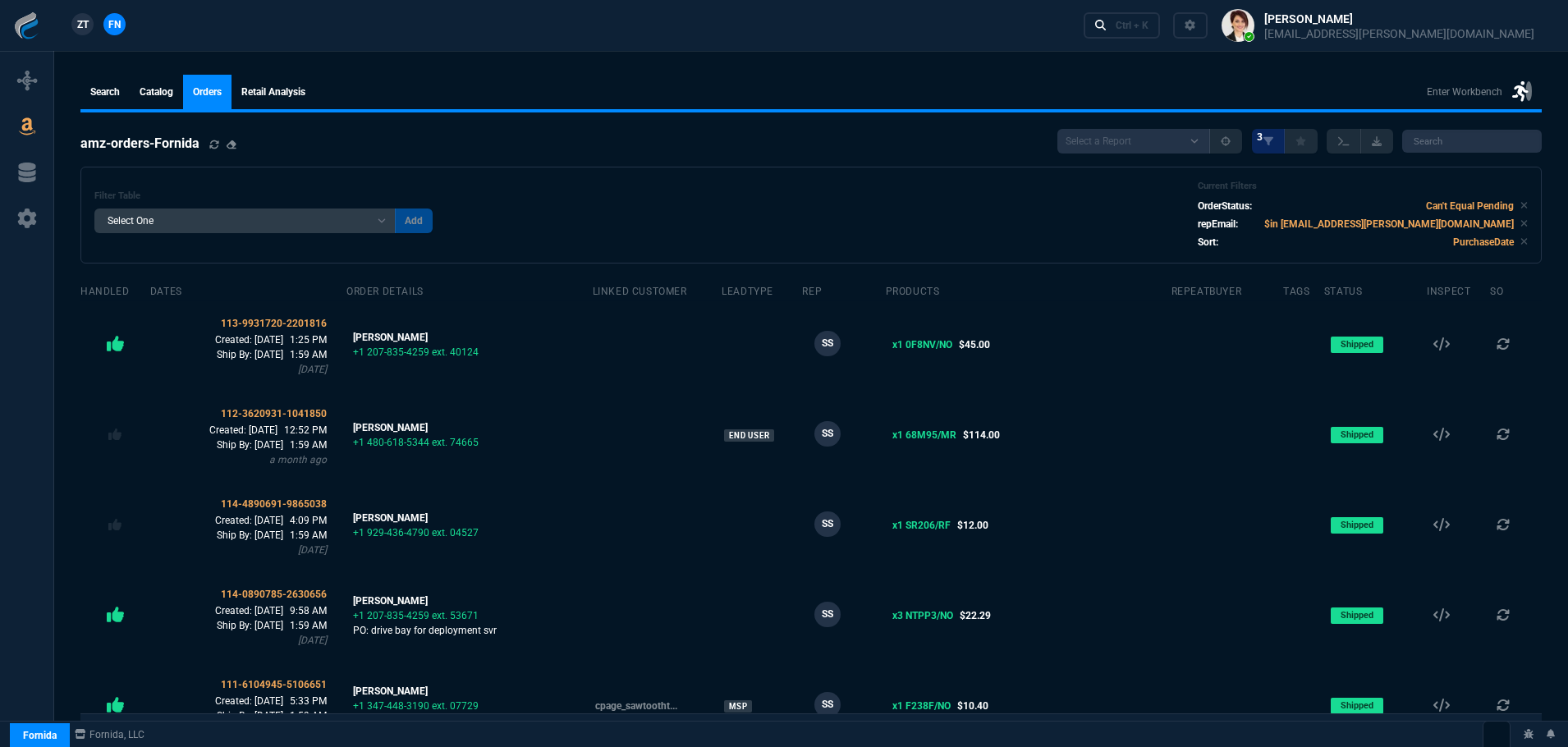
click at [77, 26] on span "ZT" at bounding box center [82, 25] width 11 height 15
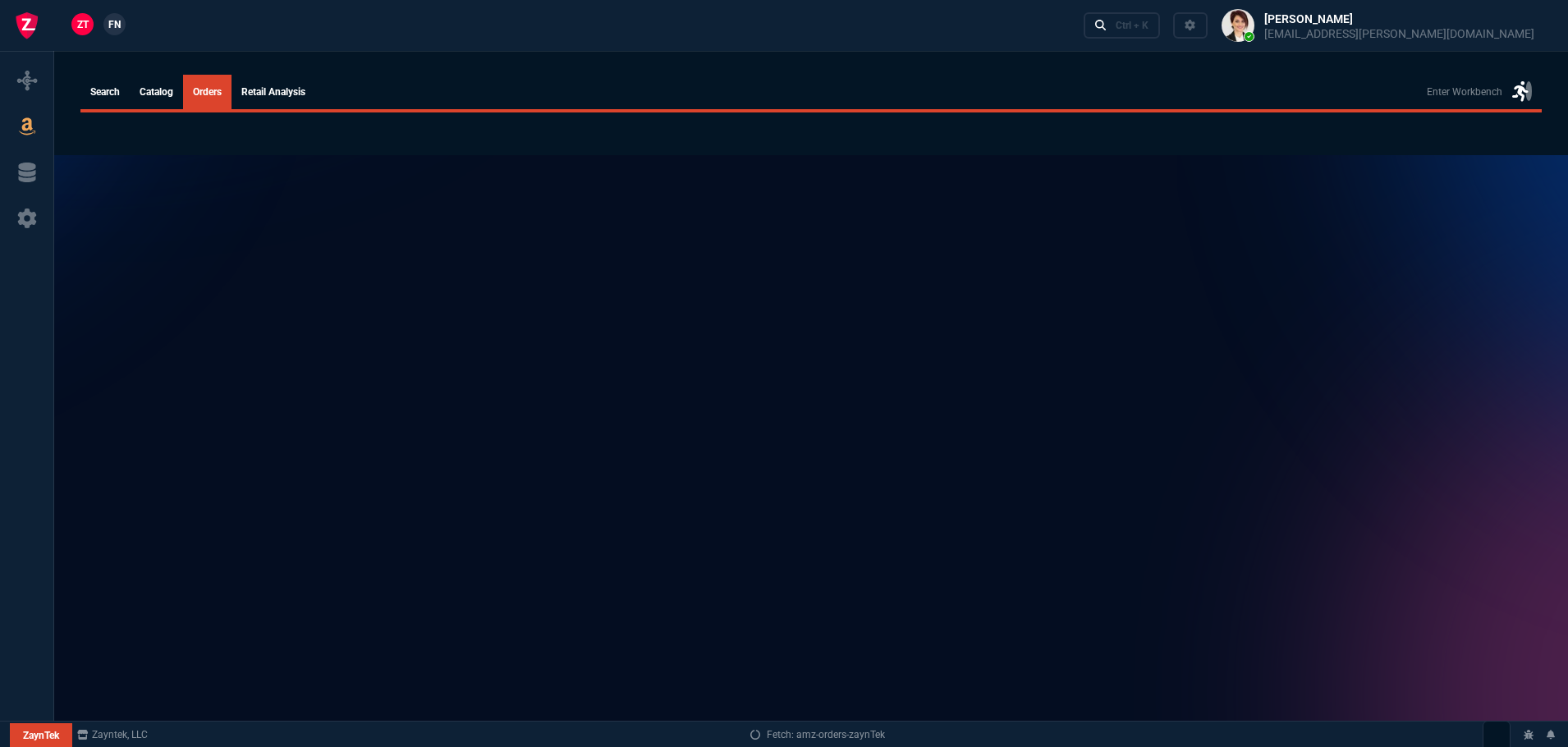
select select
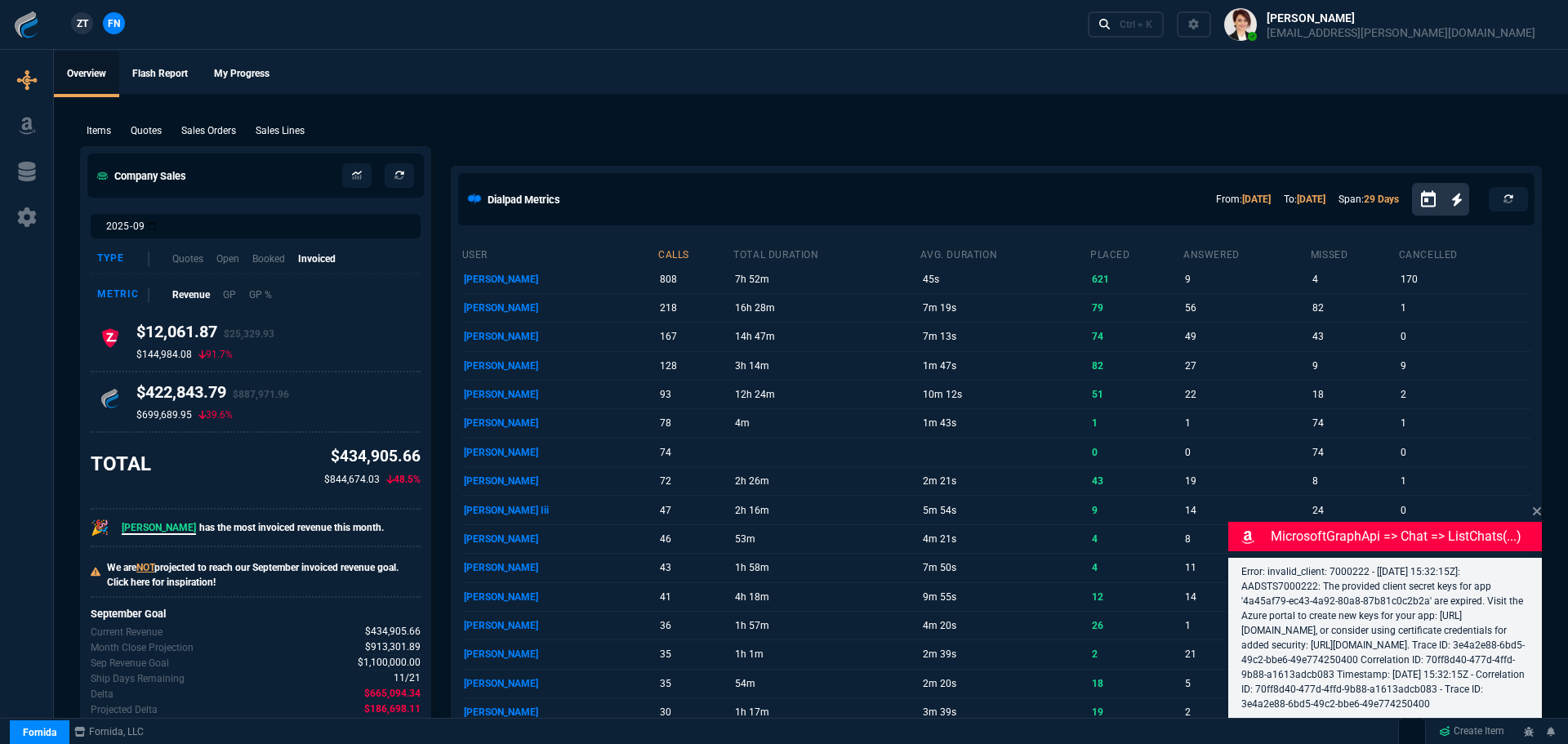
select select "8: NEPT"
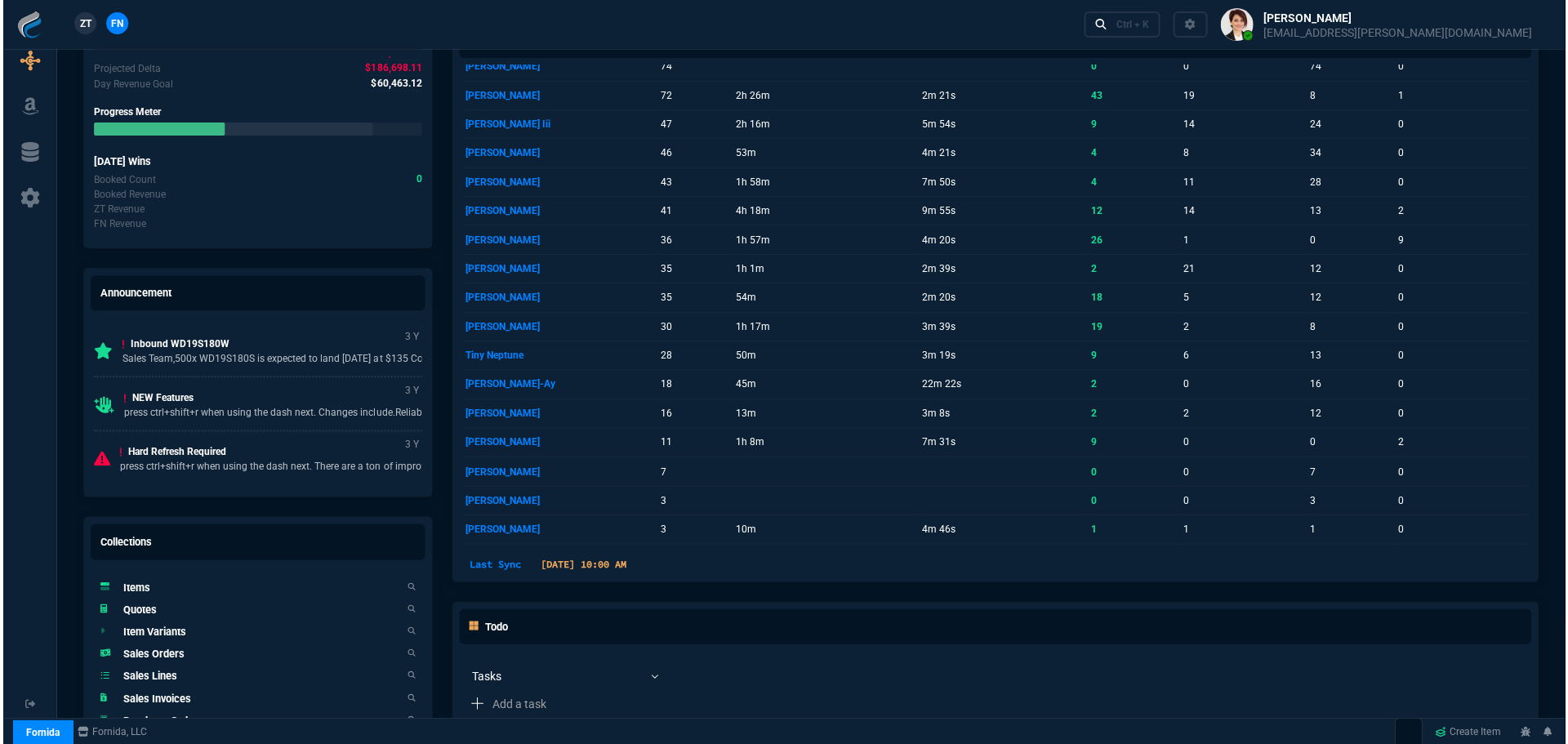
scroll to position [908, 0]
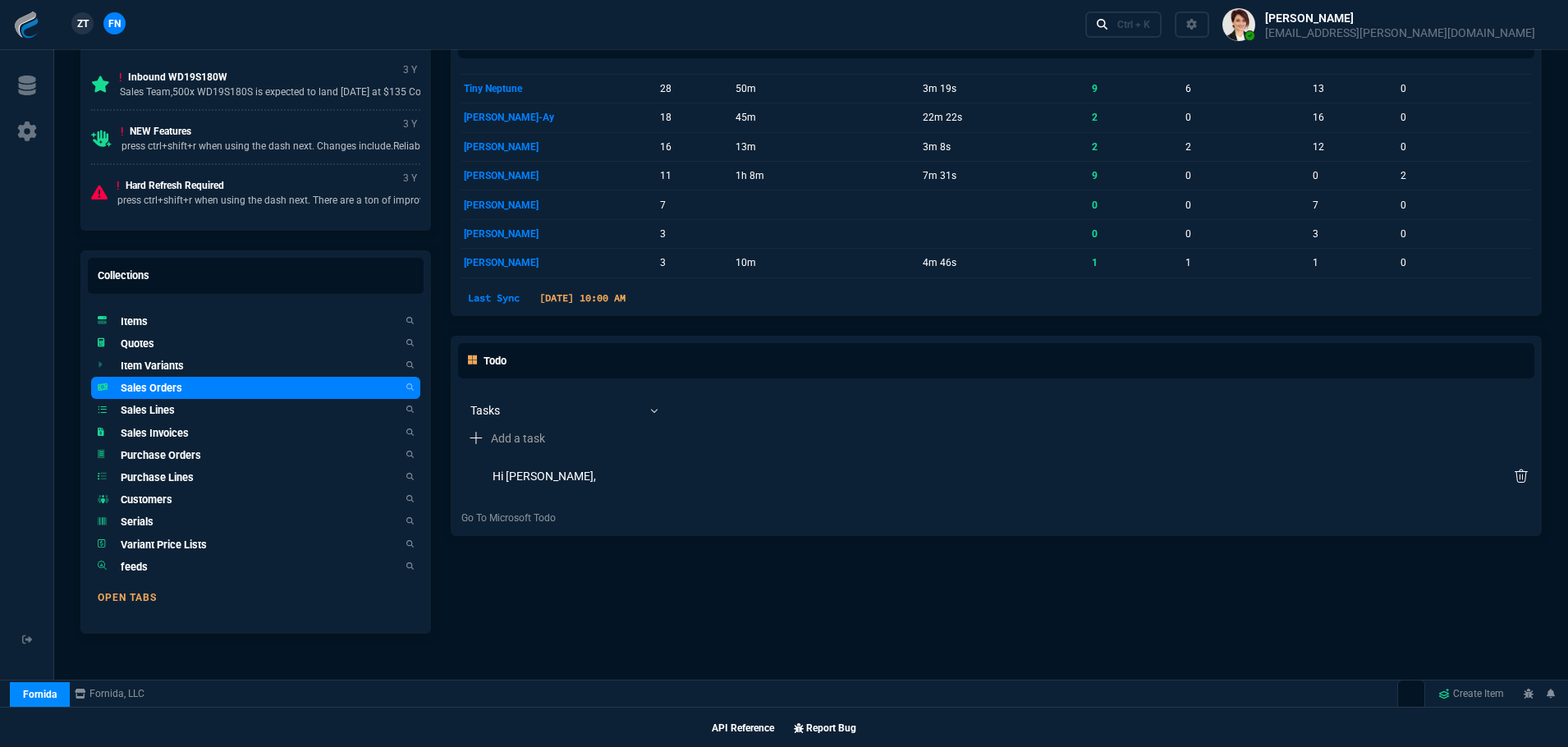
click at [181, 386] on link "Sales Orders" at bounding box center [256, 388] width 329 height 22
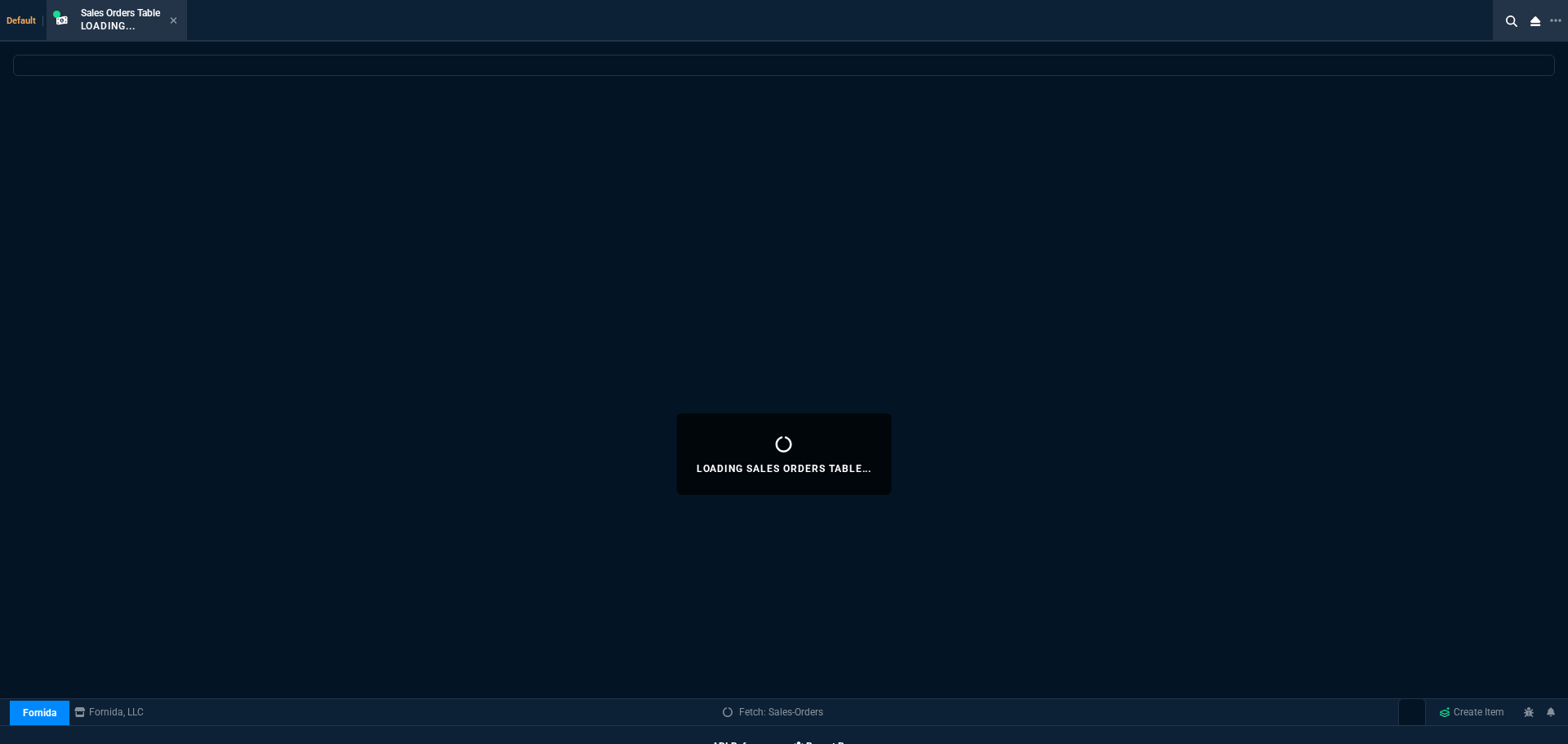
select select
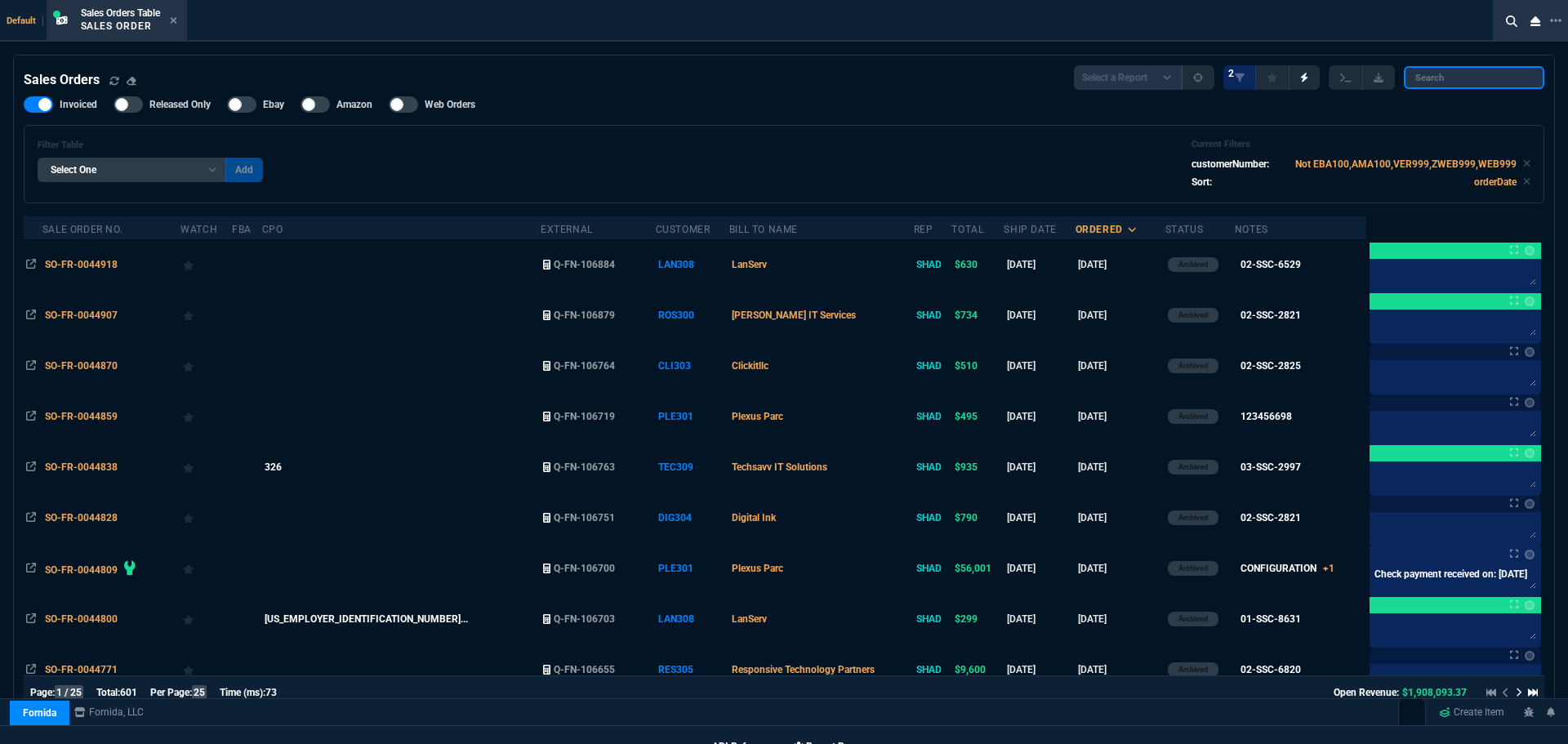
click at [1485, 81] on input "search" at bounding box center [1473, 77] width 141 height 23
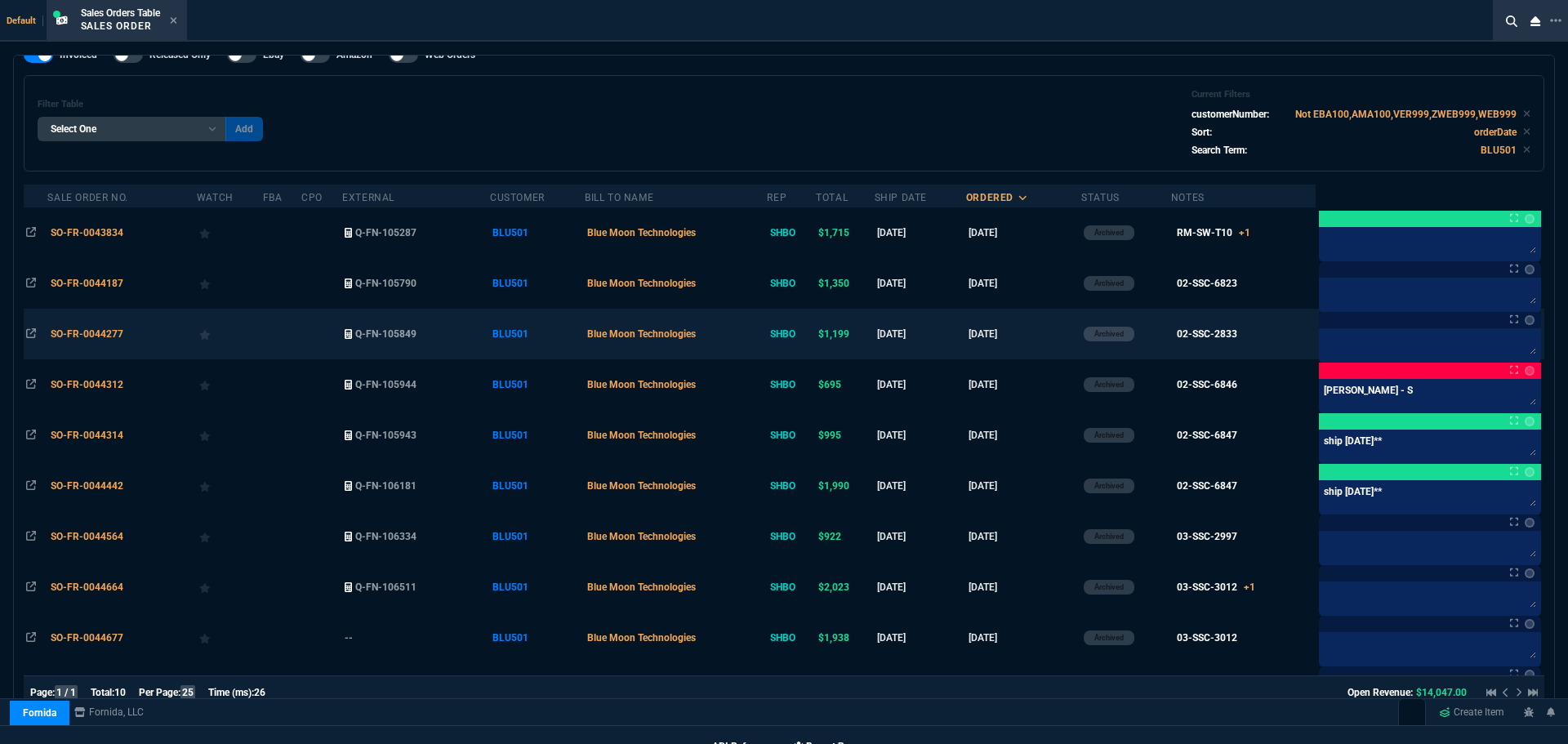
scroll to position [106, 0]
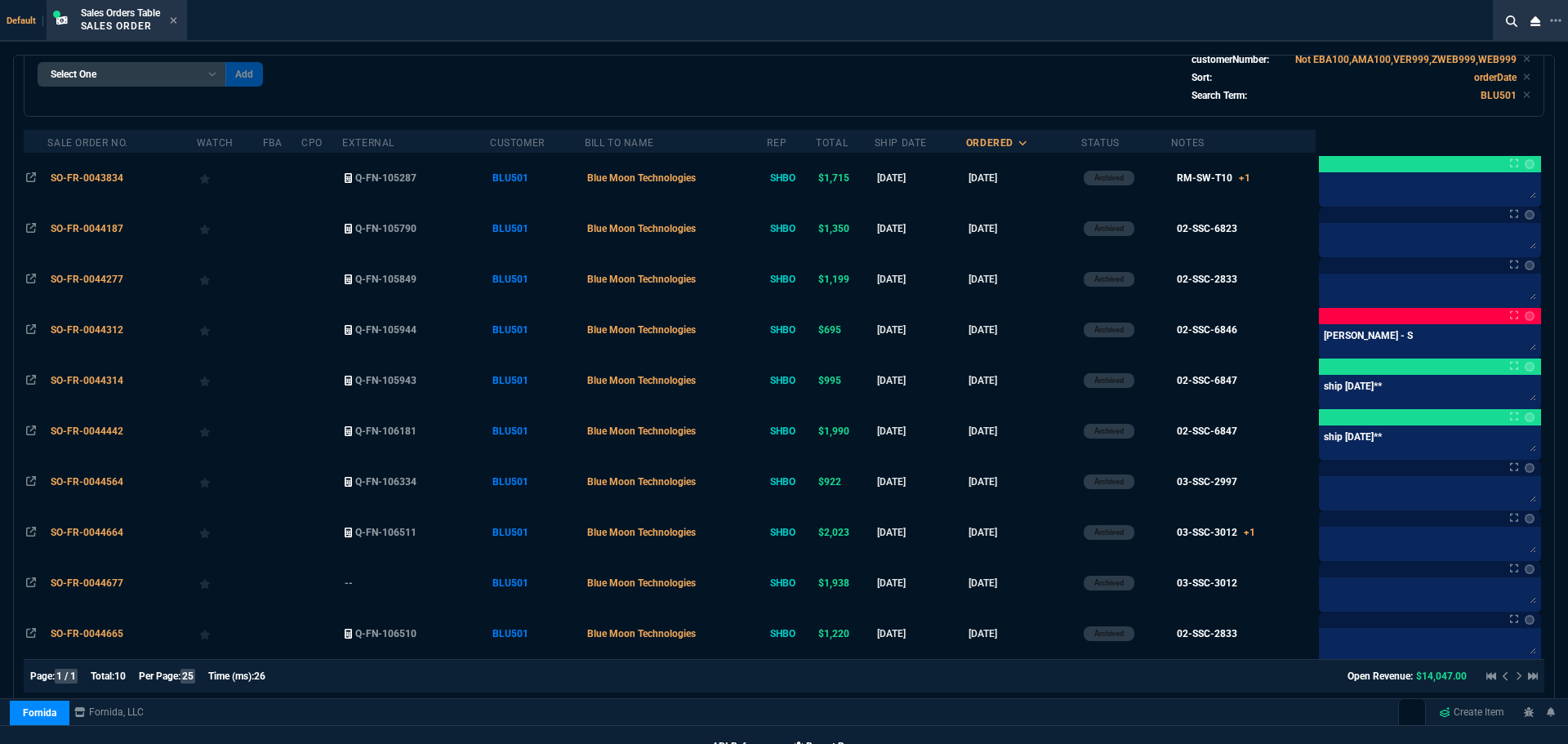
type input "BLU501"
click at [1513, 678] on div at bounding box center [1508, 675] width 58 height 19
click at [1554, 20] on icon at bounding box center [1555, 20] width 11 height 4
click at [1460, 29] on li "Open New Tab" at bounding box center [1470, 34] width 162 height 19
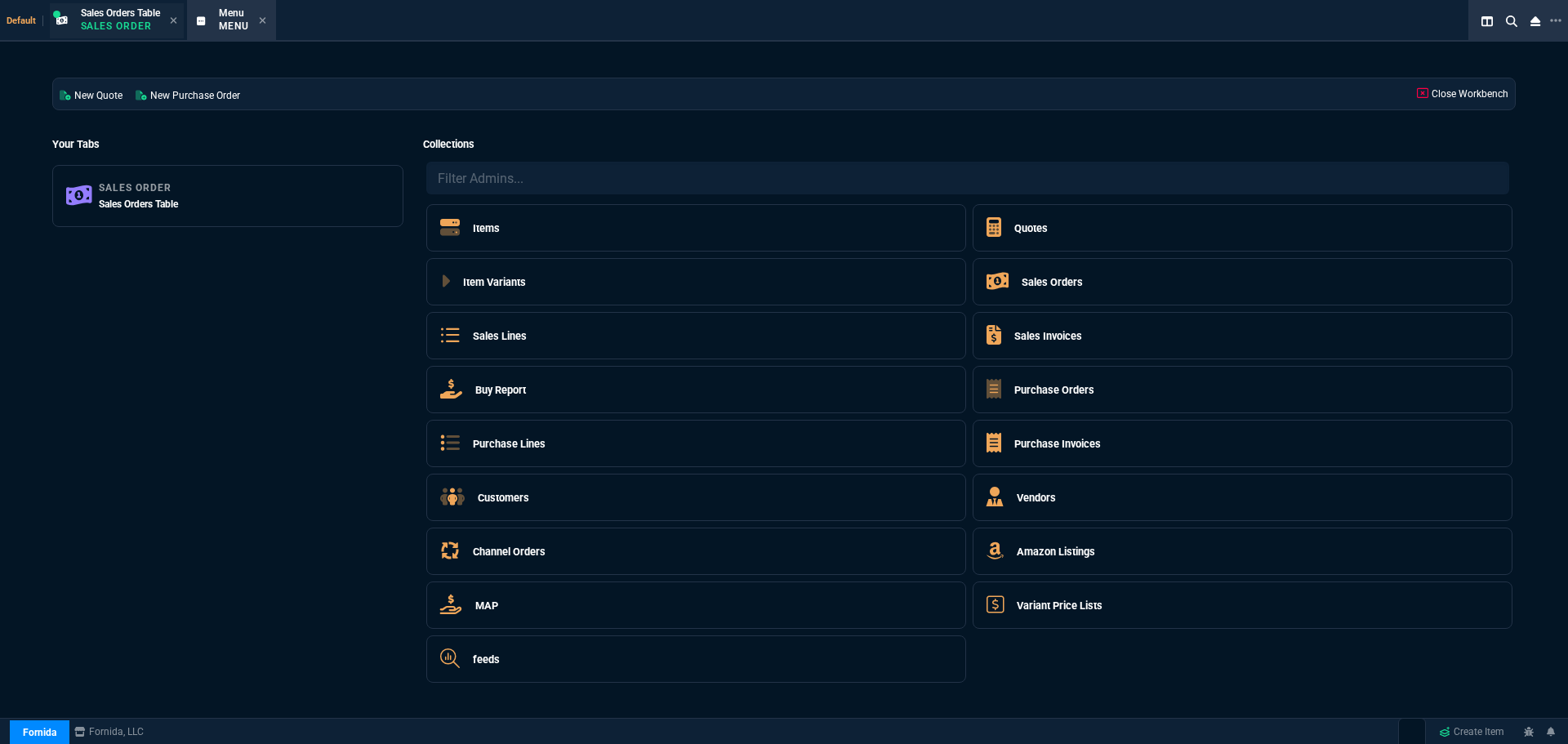
click at [132, 11] on span "Sales Orders Table" at bounding box center [120, 13] width 79 height 11
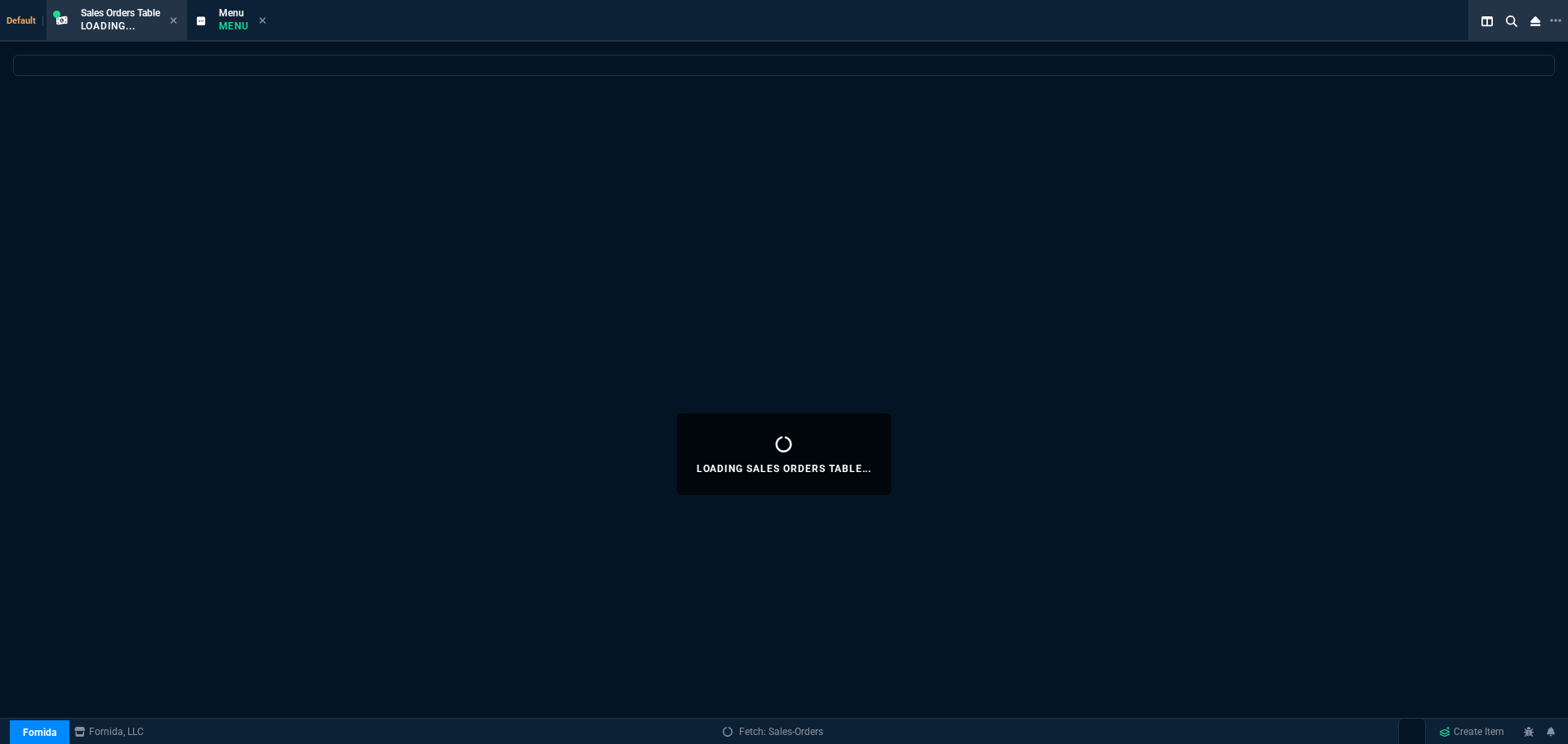
select select
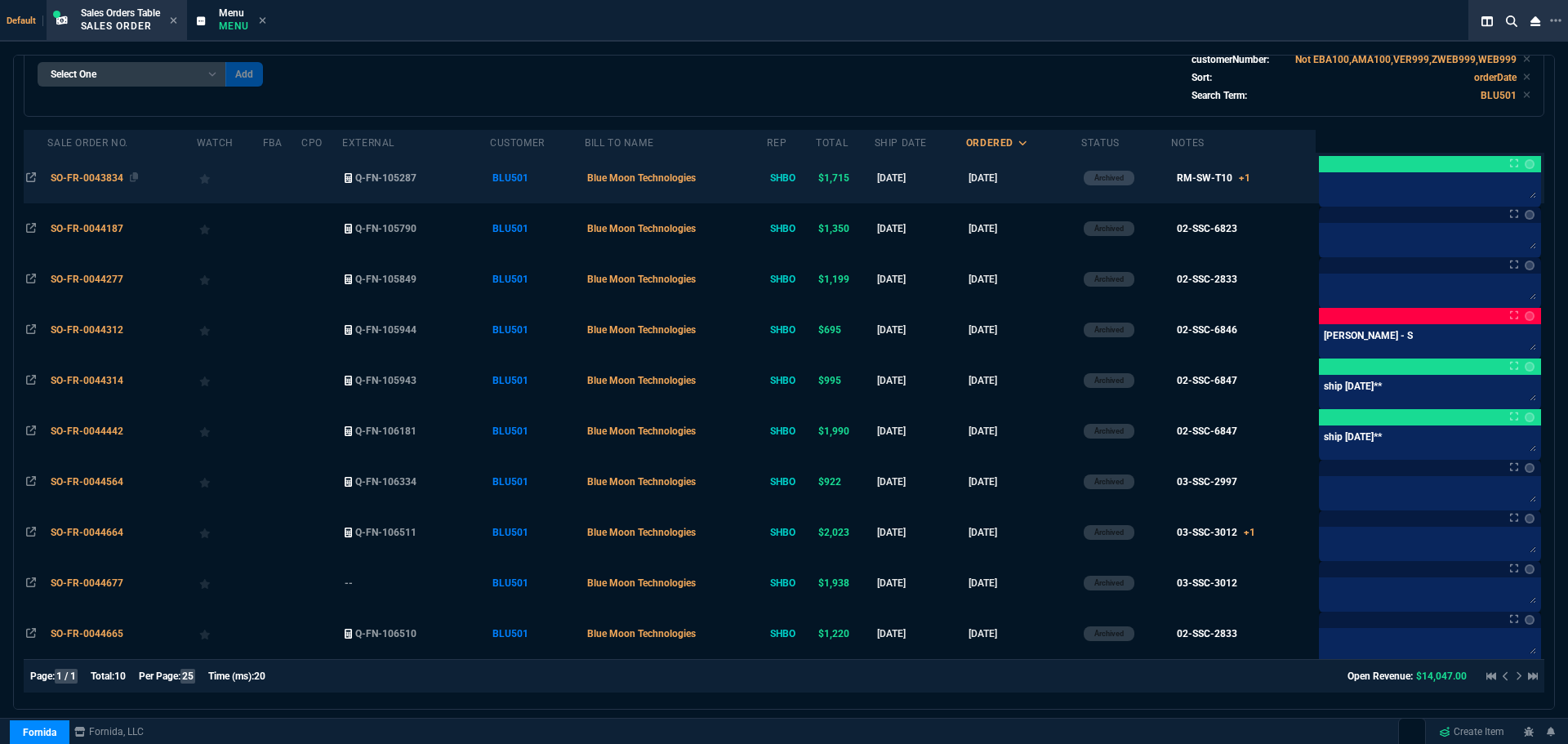
click at [91, 176] on span "SO-FR-0043834" at bounding box center [86, 177] width 73 height 11
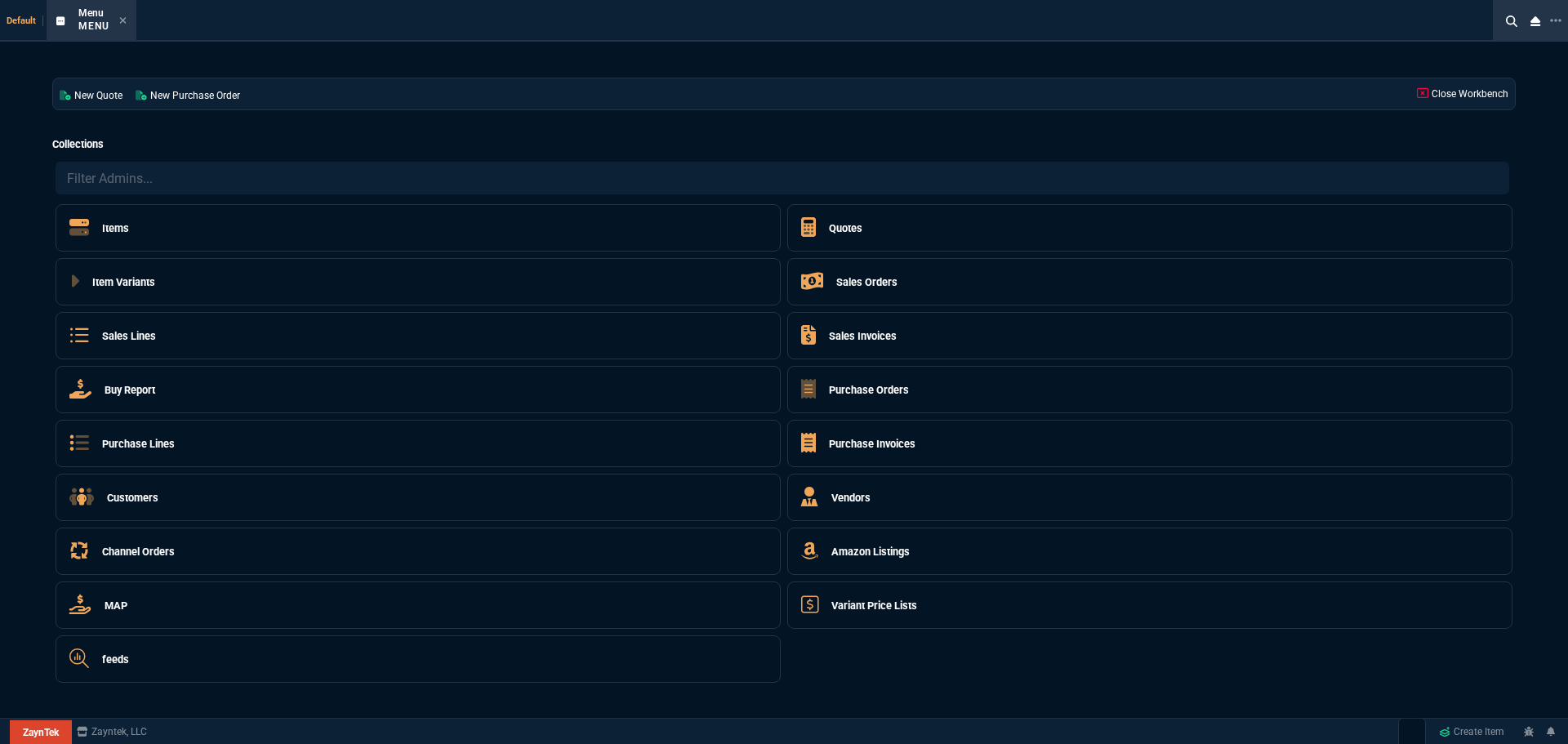
select select "4: SHAD"
